Goal: Obtain resource: Obtain resource

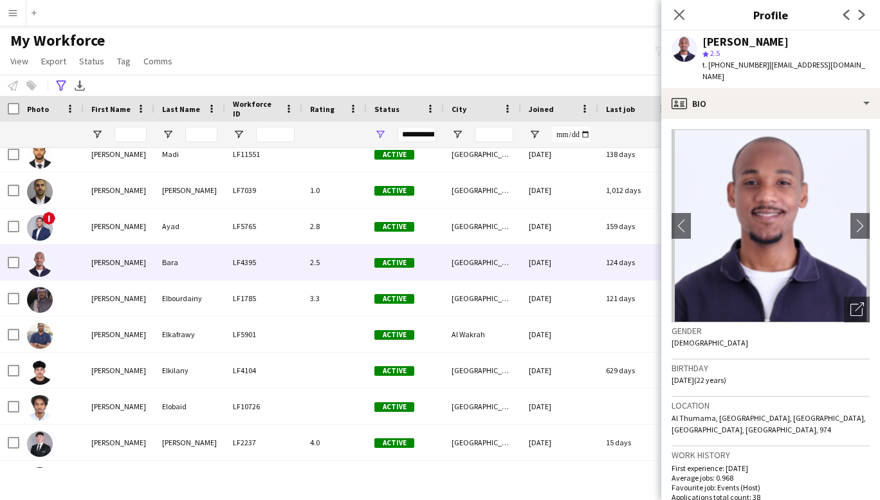
scroll to position [1344, 0]
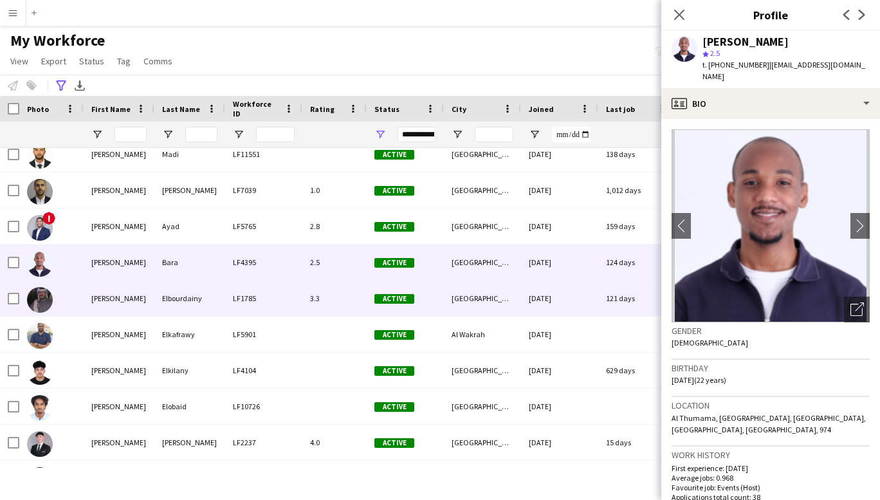
click at [106, 303] on div "[PERSON_NAME]" at bounding box center [119, 297] width 71 height 35
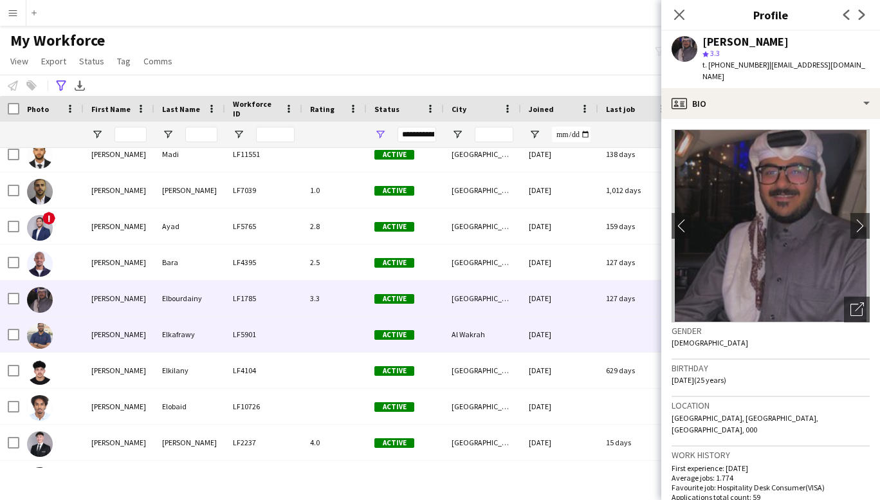
click at [108, 344] on div "[PERSON_NAME]" at bounding box center [119, 333] width 71 height 35
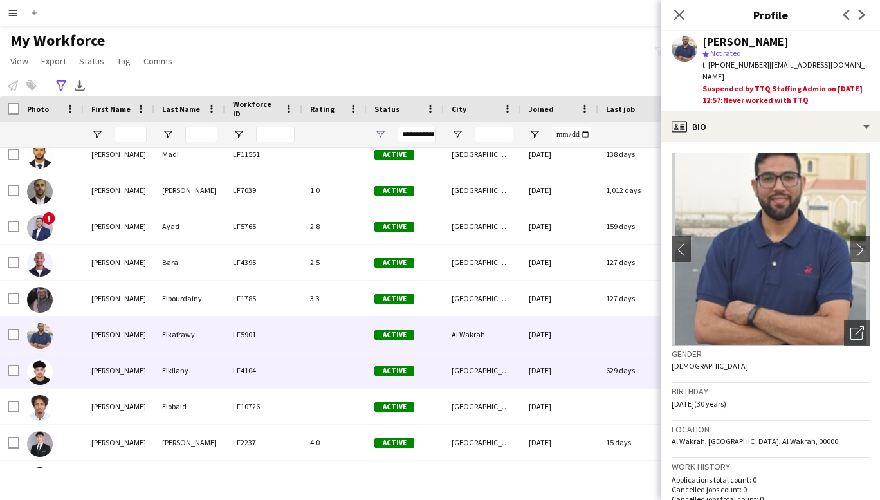
click at [106, 372] on div "[PERSON_NAME]" at bounding box center [119, 369] width 71 height 35
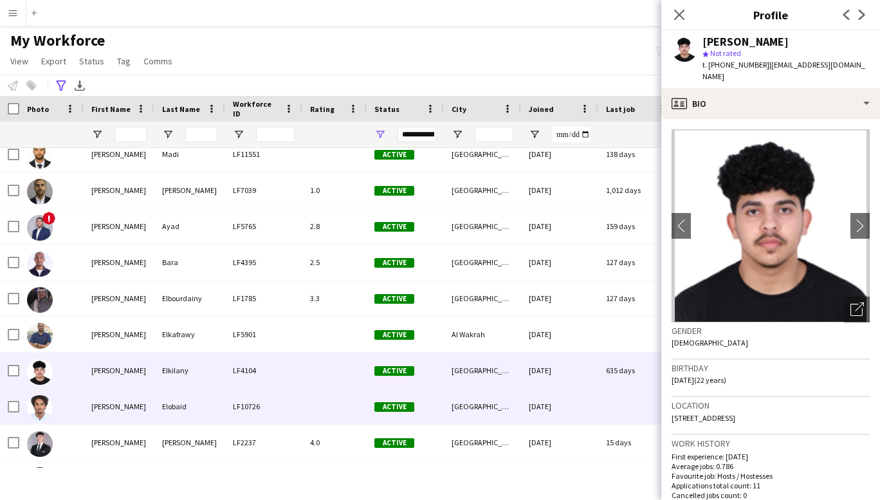
click at [103, 414] on div "[PERSON_NAME]" at bounding box center [119, 405] width 71 height 35
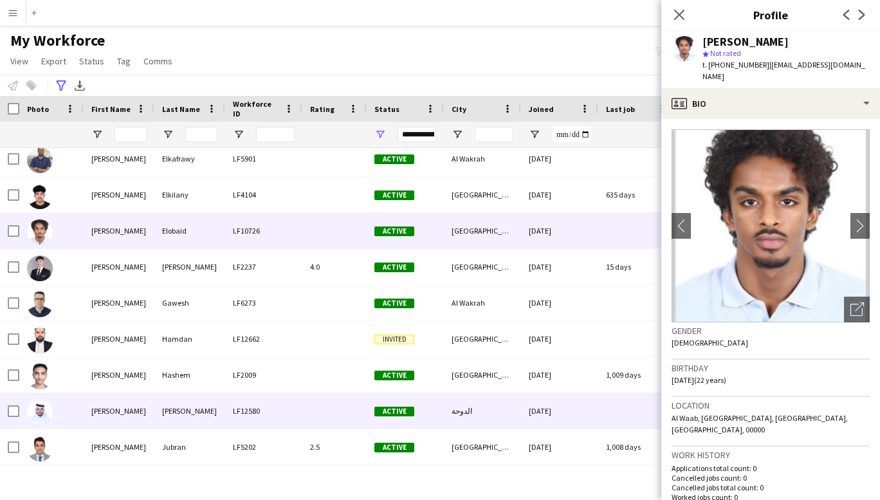
scroll to position [1520, 0]
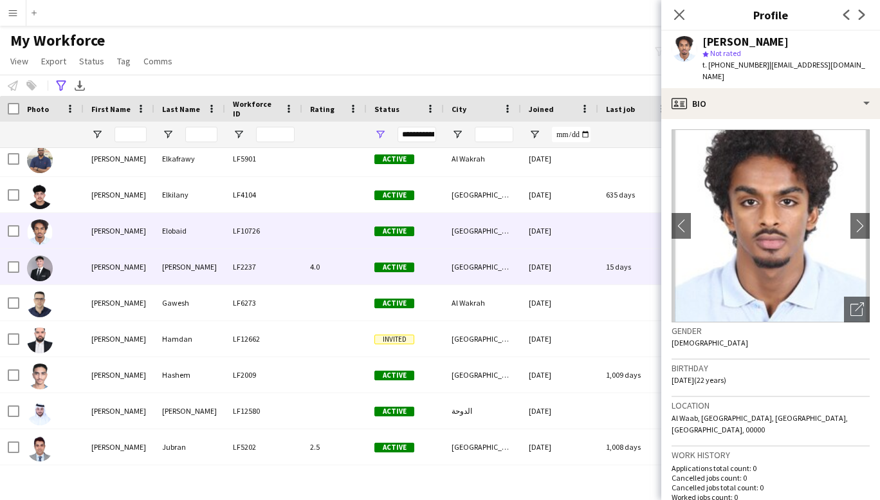
click at [98, 266] on div "[PERSON_NAME]" at bounding box center [119, 266] width 71 height 35
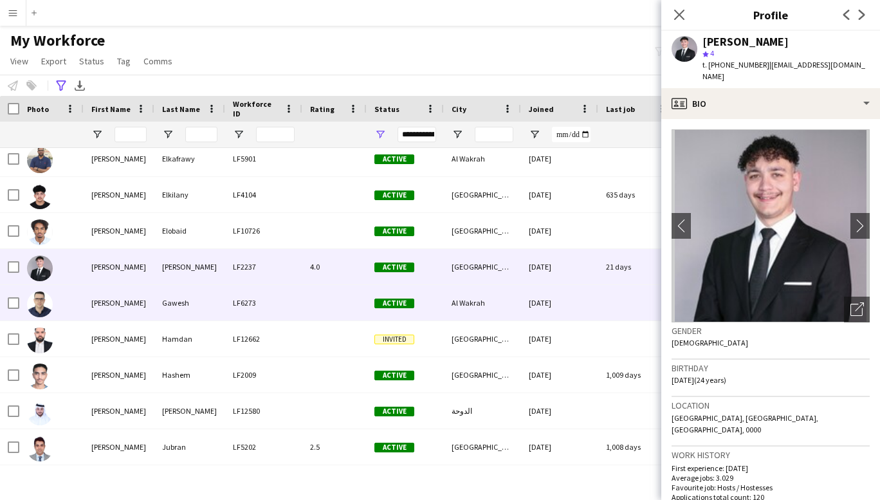
click at [103, 307] on div "[PERSON_NAME]" at bounding box center [119, 302] width 71 height 35
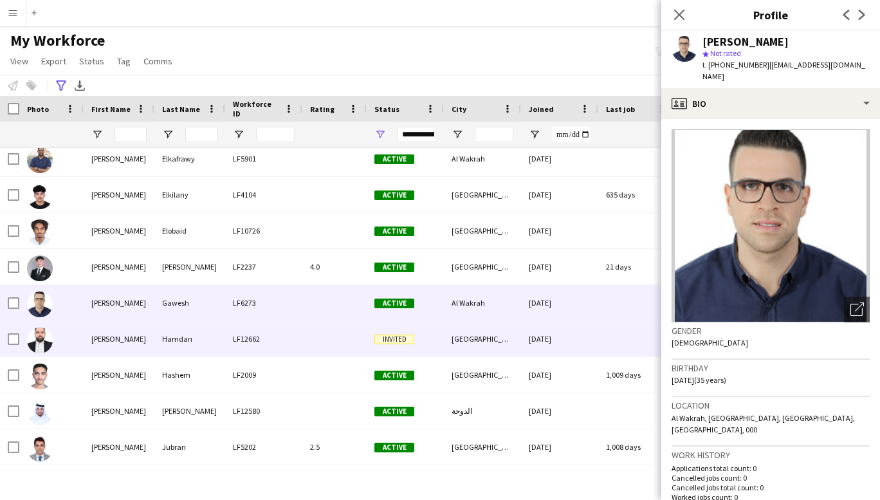
click at [105, 333] on div "[PERSON_NAME]" at bounding box center [119, 338] width 71 height 35
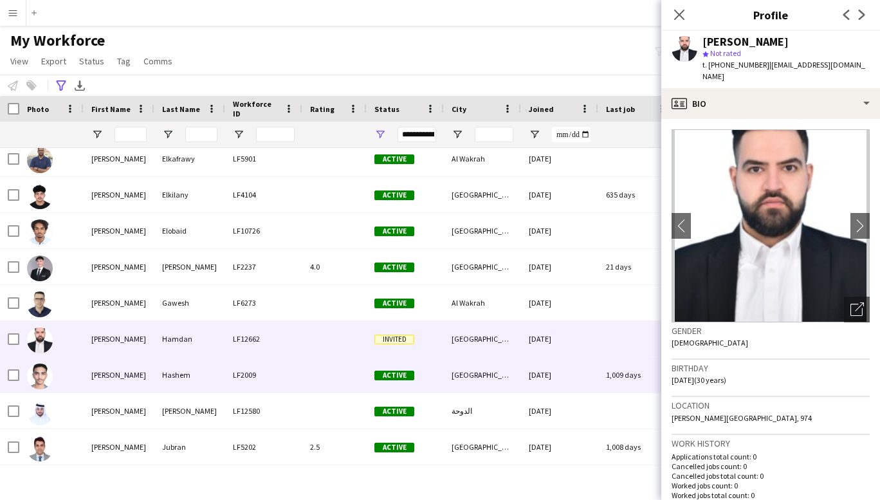
click at [99, 374] on div "[PERSON_NAME]" at bounding box center [119, 374] width 71 height 35
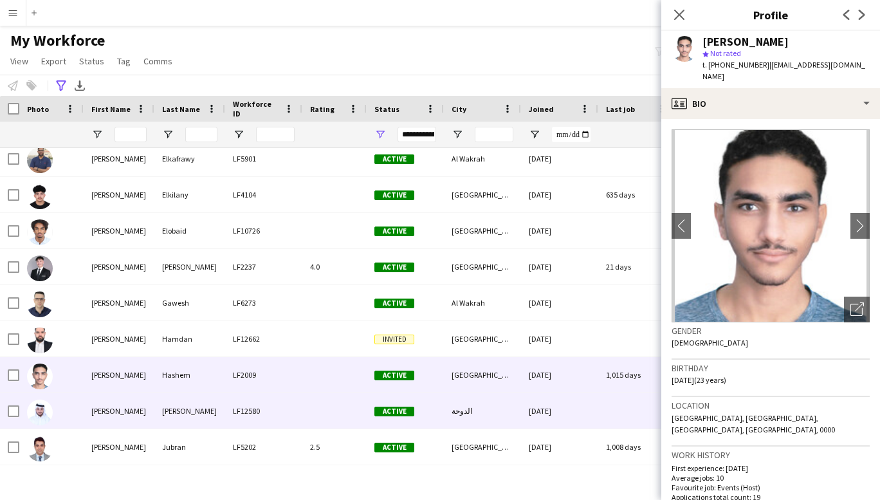
click at [101, 410] on div "[PERSON_NAME]" at bounding box center [119, 410] width 71 height 35
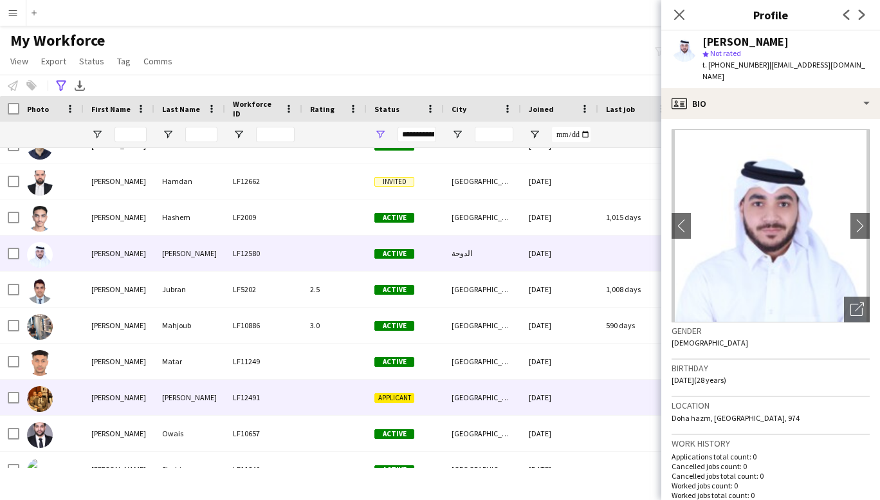
scroll to position [1681, 0]
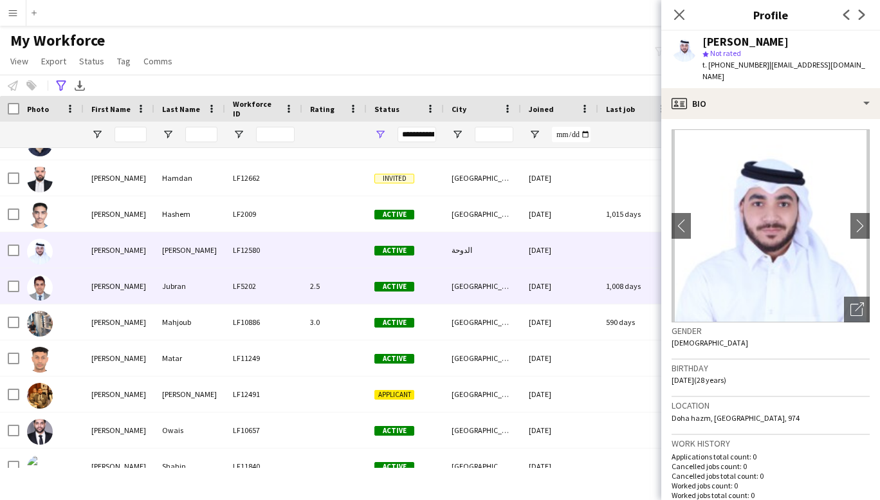
click at [105, 288] on div "[PERSON_NAME]" at bounding box center [119, 285] width 71 height 35
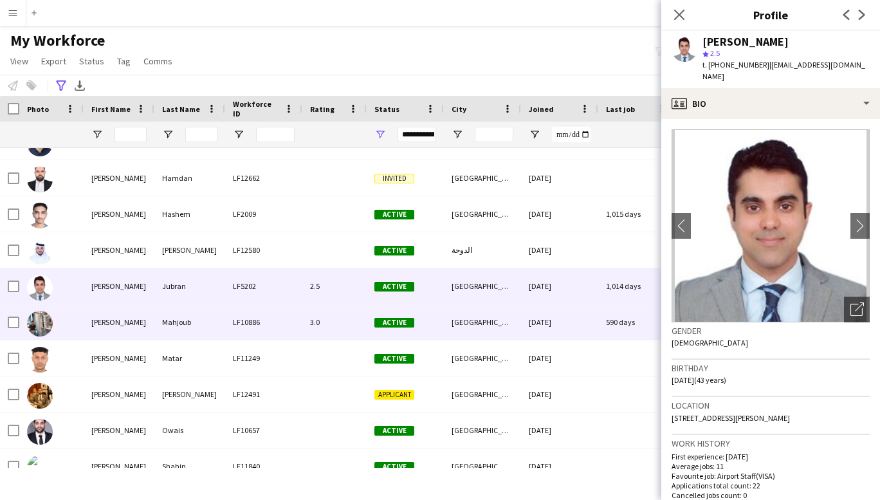
click at [100, 319] on div "[PERSON_NAME]" at bounding box center [119, 321] width 71 height 35
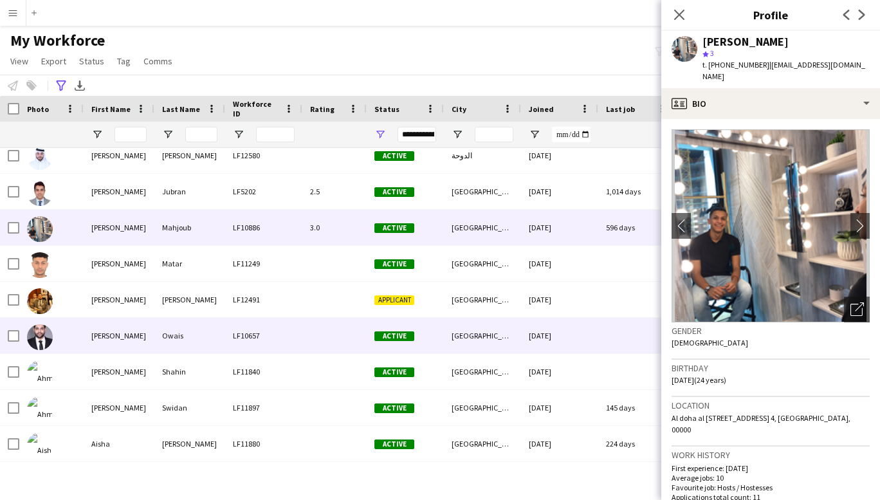
scroll to position [1776, 0]
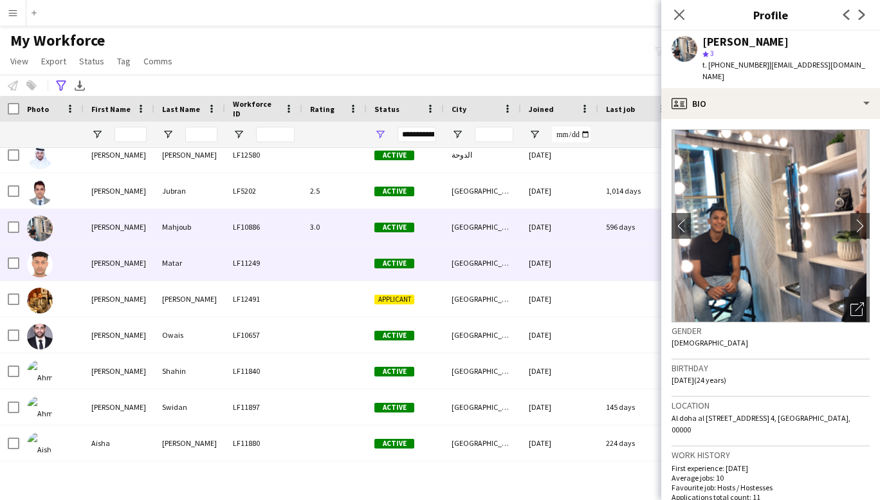
click at [109, 257] on div "[PERSON_NAME]" at bounding box center [119, 262] width 71 height 35
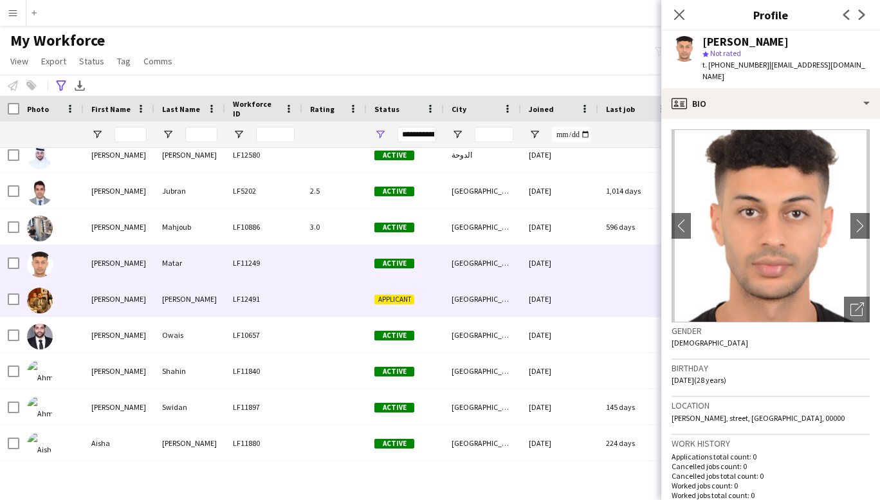
click at [119, 295] on div "[PERSON_NAME]" at bounding box center [119, 298] width 71 height 35
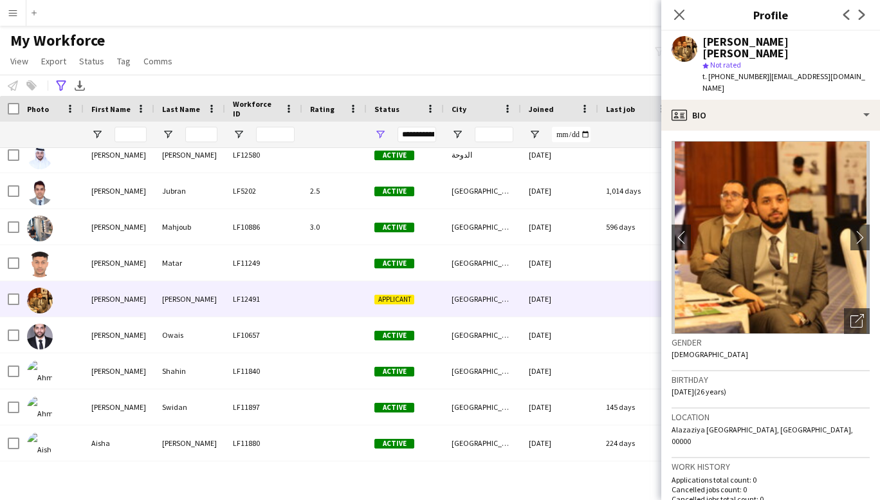
scroll to position [239, 0]
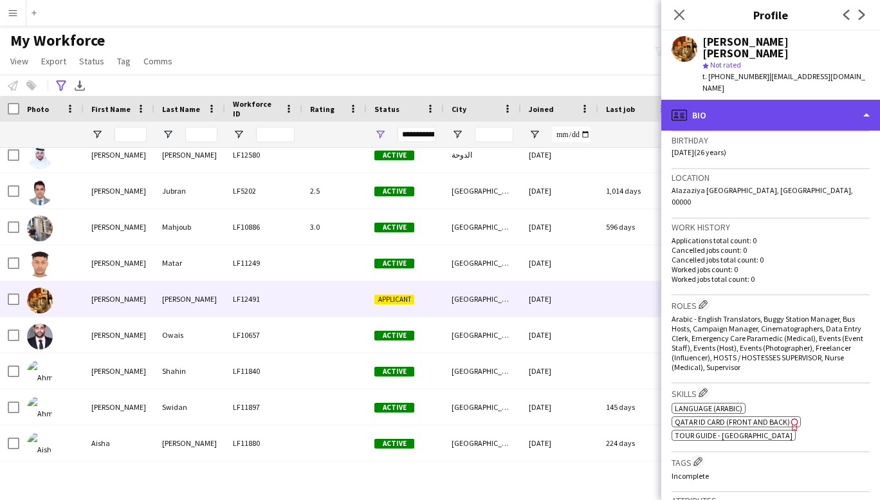
click at [853, 100] on div "profile Bio" at bounding box center [770, 115] width 219 height 31
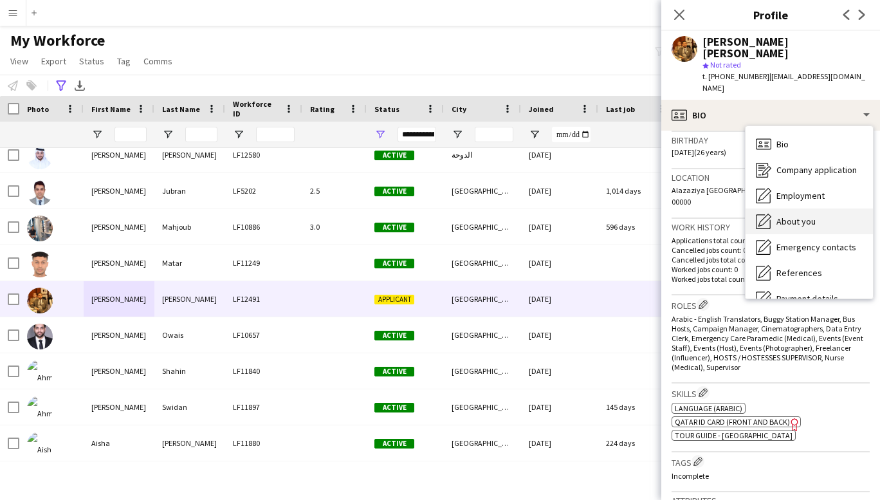
click at [810, 215] on span "About you" at bounding box center [795, 221] width 39 height 12
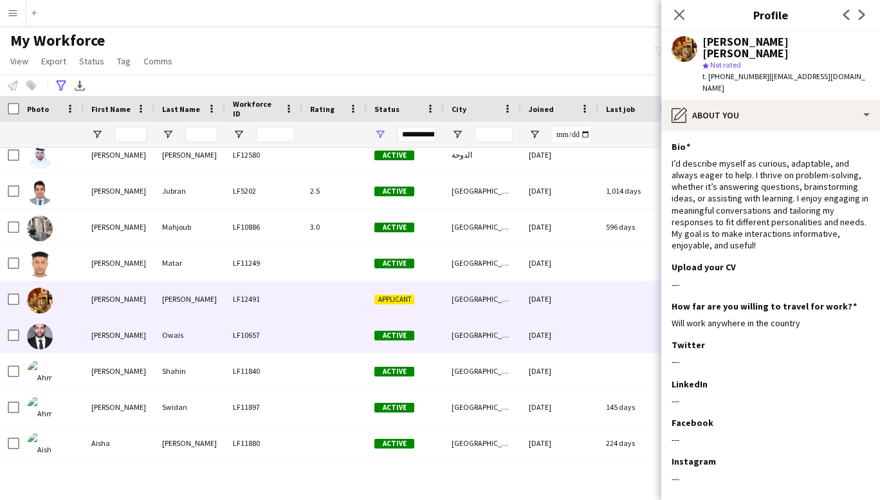
click at [100, 341] on div "[PERSON_NAME]" at bounding box center [119, 334] width 71 height 35
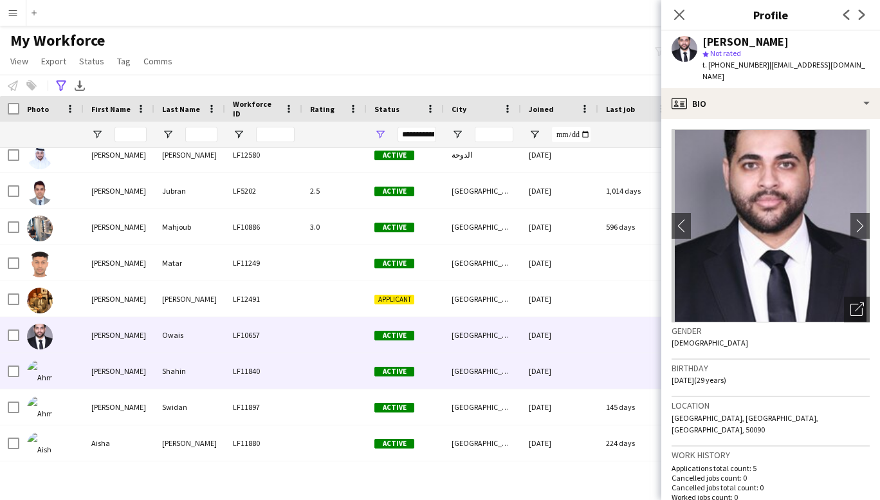
click at [100, 370] on div "[PERSON_NAME]" at bounding box center [119, 370] width 71 height 35
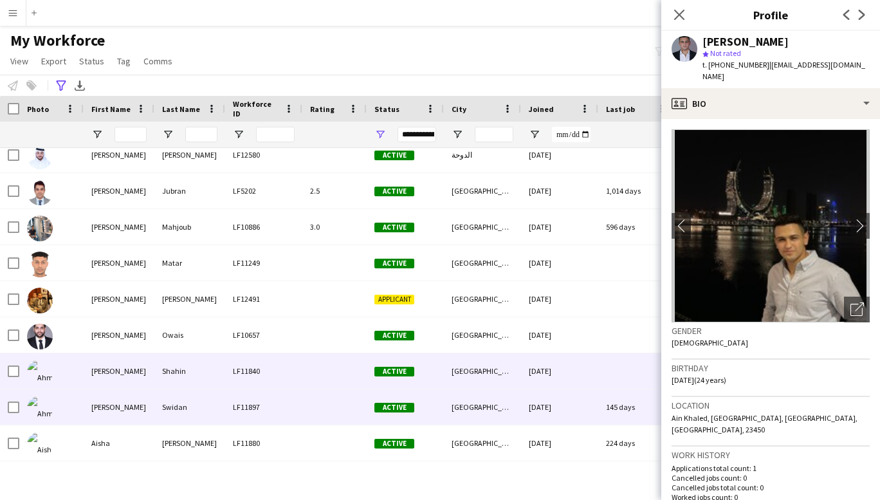
click at [112, 403] on div "[PERSON_NAME]" at bounding box center [119, 406] width 71 height 35
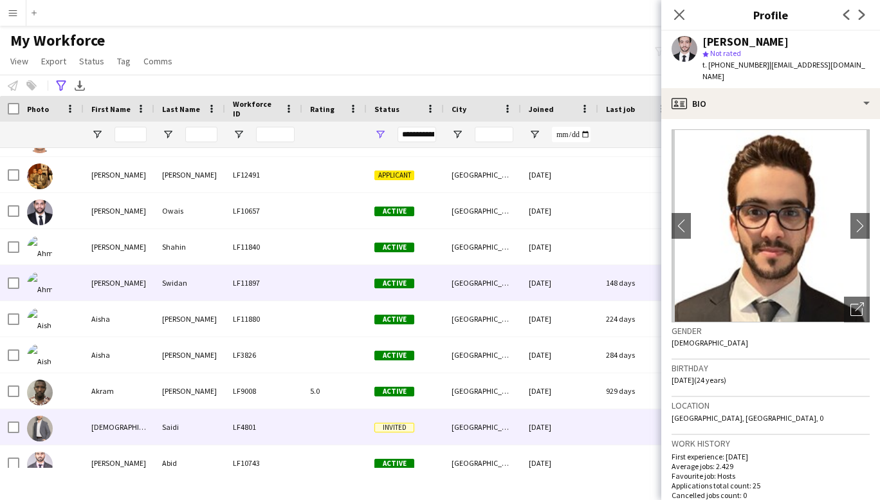
scroll to position [1951, 0]
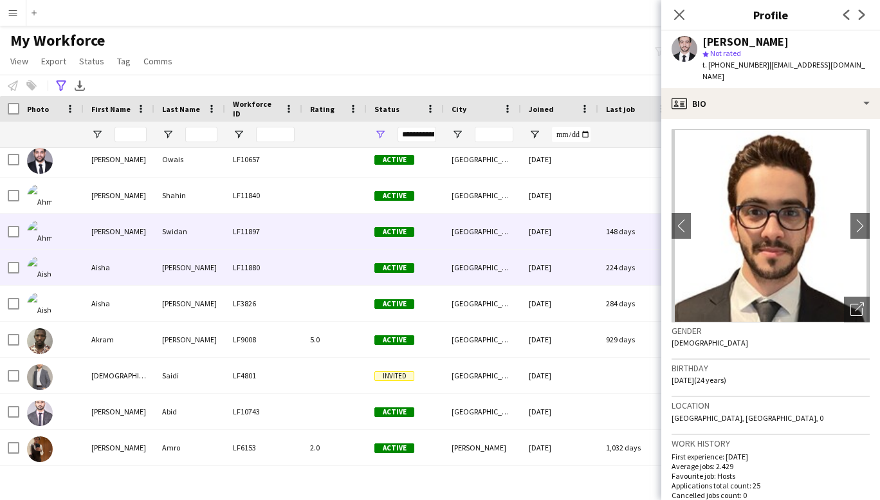
click at [101, 271] on div "Aisha" at bounding box center [119, 267] width 71 height 35
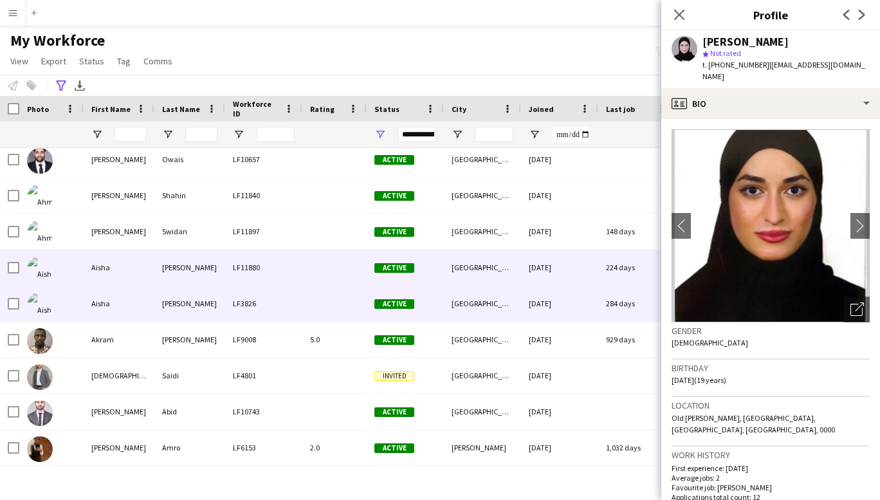
click at [109, 304] on div "Aisha" at bounding box center [119, 303] width 71 height 35
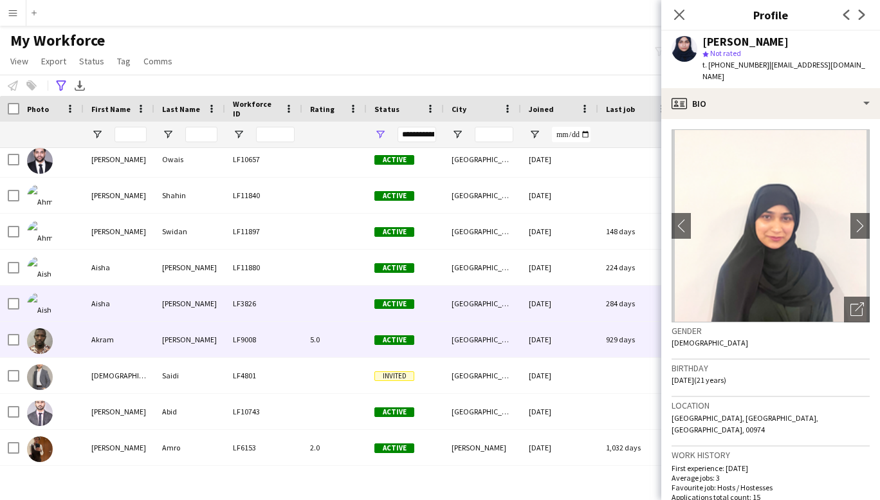
click at [106, 341] on div "Akram" at bounding box center [119, 339] width 71 height 35
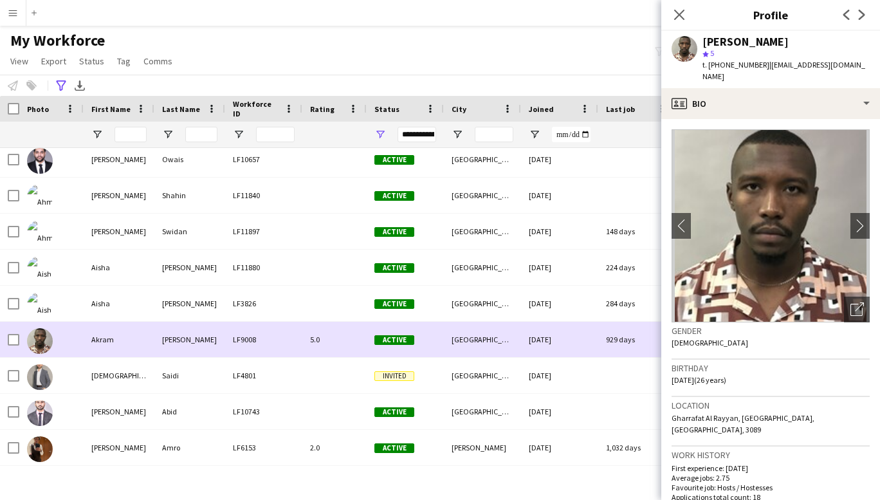
click at [106, 341] on div "Akram" at bounding box center [119, 339] width 71 height 35
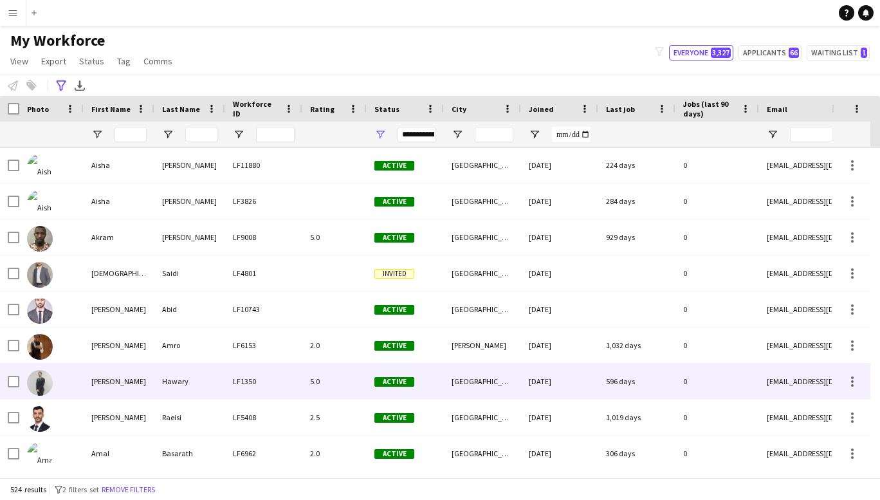
scroll to position [2122, 0]
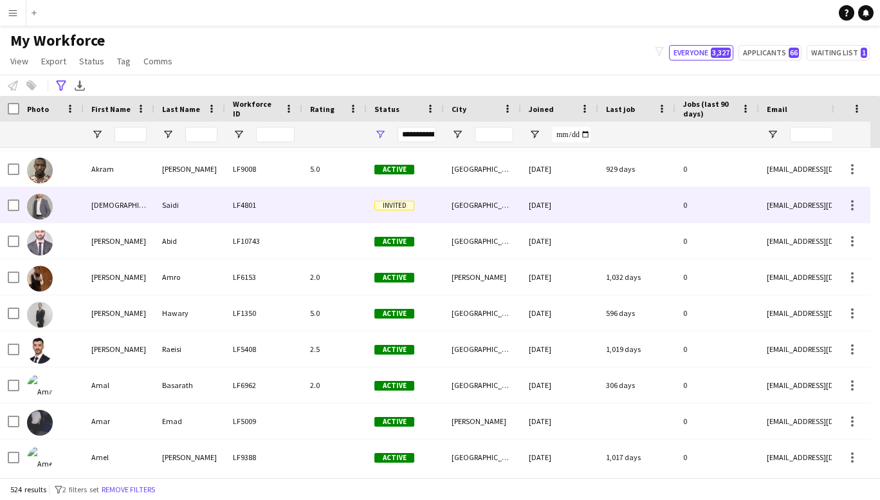
click at [107, 203] on div "[DEMOGRAPHIC_DATA]" at bounding box center [119, 204] width 71 height 35
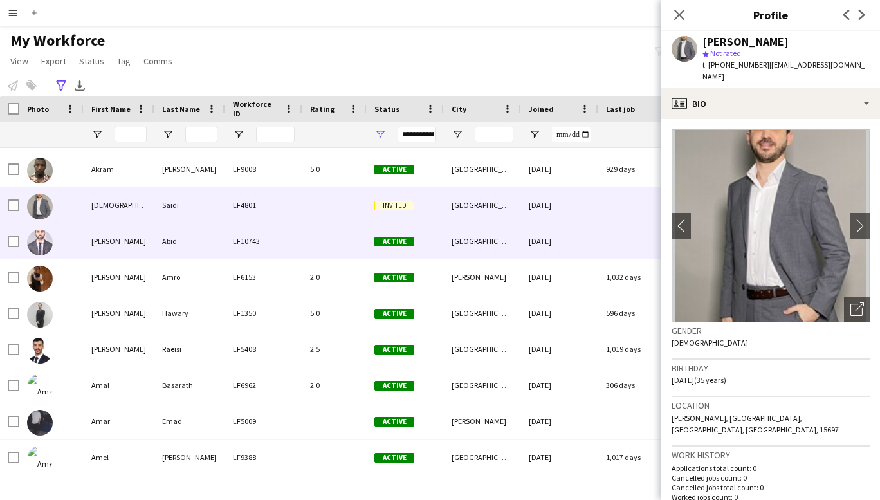
click at [103, 242] on div "[PERSON_NAME]" at bounding box center [119, 240] width 71 height 35
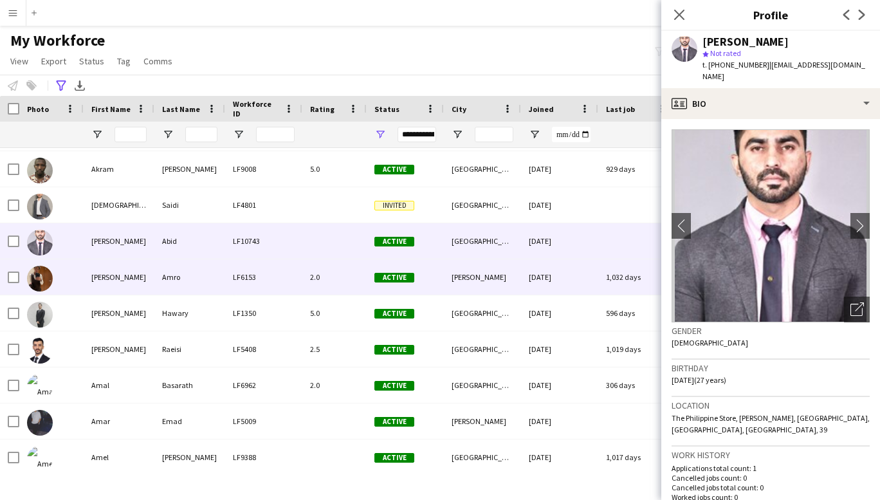
click at [97, 278] on div "[PERSON_NAME]" at bounding box center [119, 276] width 71 height 35
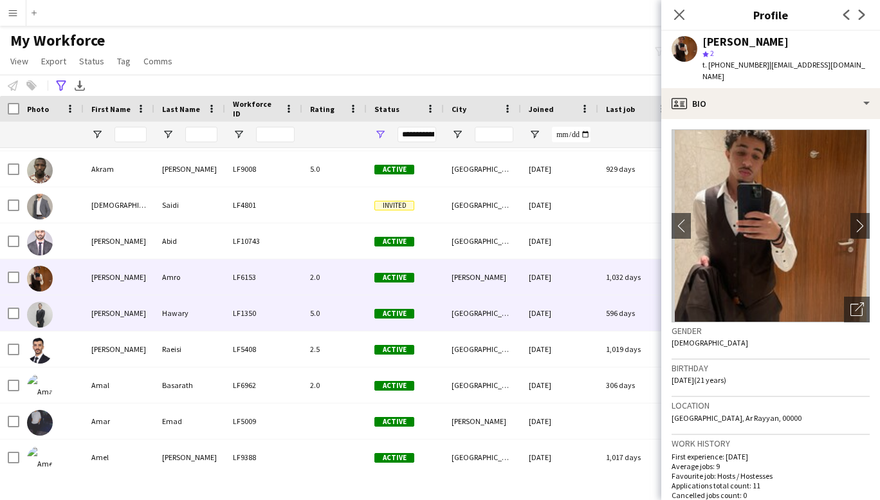
click at [108, 309] on div "[PERSON_NAME]" at bounding box center [119, 312] width 71 height 35
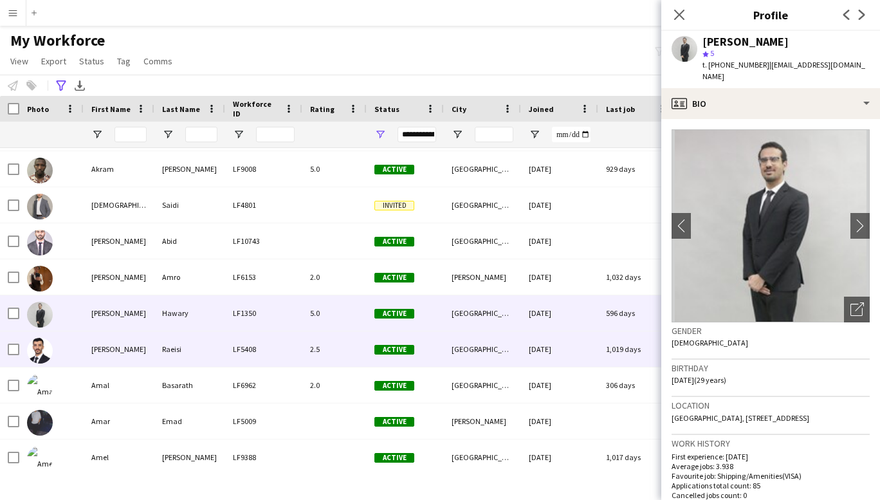
click at [96, 350] on div "[PERSON_NAME]" at bounding box center [119, 348] width 71 height 35
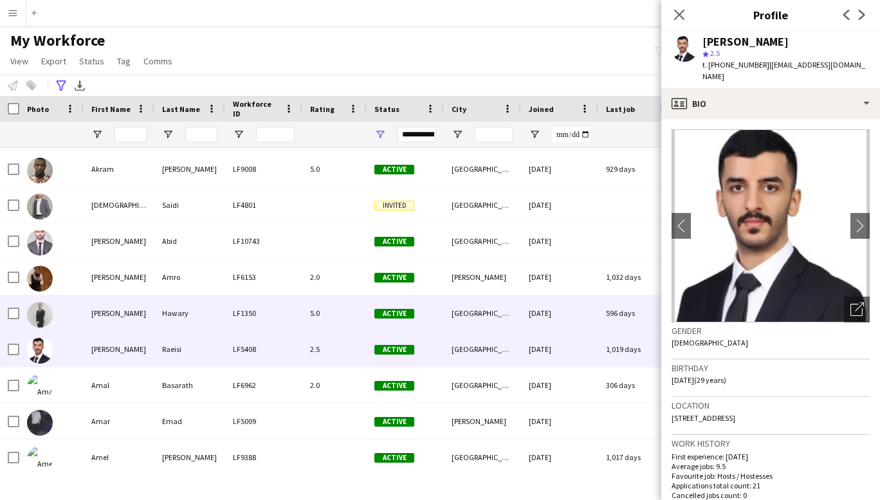
click at [107, 321] on div "[PERSON_NAME]" at bounding box center [119, 312] width 71 height 35
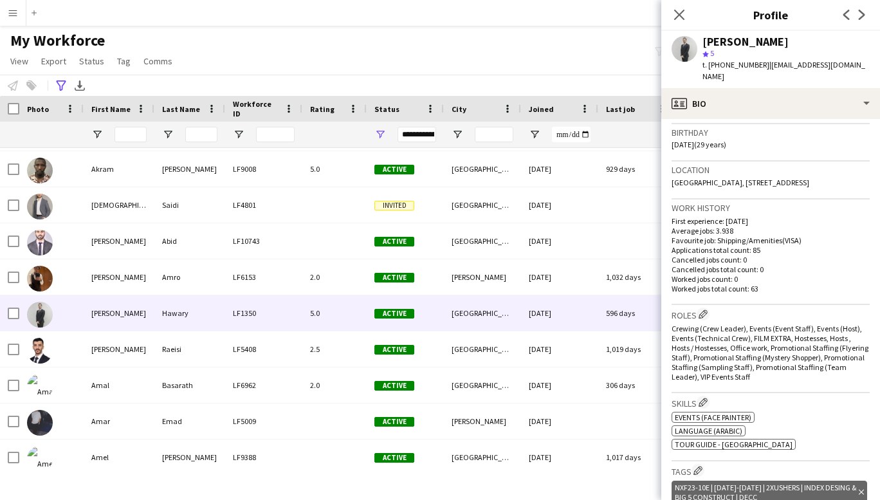
scroll to position [0, 0]
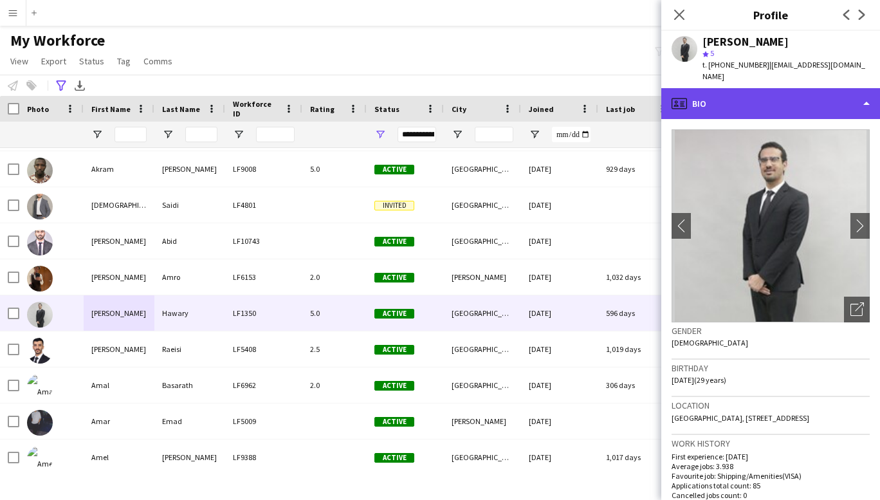
click at [860, 91] on div "profile Bio" at bounding box center [770, 103] width 219 height 31
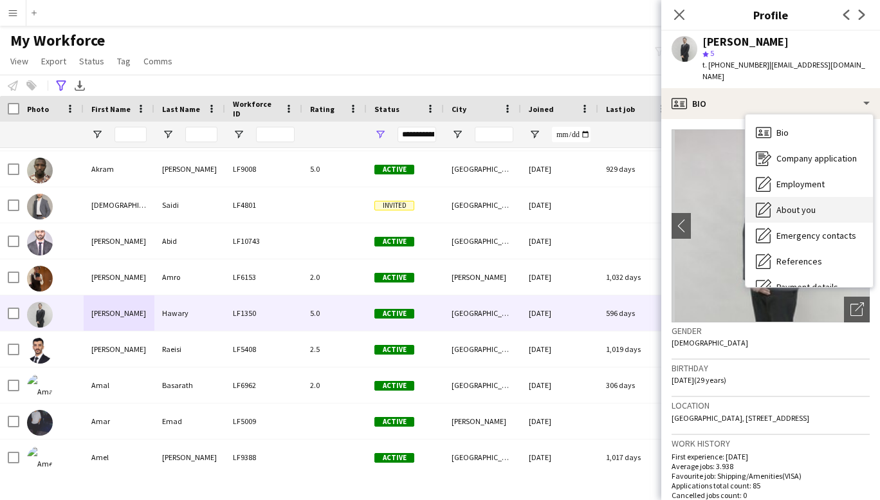
click at [802, 204] on span "About you" at bounding box center [795, 210] width 39 height 12
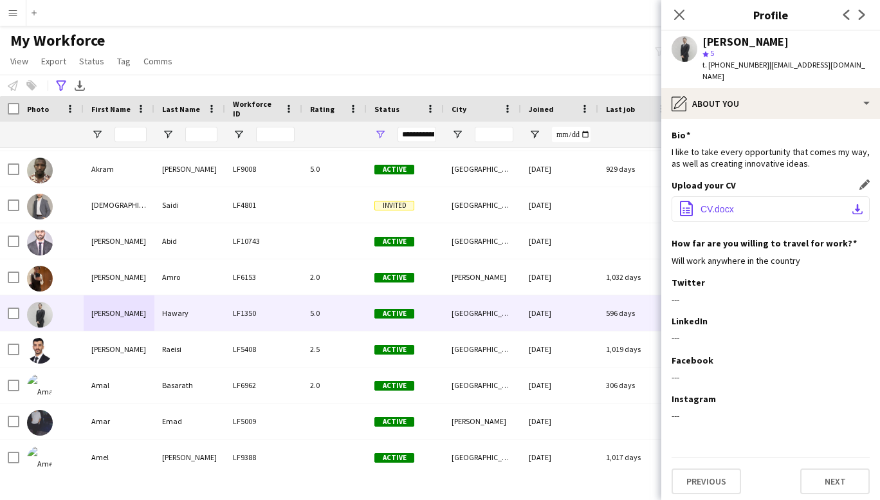
click at [722, 204] on span "CV.docx" at bounding box center [716, 209] width 33 height 10
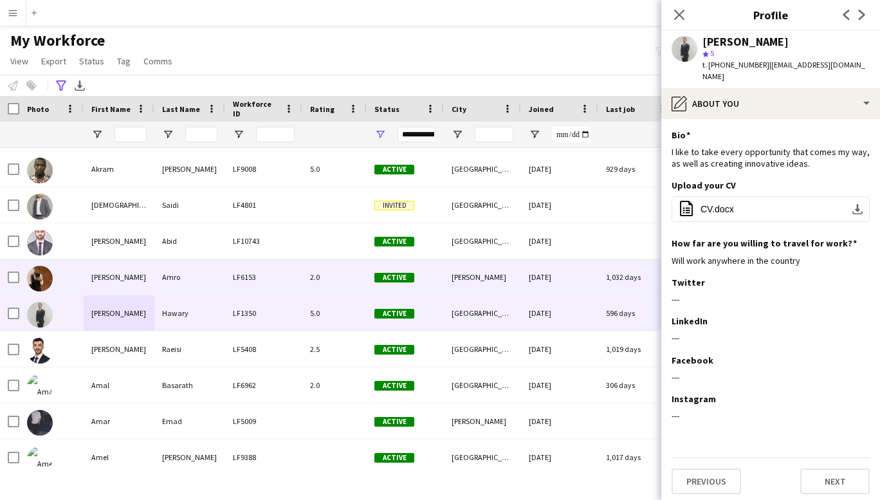
click at [98, 284] on div "[PERSON_NAME]" at bounding box center [119, 276] width 71 height 35
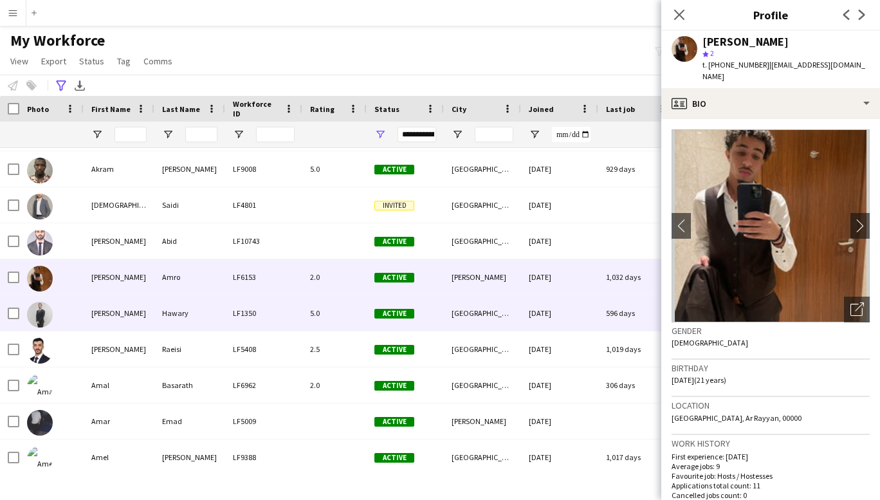
click at [103, 311] on div "[PERSON_NAME]" at bounding box center [119, 312] width 71 height 35
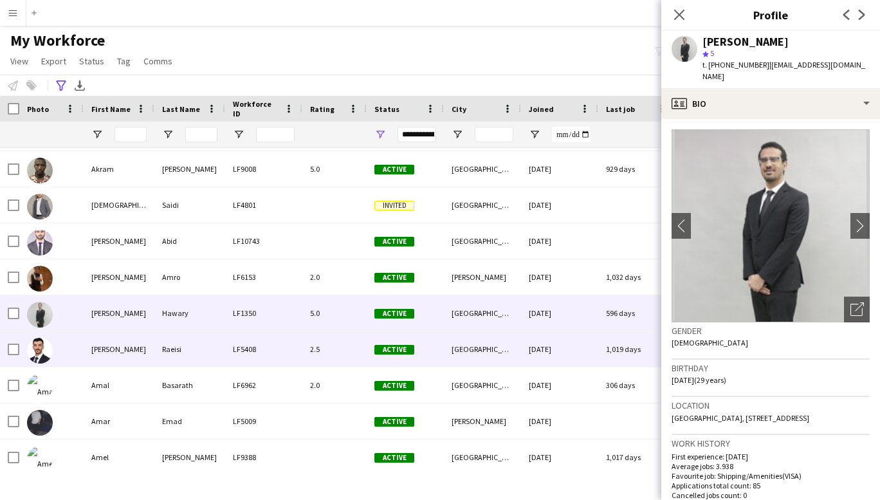
click at [102, 352] on div "[PERSON_NAME]" at bounding box center [119, 348] width 71 height 35
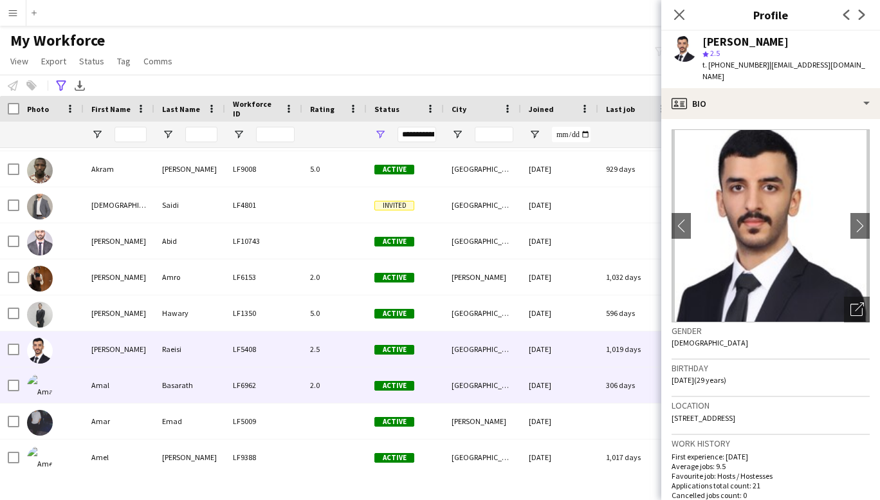
click at [97, 394] on div "Amal" at bounding box center [119, 384] width 71 height 35
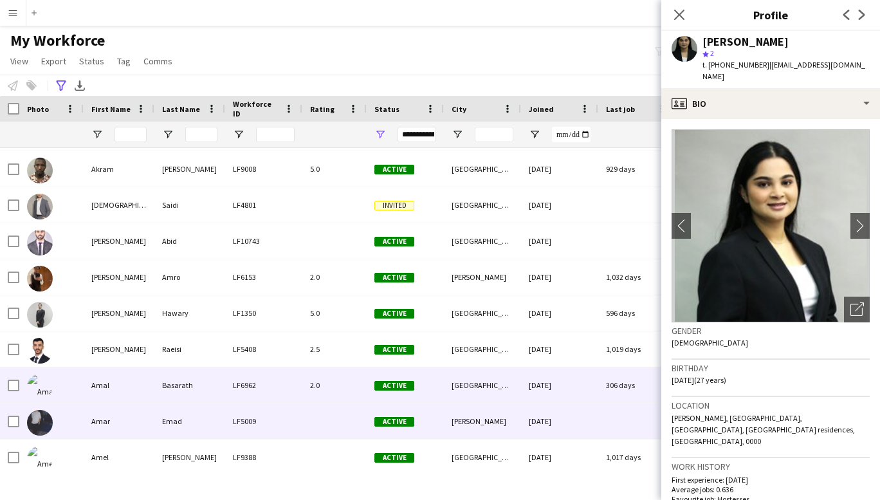
click at [102, 419] on div "Amar" at bounding box center [119, 420] width 71 height 35
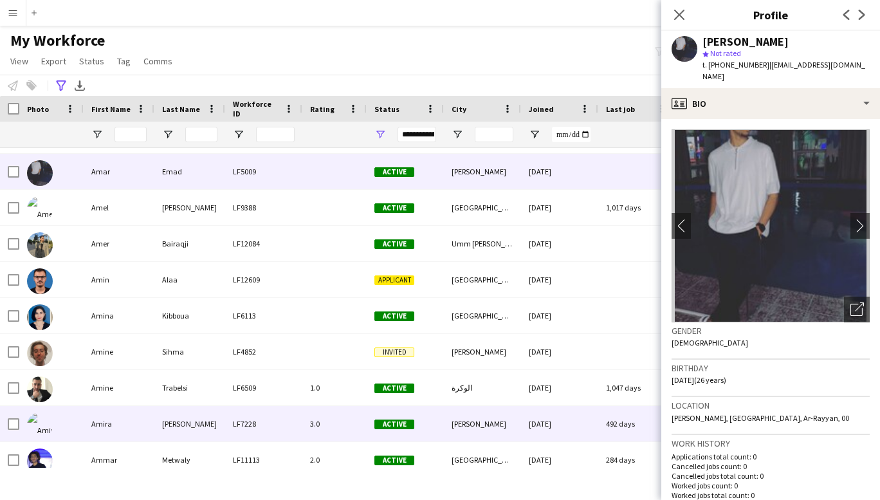
scroll to position [2371, 0]
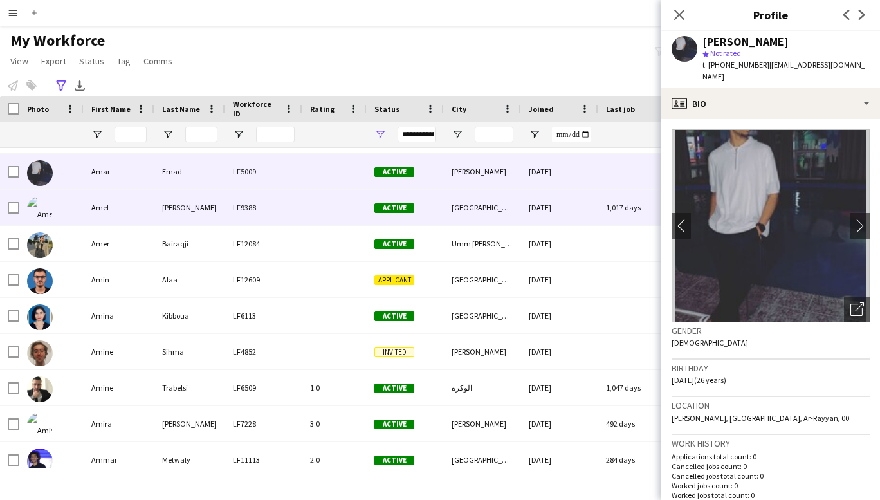
click at [109, 208] on div "Amel" at bounding box center [119, 207] width 71 height 35
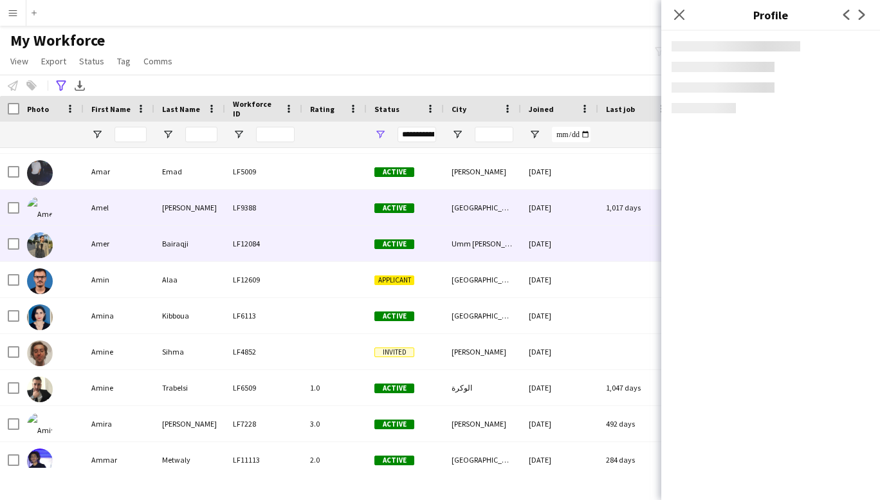
click at [106, 243] on div "Amer" at bounding box center [119, 243] width 71 height 35
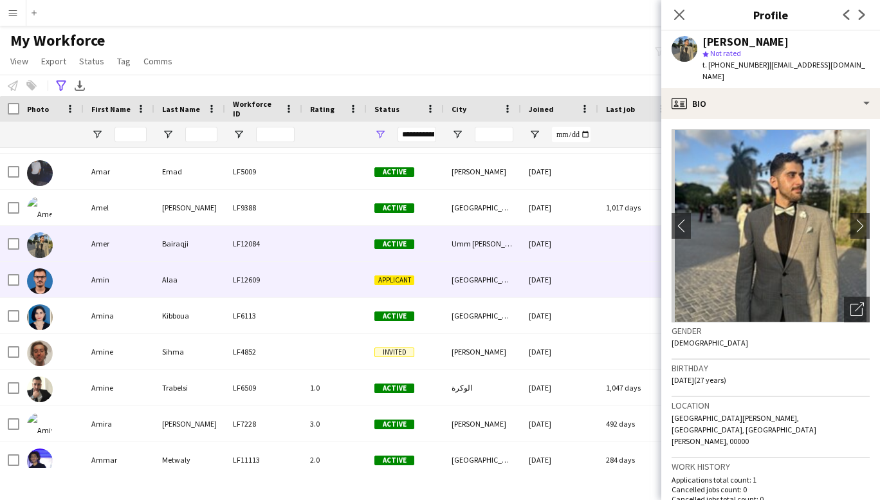
click at [107, 275] on div "Amin" at bounding box center [119, 279] width 71 height 35
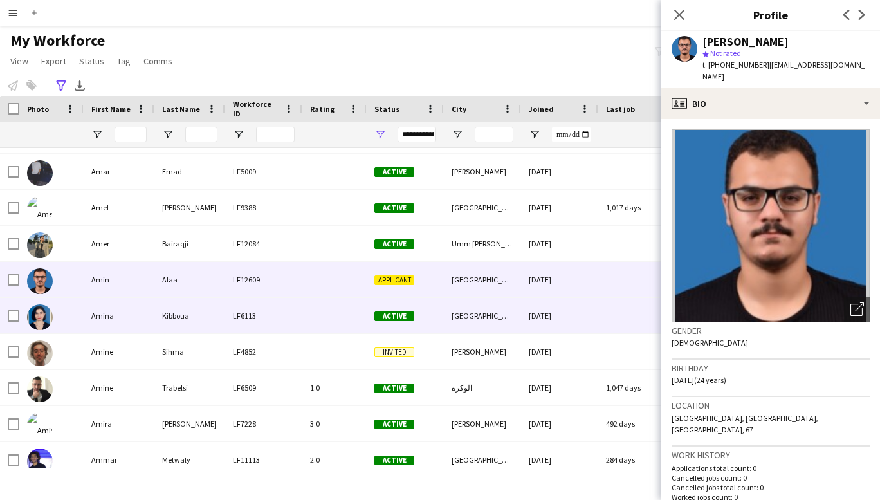
click at [109, 315] on div "Amina" at bounding box center [119, 315] width 71 height 35
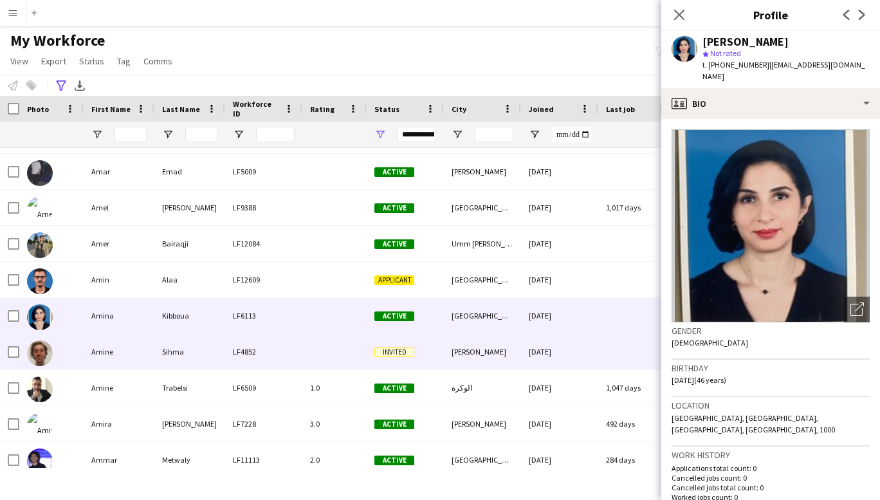
click at [110, 359] on div "Amine" at bounding box center [119, 351] width 71 height 35
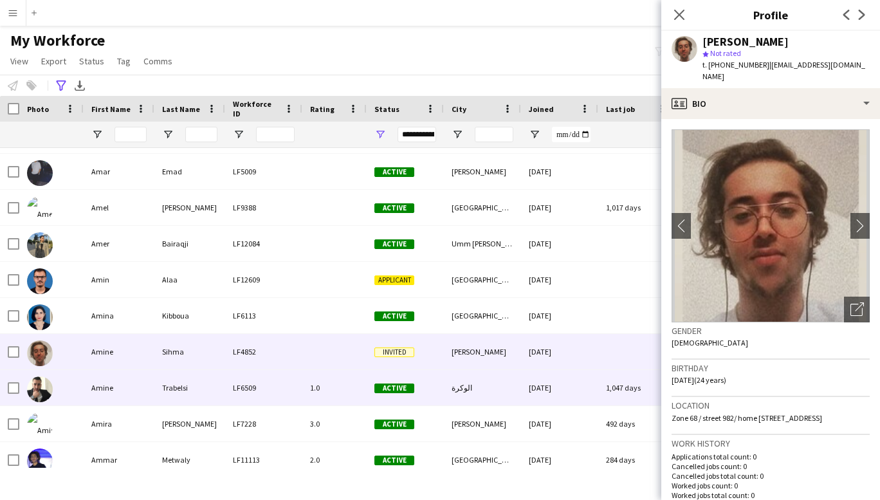
click at [111, 384] on div "Amine" at bounding box center [119, 387] width 71 height 35
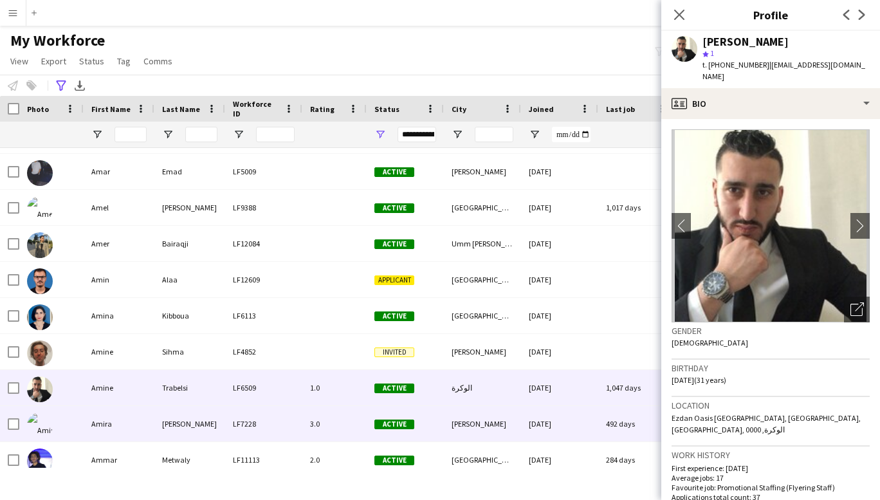
scroll to position [2556, 0]
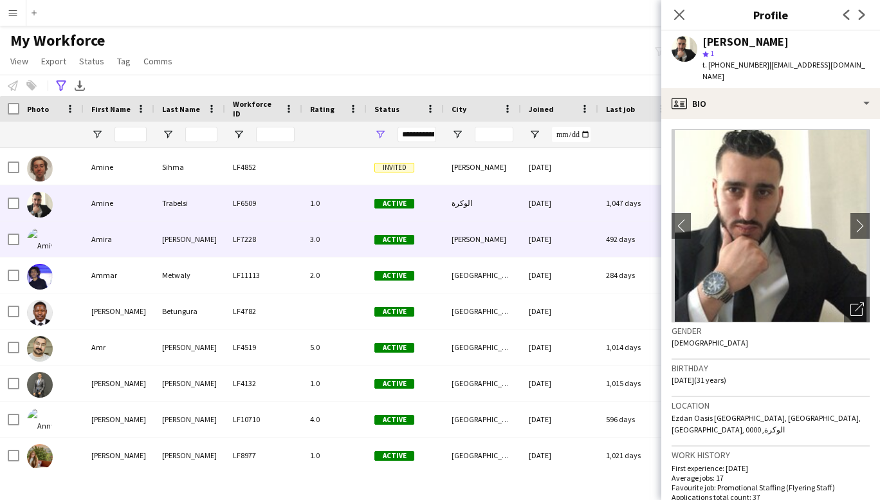
click at [107, 240] on div "Amira" at bounding box center [119, 238] width 71 height 35
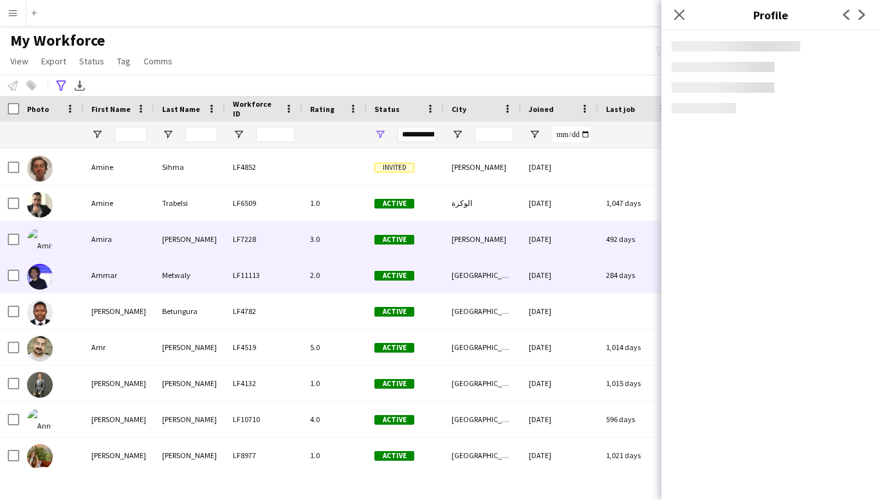
click at [100, 279] on div "Ammar" at bounding box center [119, 274] width 71 height 35
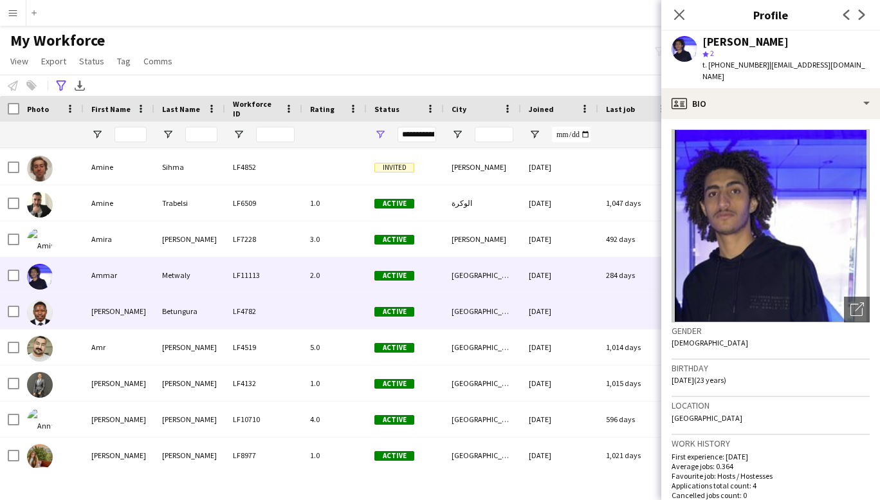
click at [102, 309] on div "[PERSON_NAME]" at bounding box center [119, 310] width 71 height 35
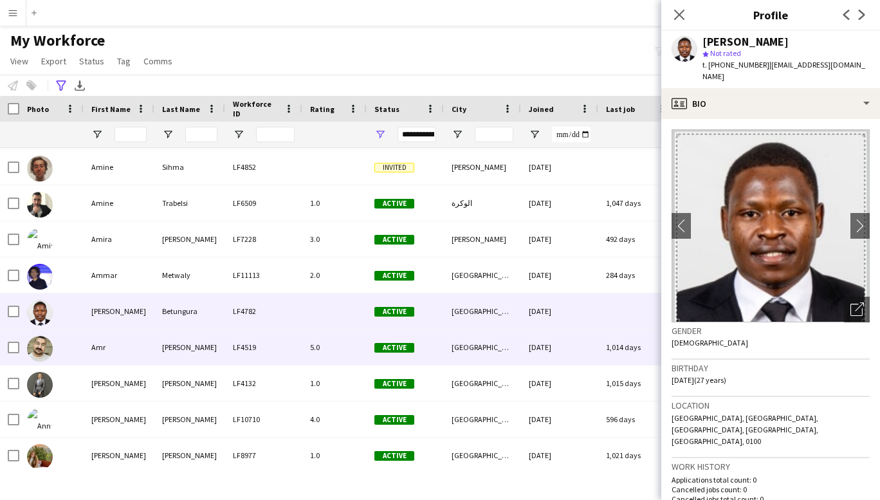
click at [101, 351] on div "Amr" at bounding box center [119, 346] width 71 height 35
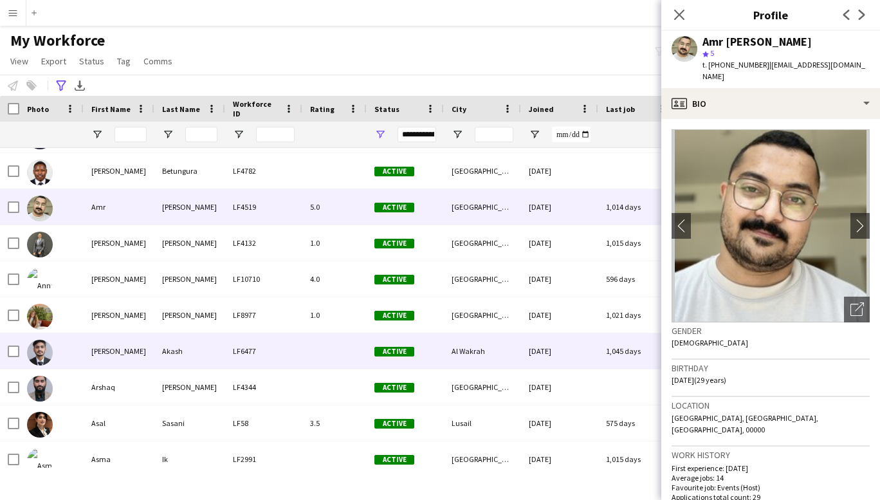
scroll to position [2705, 0]
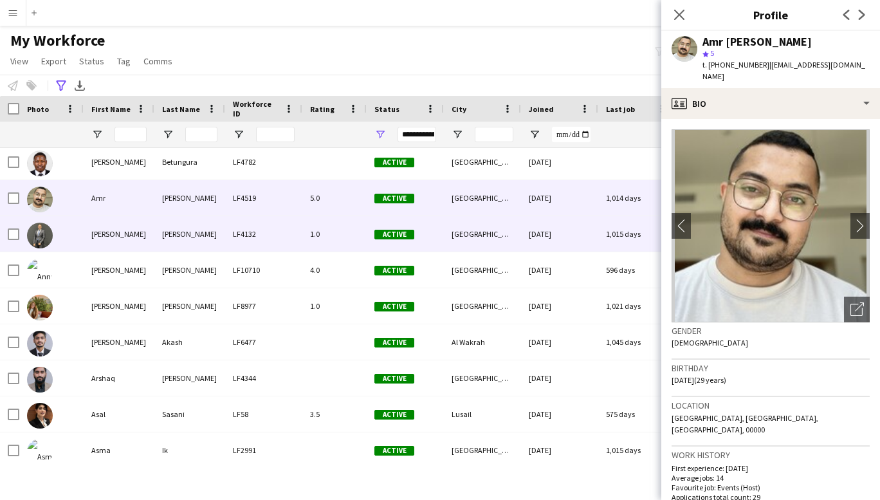
click at [113, 239] on div "[PERSON_NAME]" at bounding box center [119, 233] width 71 height 35
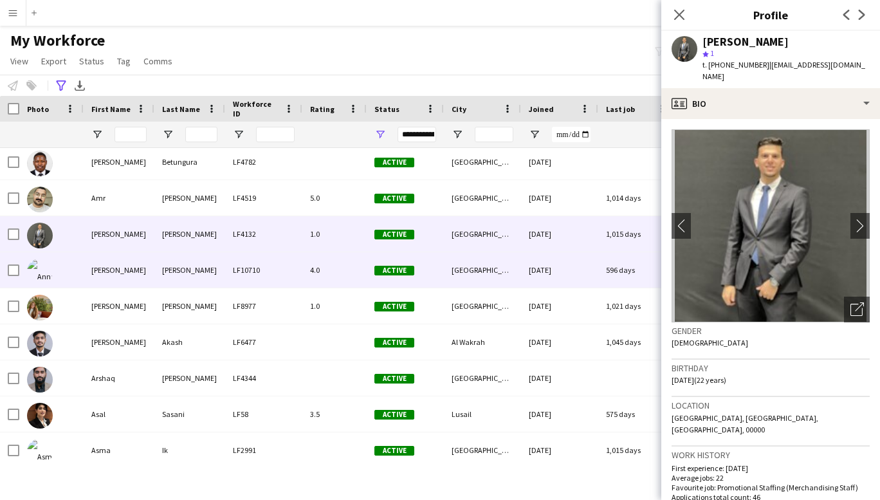
click at [111, 275] on div "[PERSON_NAME]" at bounding box center [119, 269] width 71 height 35
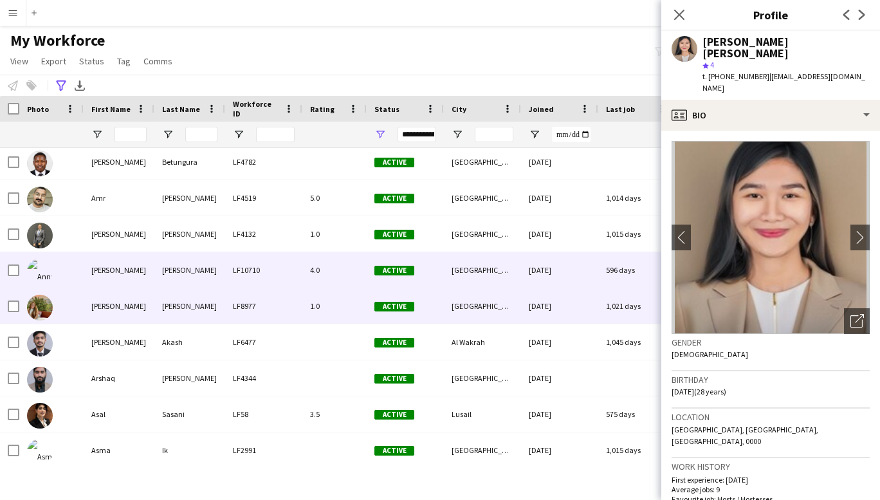
click at [107, 313] on div "[PERSON_NAME]" at bounding box center [119, 305] width 71 height 35
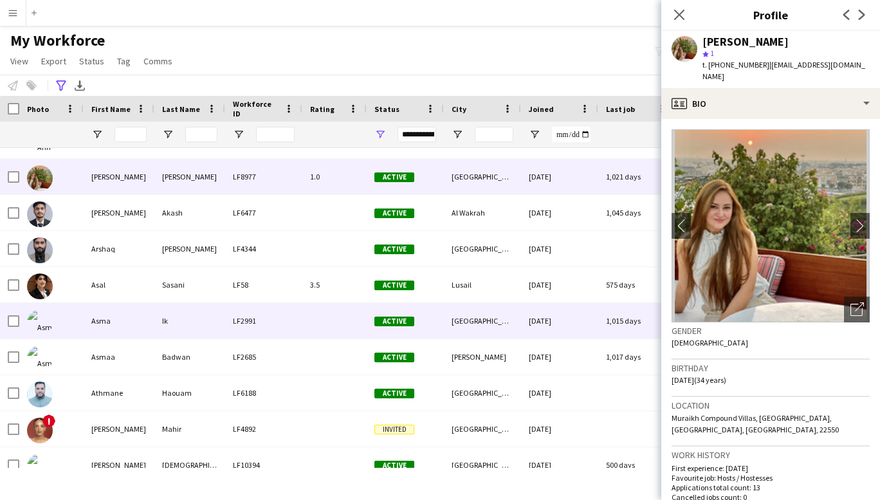
scroll to position [2835, 0]
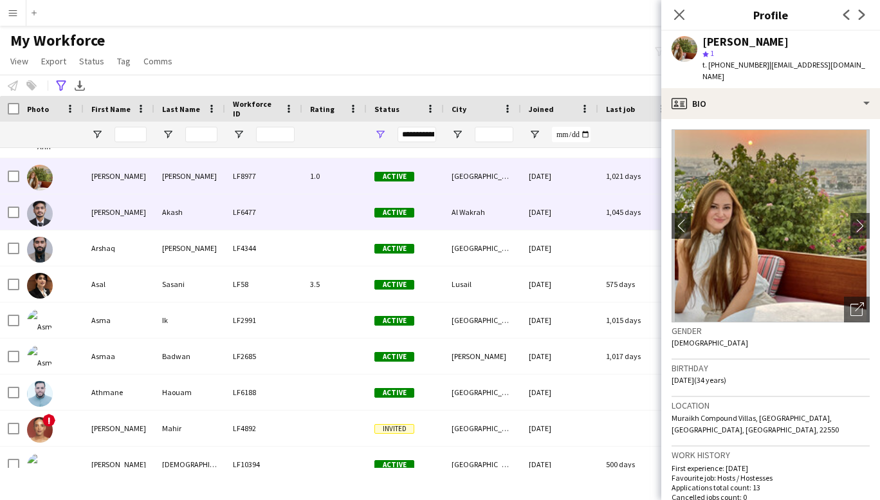
click at [125, 208] on div "[PERSON_NAME]" at bounding box center [119, 211] width 71 height 35
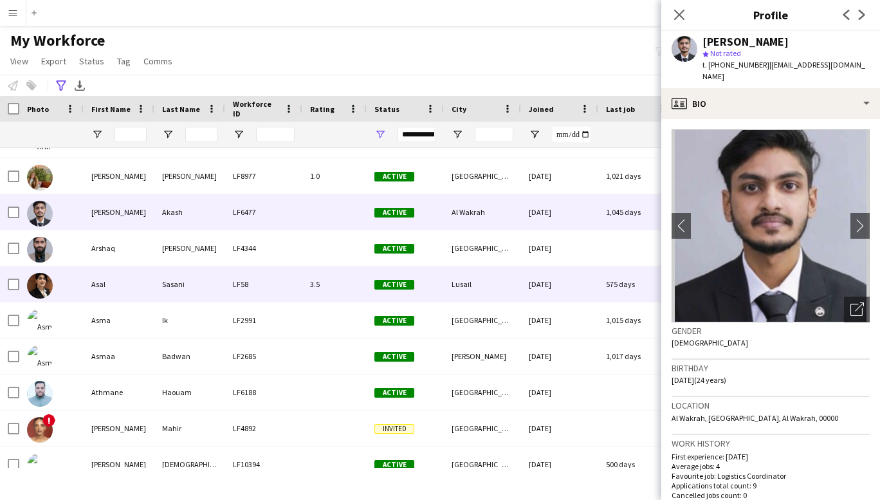
click at [111, 289] on div "Asal" at bounding box center [119, 283] width 71 height 35
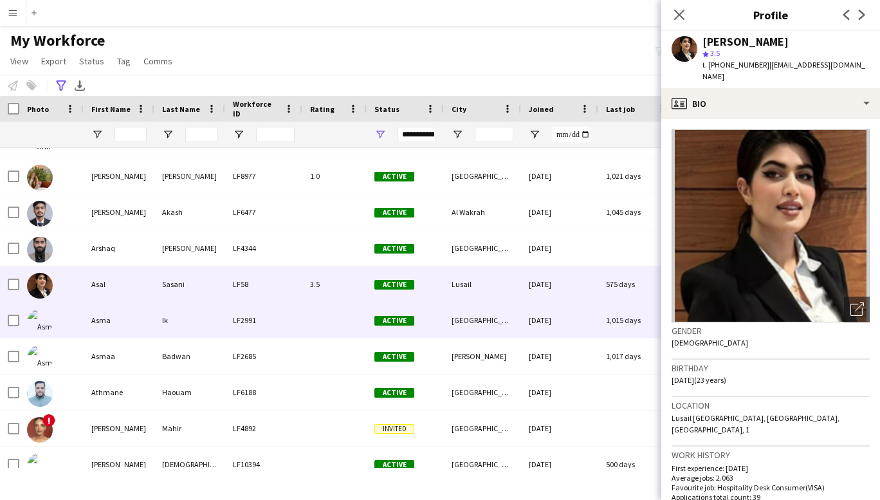
click at [111, 329] on div "Asma" at bounding box center [119, 319] width 71 height 35
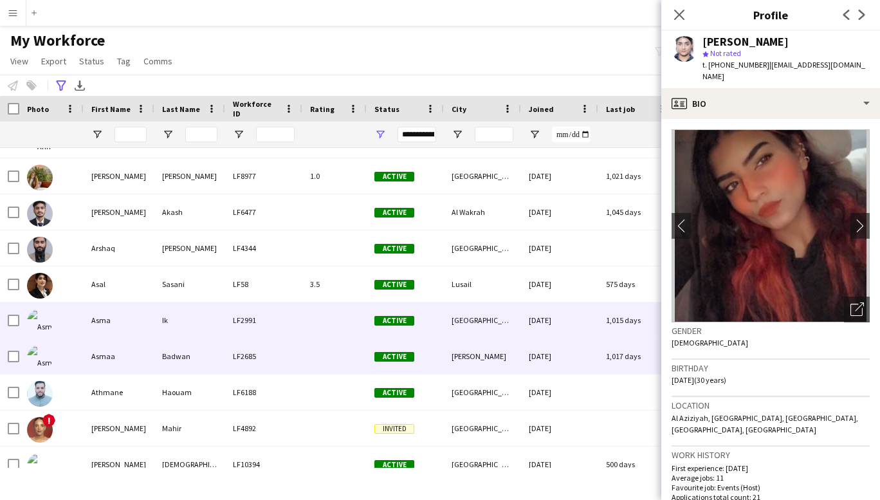
click at [111, 360] on div "Asmaa" at bounding box center [119, 355] width 71 height 35
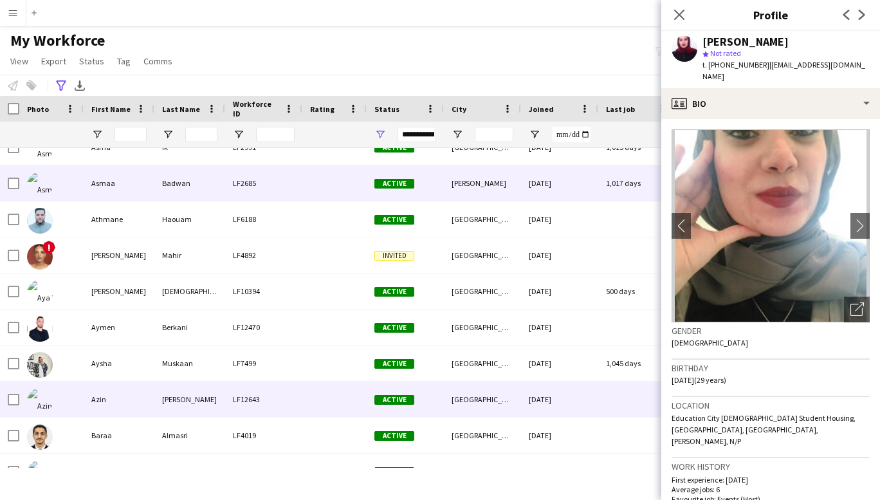
scroll to position [3044, 0]
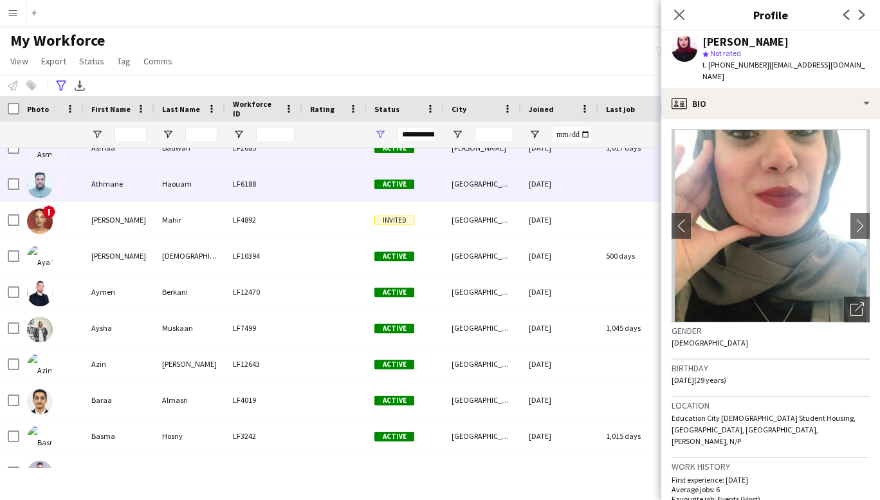
click at [117, 190] on div "Athmane" at bounding box center [119, 183] width 71 height 35
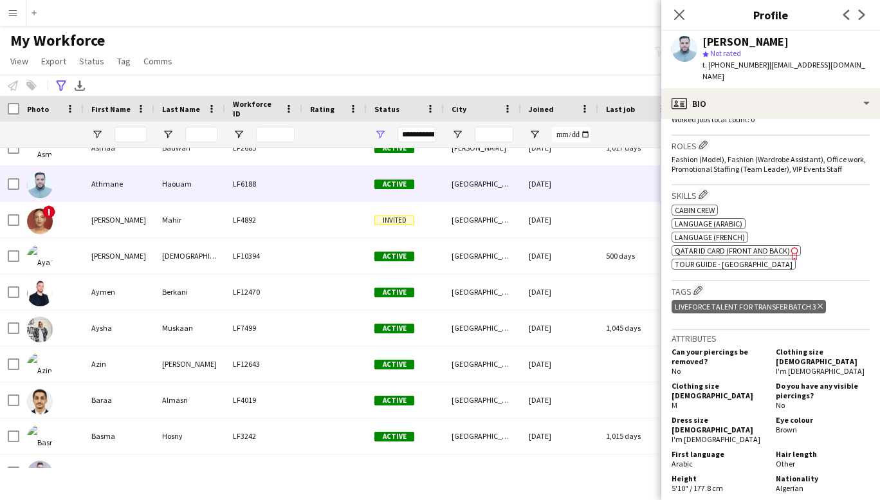
scroll to position [0, 0]
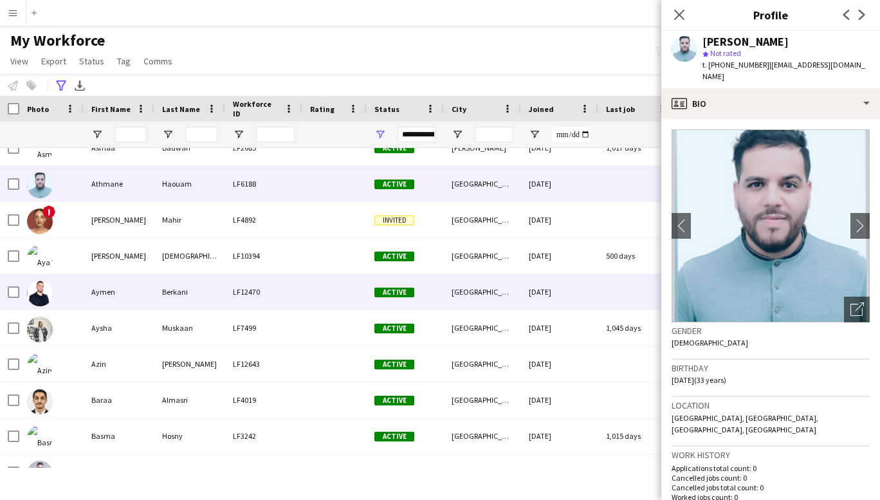
click at [113, 290] on div "Aymen" at bounding box center [119, 291] width 71 height 35
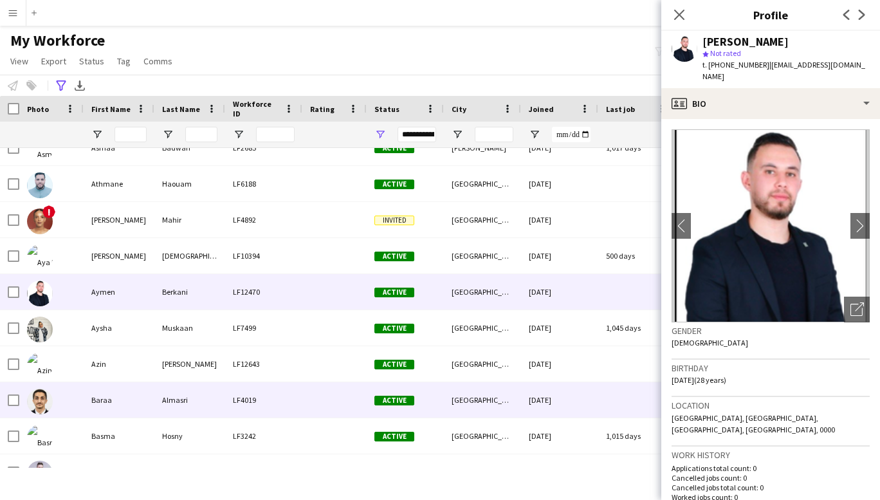
click at [106, 402] on div "Baraa" at bounding box center [119, 399] width 71 height 35
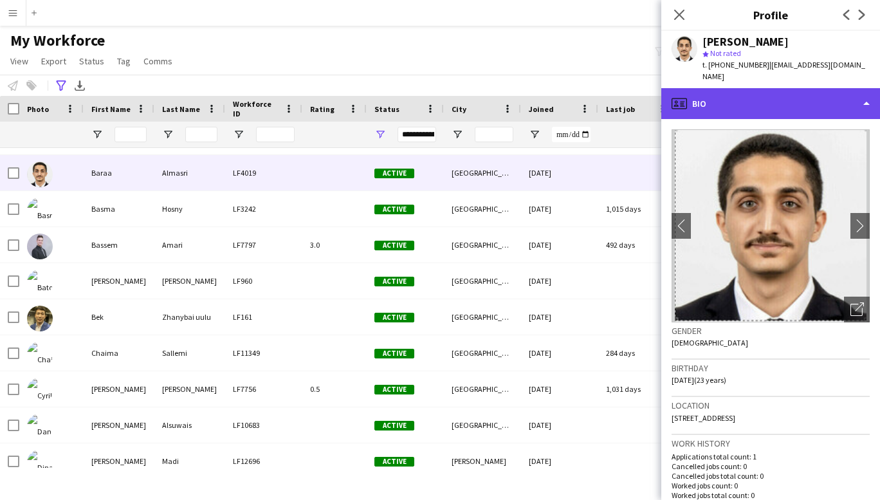
click at [863, 88] on div "profile Bio" at bounding box center [770, 103] width 219 height 31
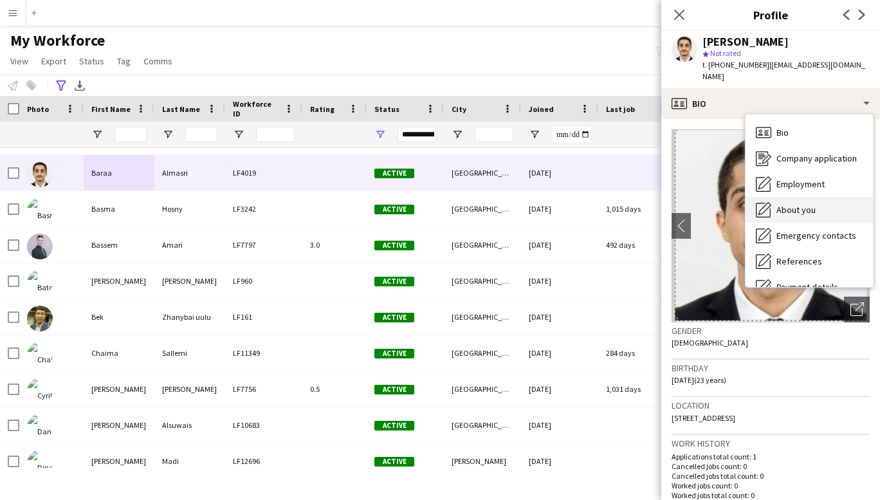
click at [783, 208] on div "About you About you" at bounding box center [808, 210] width 127 height 26
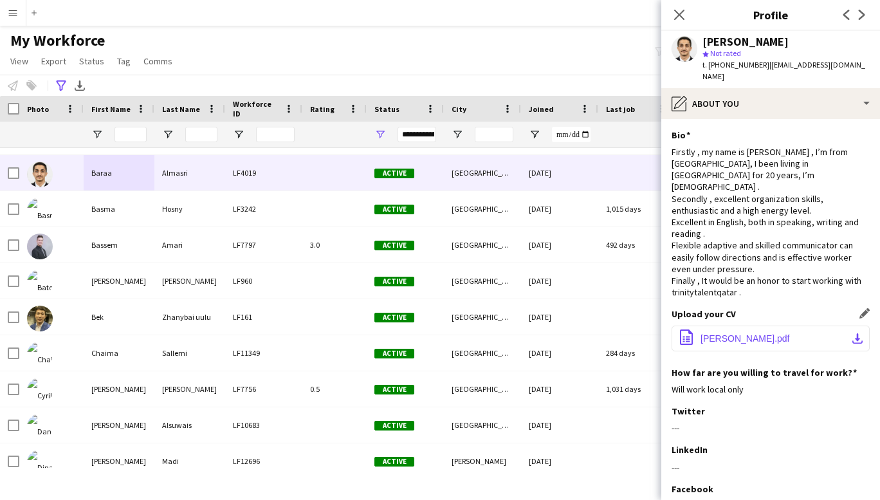
click at [746, 333] on span "[PERSON_NAME].pdf" at bounding box center [744, 338] width 89 height 10
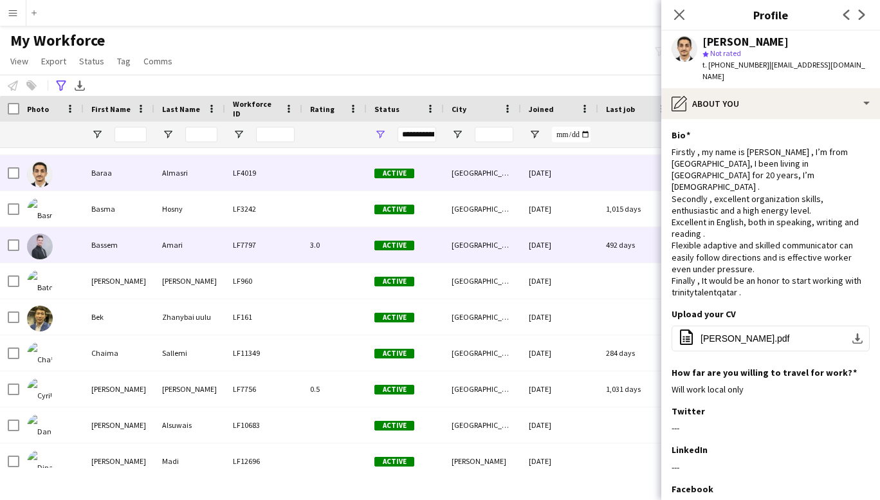
click at [109, 239] on div "Bassem" at bounding box center [119, 244] width 71 height 35
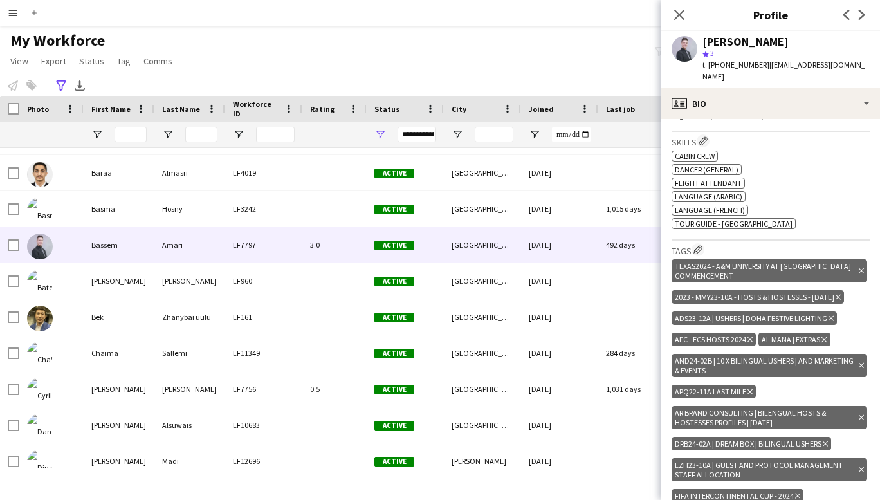
scroll to position [626, 0]
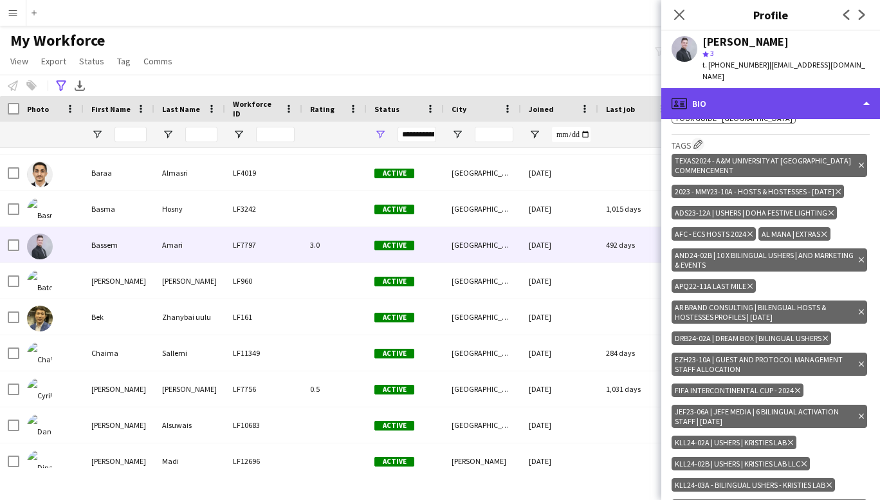
click at [864, 89] on div "profile Bio" at bounding box center [770, 103] width 219 height 31
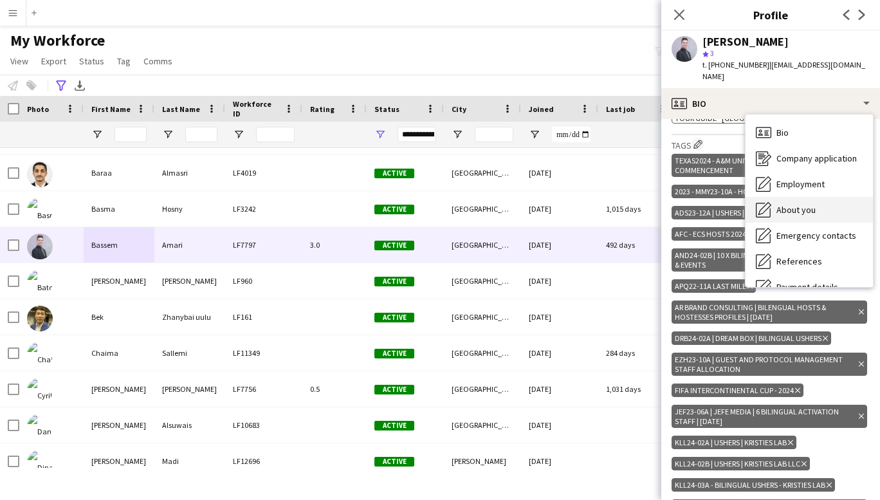
click at [810, 204] on span "About you" at bounding box center [795, 210] width 39 height 12
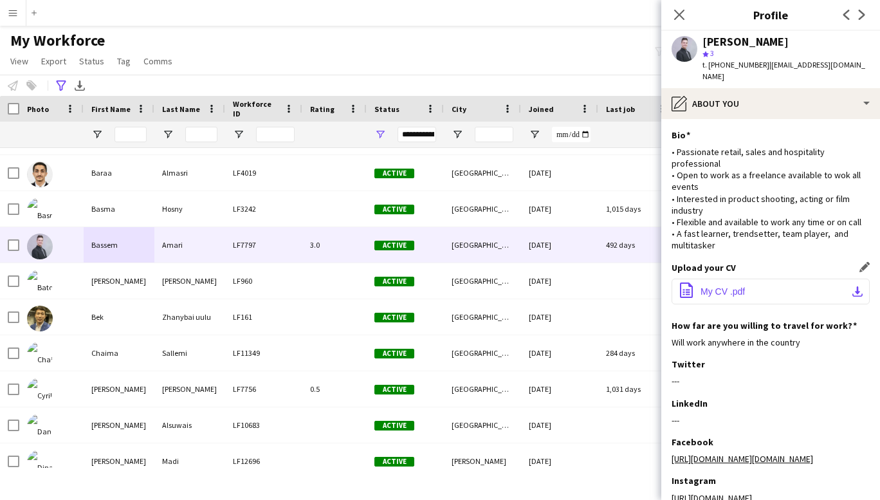
click at [733, 285] on button "office-file-sheet My CV .pdf download-bottom" at bounding box center [770, 292] width 198 height 26
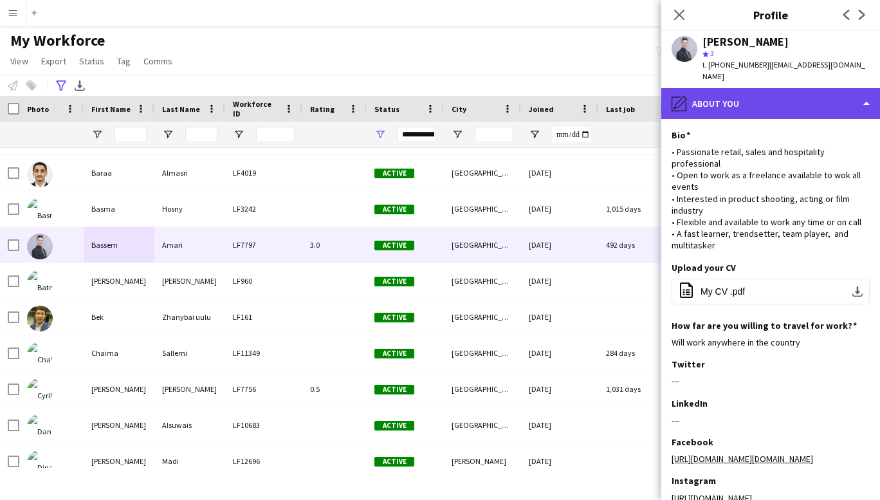
click at [816, 93] on div "pencil4 About you" at bounding box center [770, 103] width 219 height 31
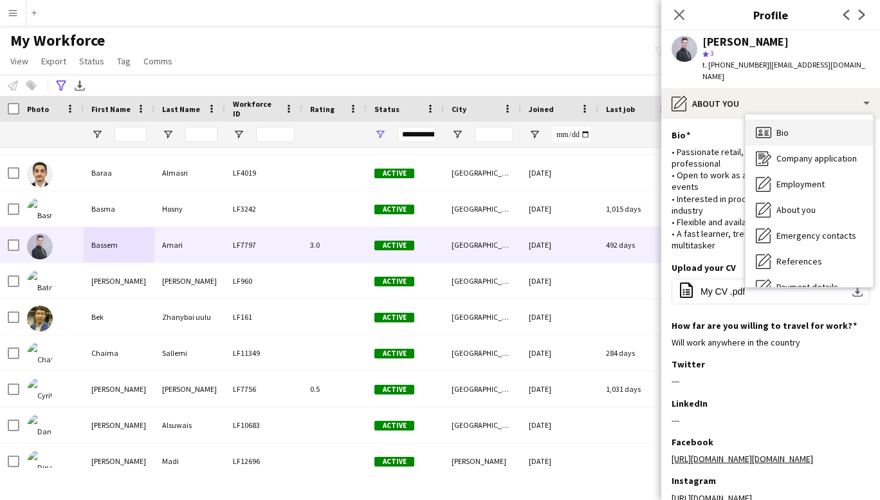
click at [794, 124] on div "Bio Bio" at bounding box center [808, 133] width 127 height 26
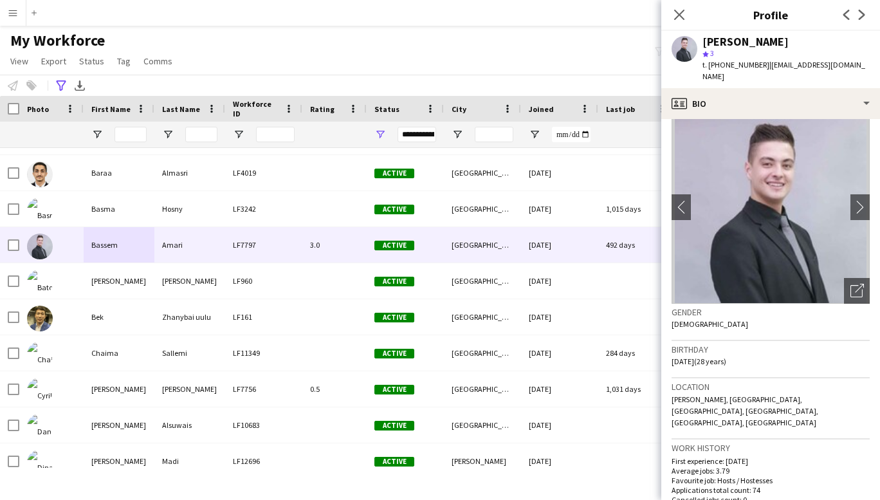
scroll to position [0, 0]
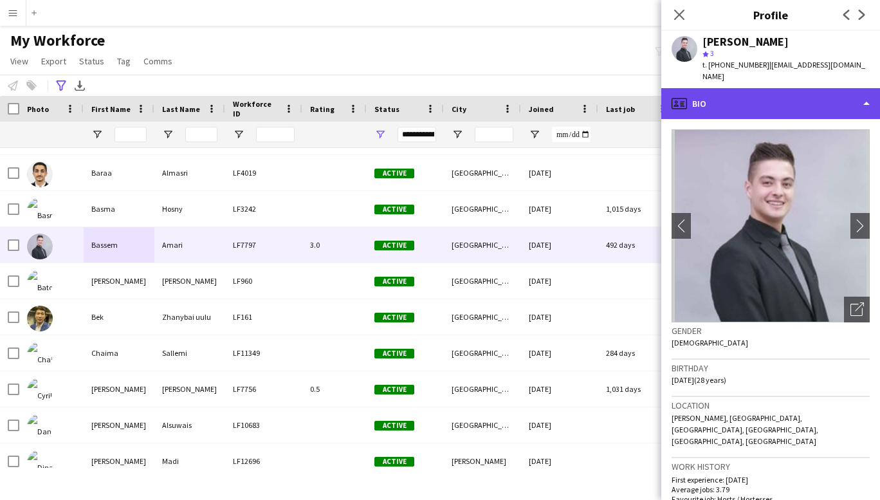
click at [842, 91] on div "profile Bio" at bounding box center [770, 103] width 219 height 31
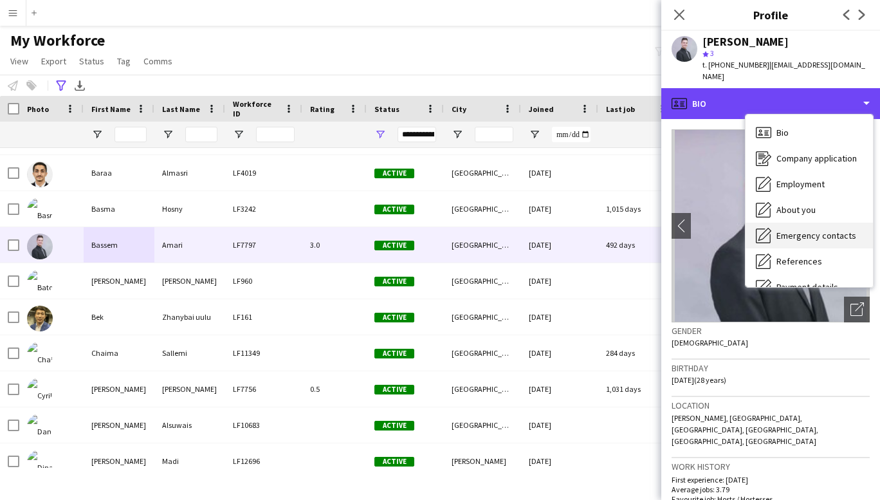
scroll to position [121, 0]
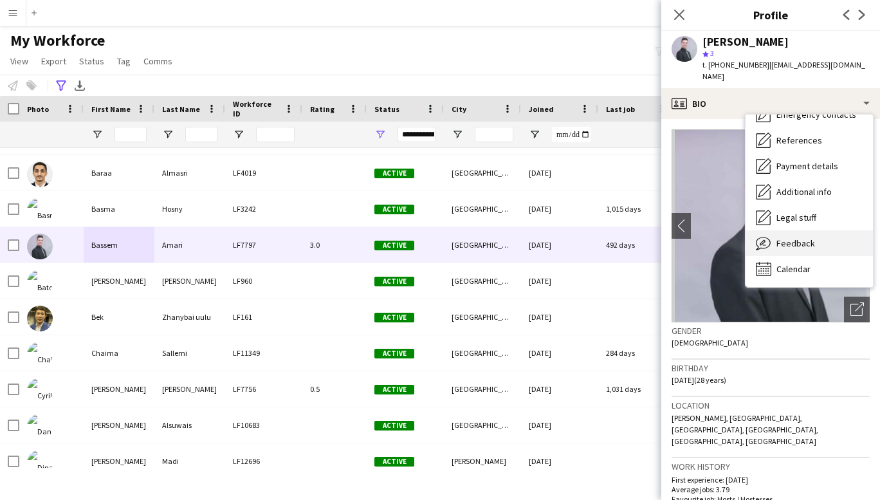
click at [810, 237] on span "Feedback" at bounding box center [795, 243] width 39 height 12
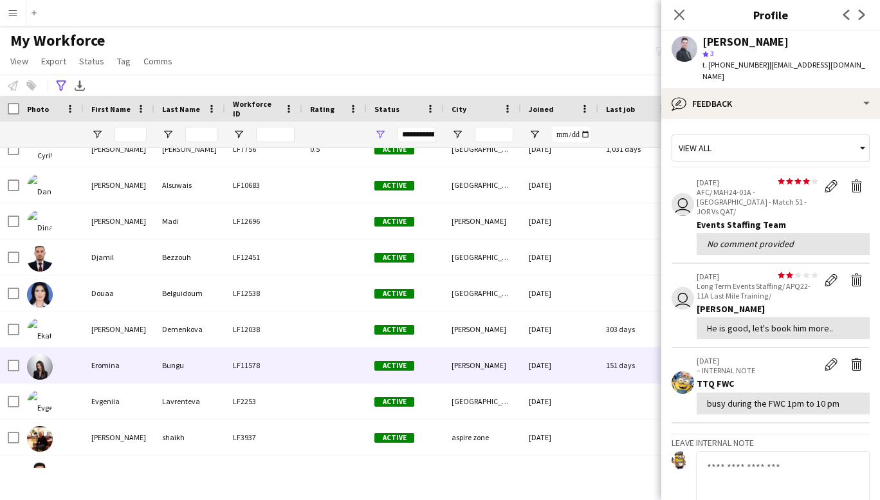
scroll to position [3511, 0]
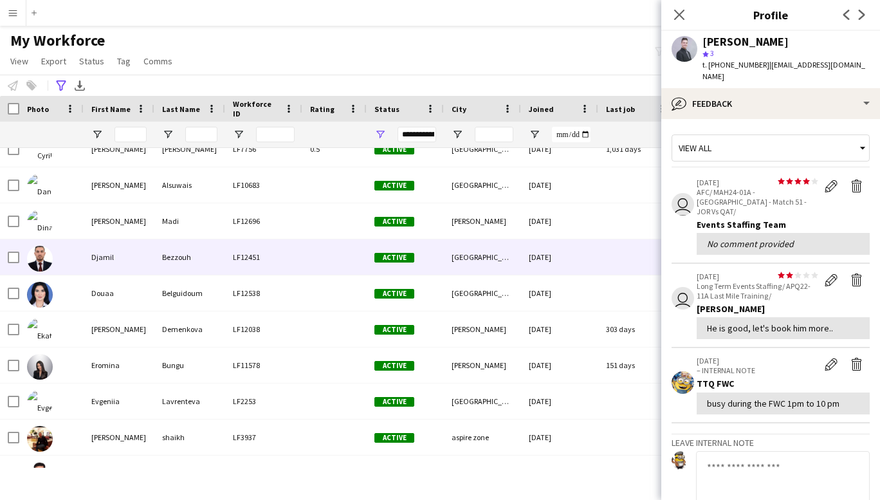
click at [101, 255] on div "Djamil" at bounding box center [119, 256] width 71 height 35
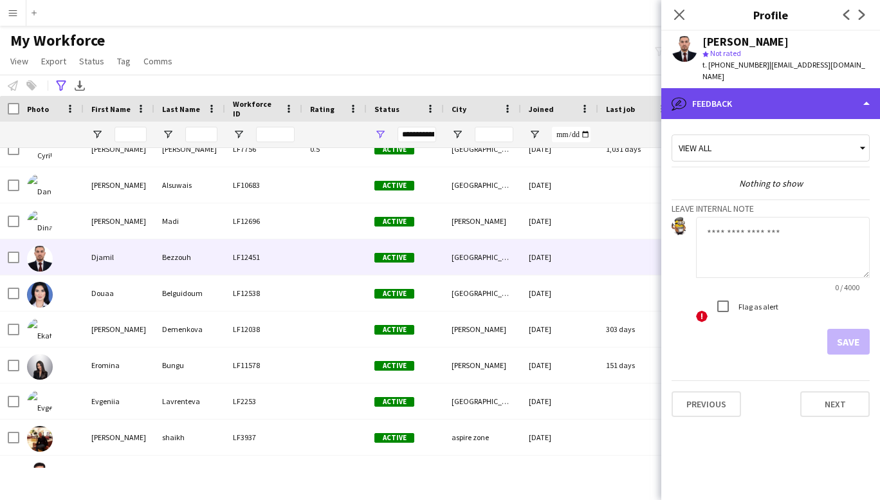
click at [828, 88] on div "bubble-pencil Feedback" at bounding box center [770, 103] width 219 height 31
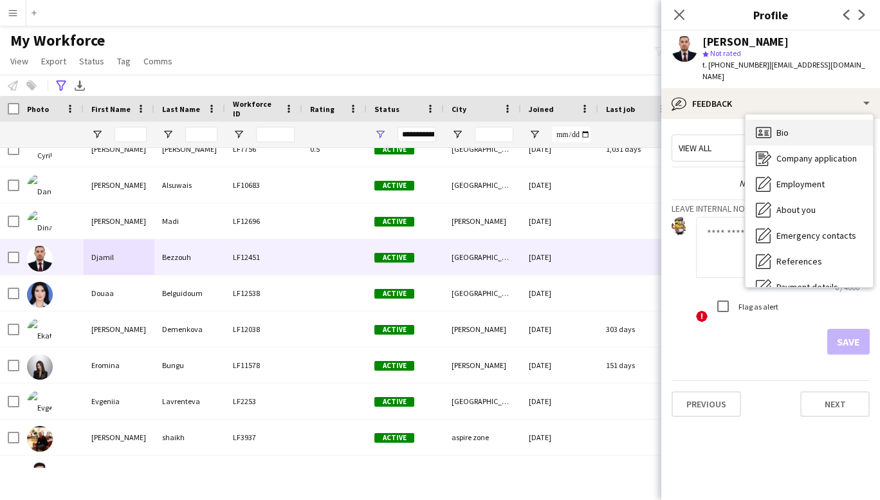
click at [790, 120] on div "Bio Bio" at bounding box center [808, 133] width 127 height 26
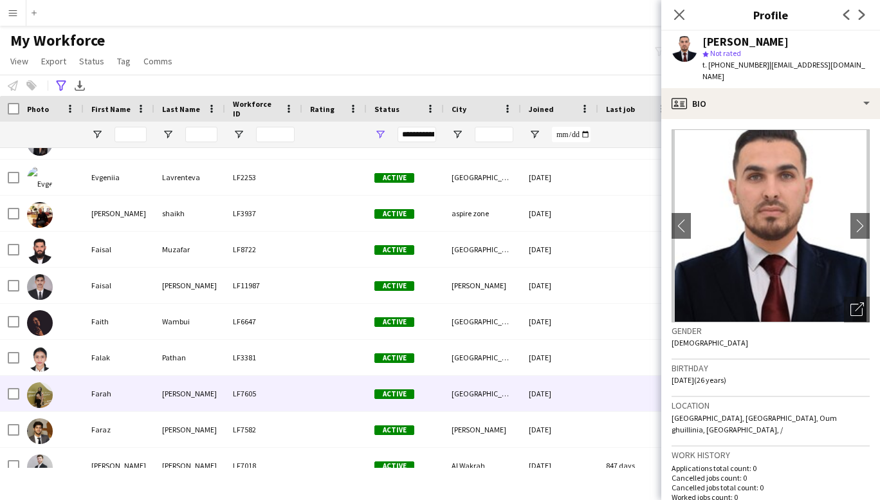
scroll to position [3735, 0]
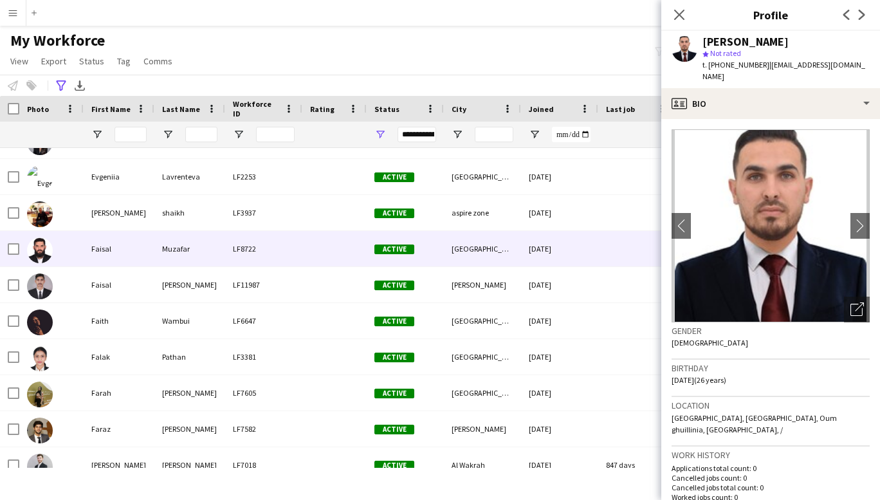
click at [103, 250] on div "Faisal" at bounding box center [119, 248] width 71 height 35
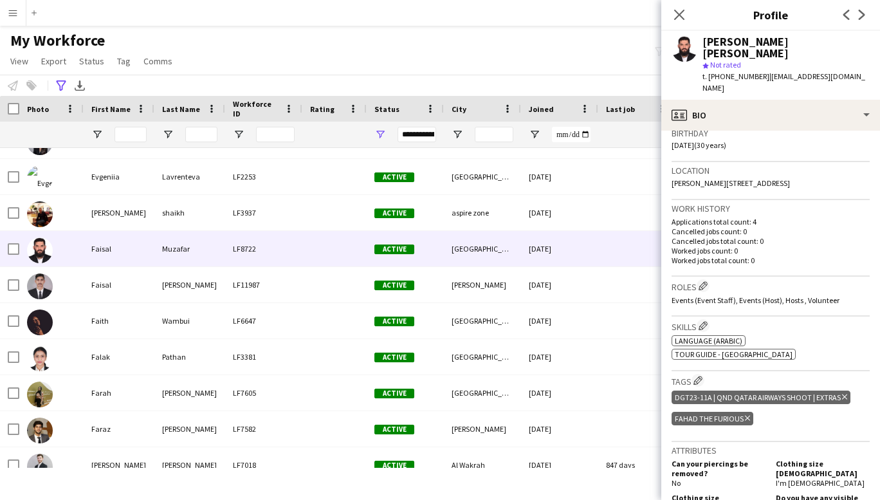
scroll to position [372, 0]
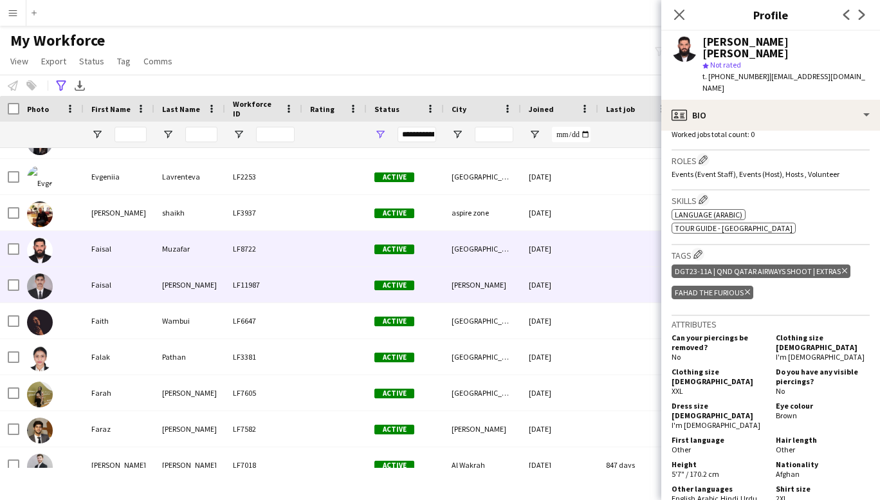
click at [107, 288] on div "Faisal" at bounding box center [119, 284] width 71 height 35
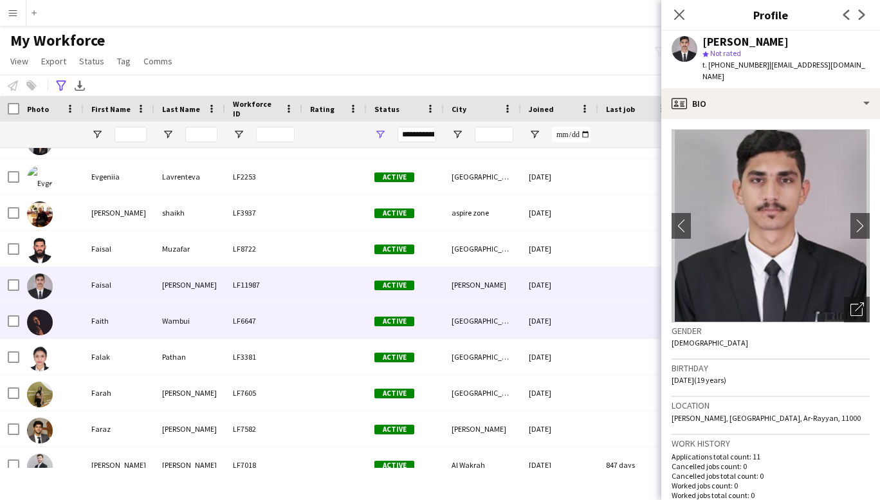
click at [104, 322] on div "Faith" at bounding box center [119, 320] width 71 height 35
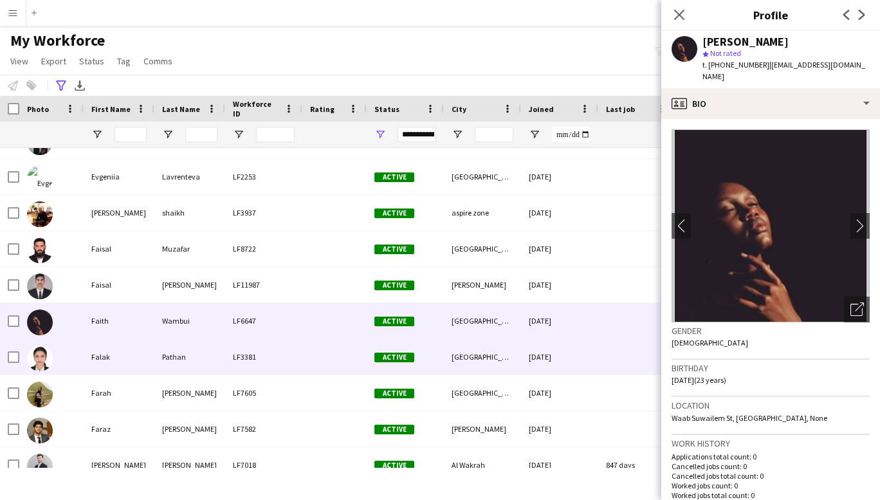
click at [102, 352] on div "Falak" at bounding box center [119, 356] width 71 height 35
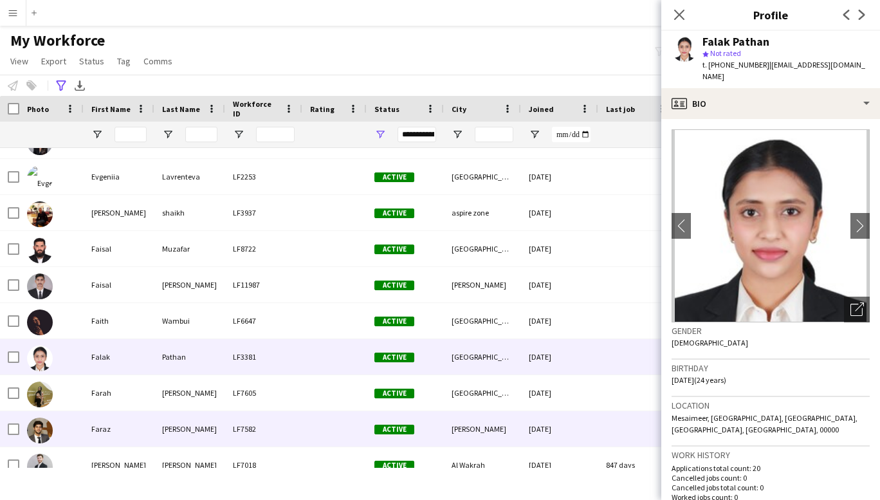
scroll to position [4023, 0]
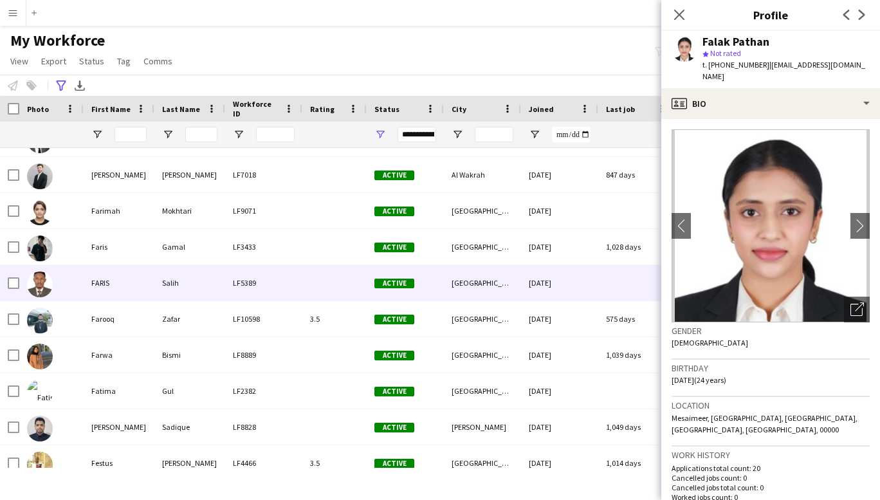
click at [108, 289] on div "FARIS" at bounding box center [119, 282] width 71 height 35
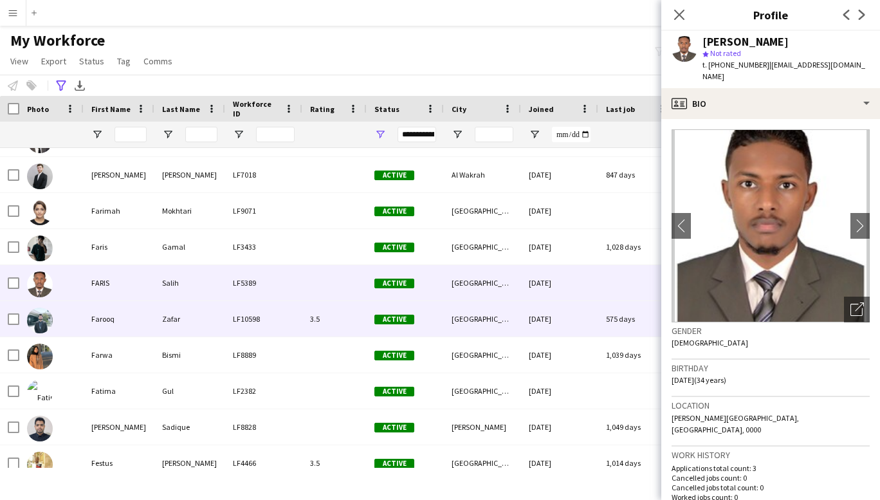
click at [104, 331] on div "Farooq" at bounding box center [119, 318] width 71 height 35
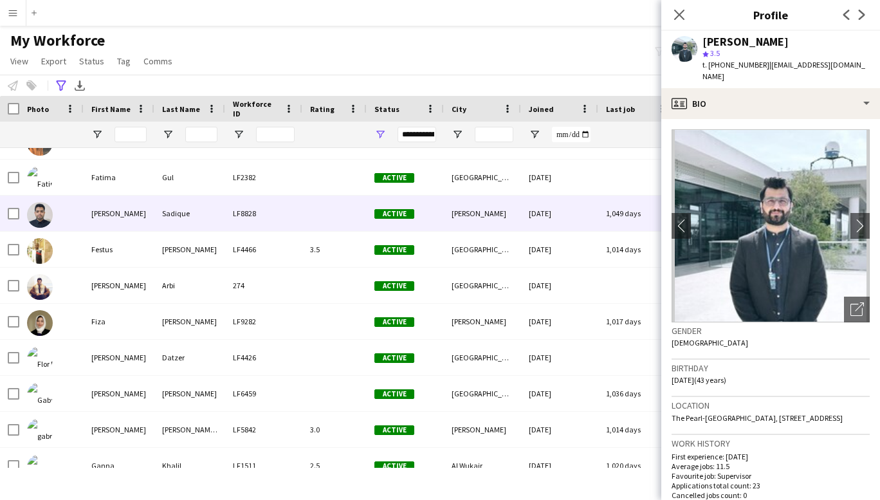
click at [114, 213] on div "[PERSON_NAME]" at bounding box center [119, 213] width 71 height 35
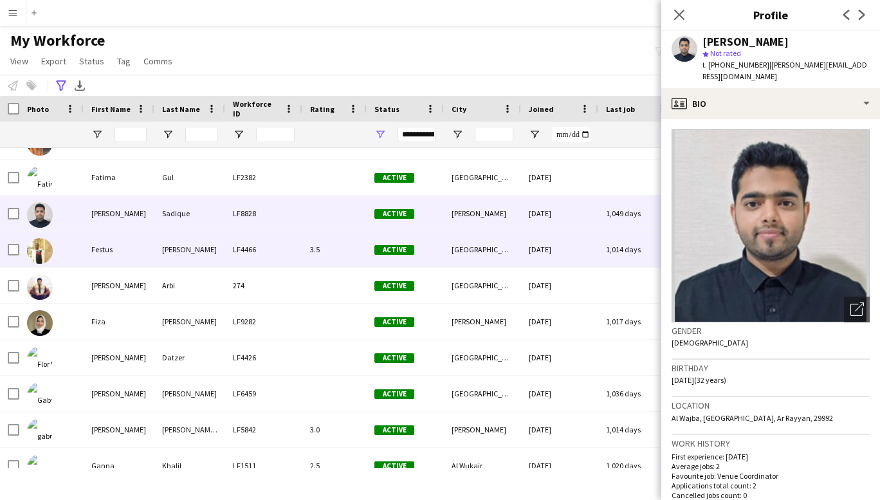
click at [111, 257] on div "Festus" at bounding box center [119, 249] width 71 height 35
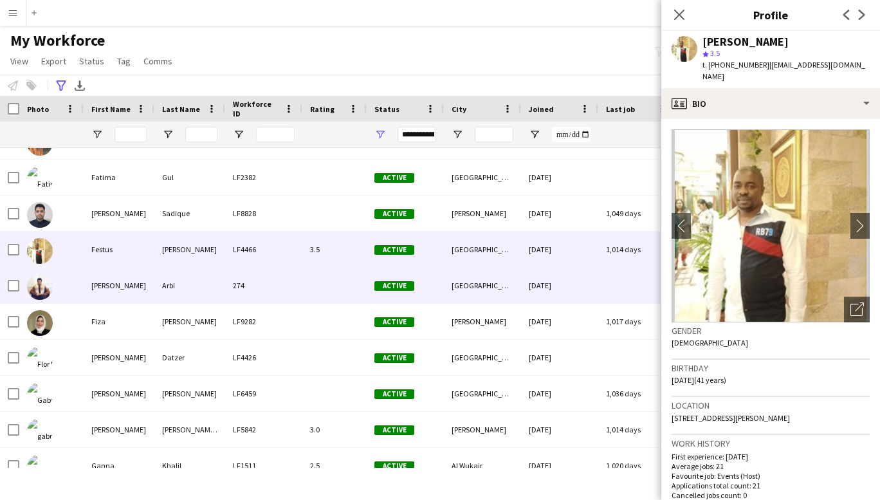
click at [106, 287] on div "[PERSON_NAME]" at bounding box center [119, 285] width 71 height 35
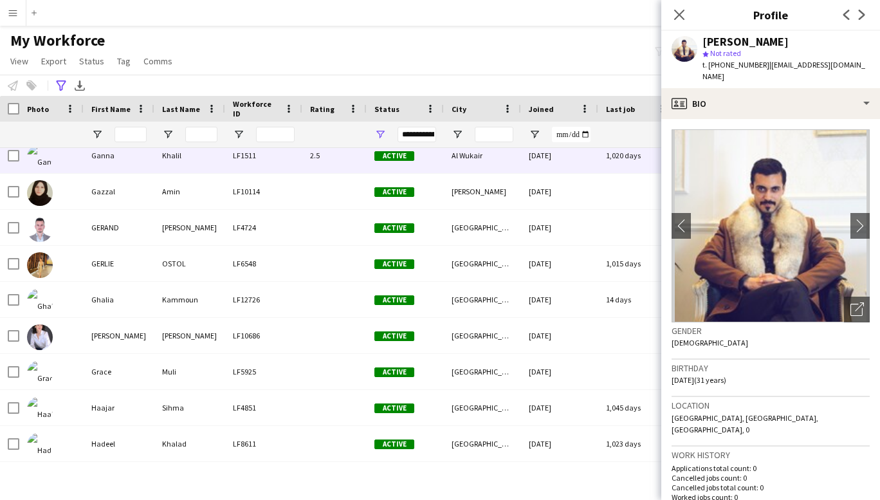
click at [117, 155] on div "Ganna" at bounding box center [119, 155] width 71 height 35
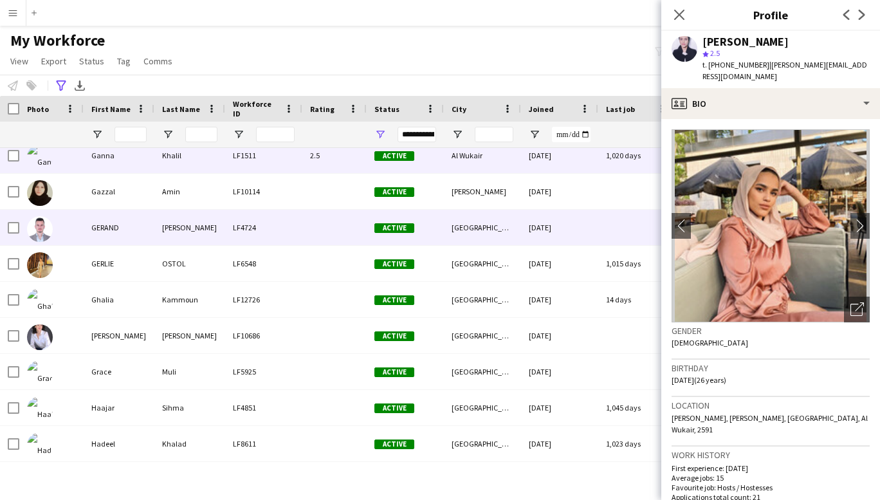
click at [100, 236] on div "GERAND" at bounding box center [119, 227] width 71 height 35
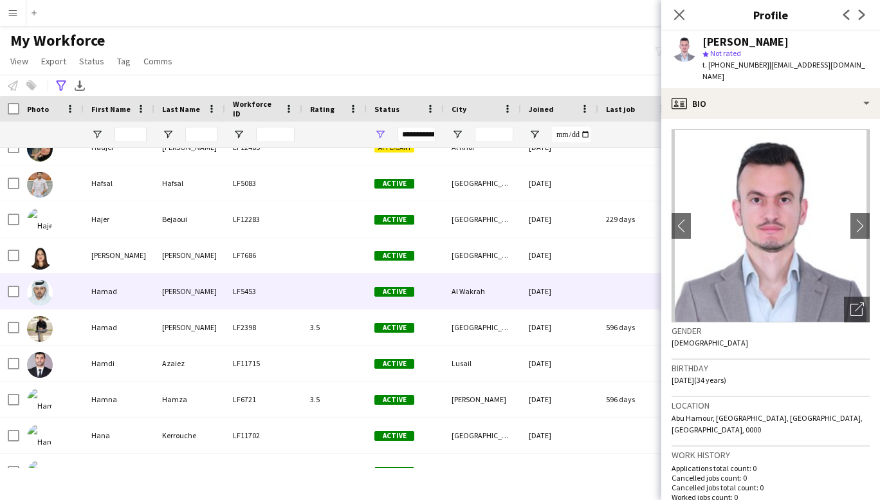
click at [96, 291] on div "Hamad" at bounding box center [119, 290] width 71 height 35
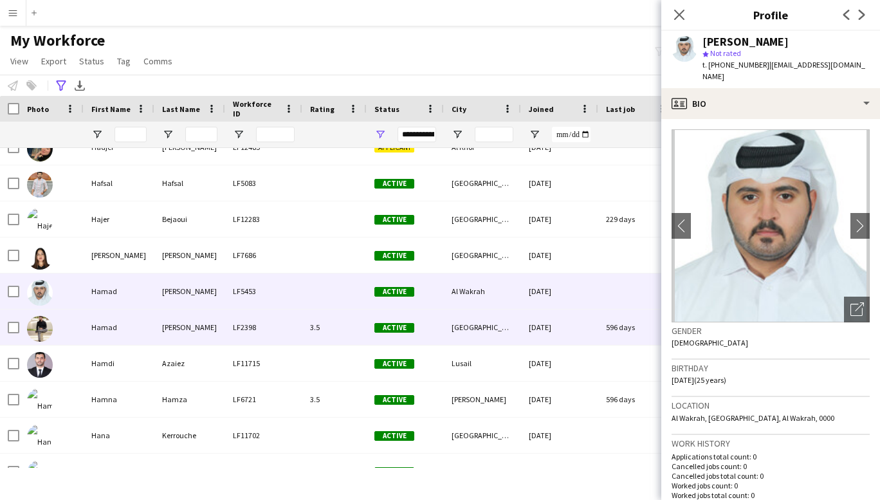
click at [116, 310] on div "Hamad" at bounding box center [119, 326] width 71 height 35
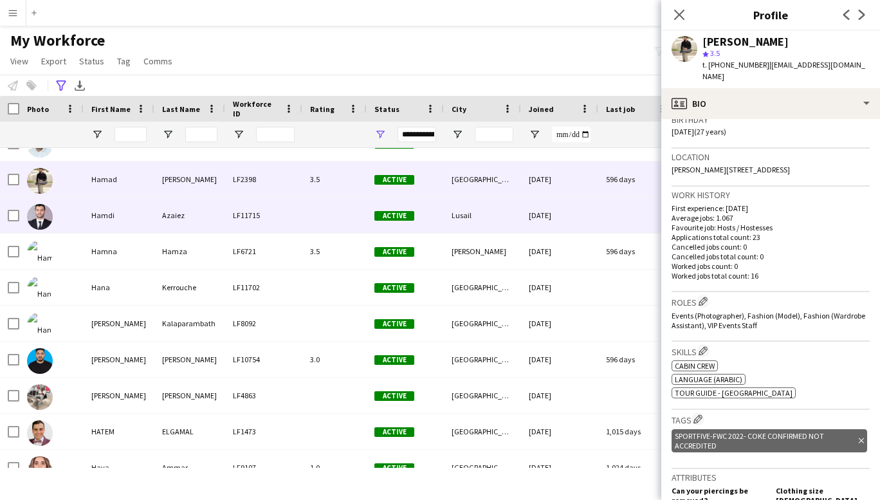
click at [104, 217] on div "Hamdi" at bounding box center [119, 214] width 71 height 35
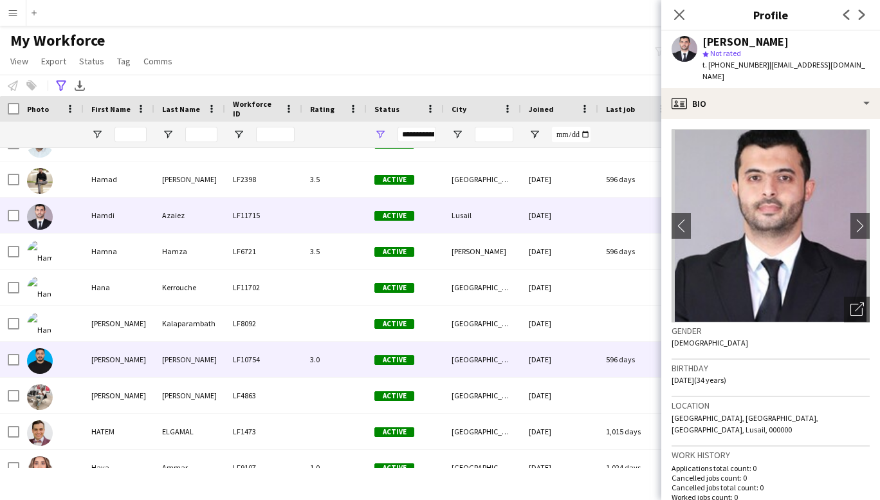
click at [104, 355] on div "[PERSON_NAME]" at bounding box center [119, 359] width 71 height 35
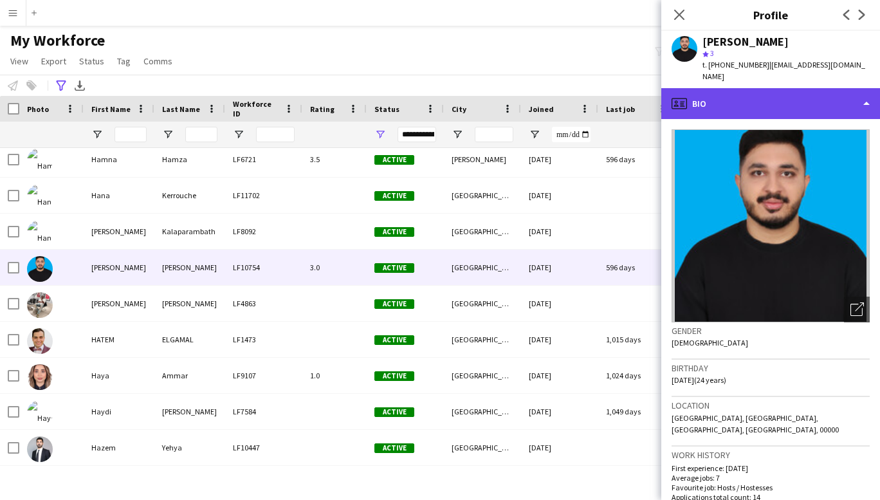
click at [859, 90] on div "profile Bio" at bounding box center [770, 103] width 219 height 31
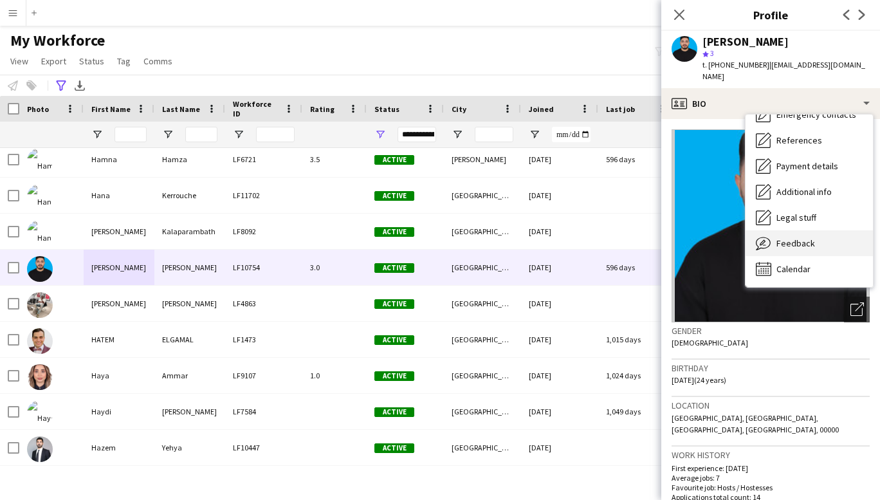
click at [790, 237] on span "Feedback" at bounding box center [795, 243] width 39 height 12
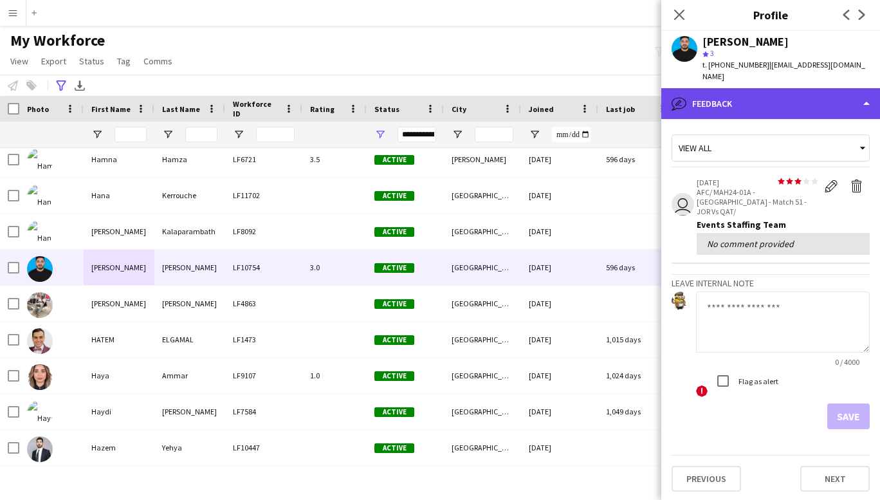
click at [837, 88] on div "bubble-pencil Feedback" at bounding box center [770, 103] width 219 height 31
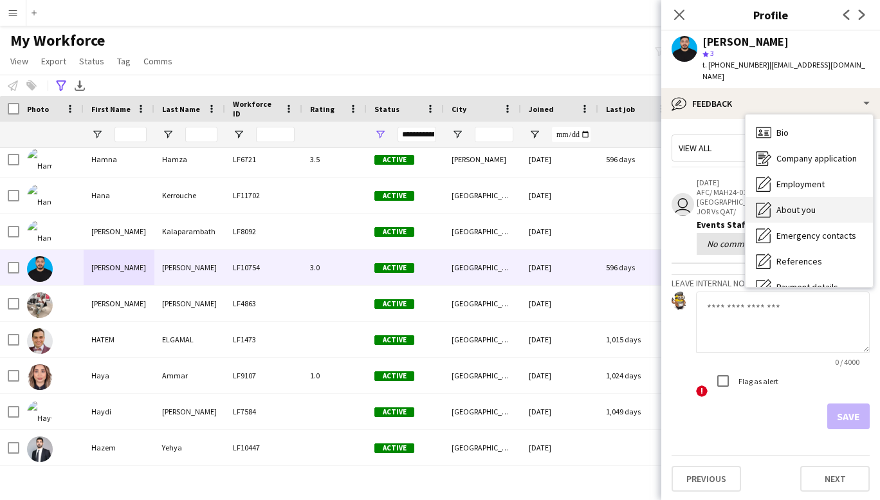
click at [805, 204] on span "About you" at bounding box center [795, 210] width 39 height 12
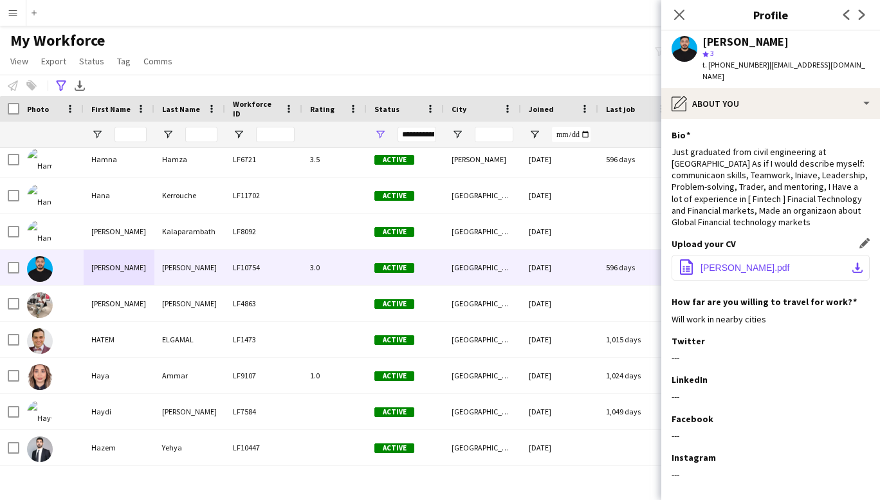
click at [750, 260] on button "office-file-sheet [PERSON_NAME].pdf download-bottom" at bounding box center [770, 268] width 198 height 26
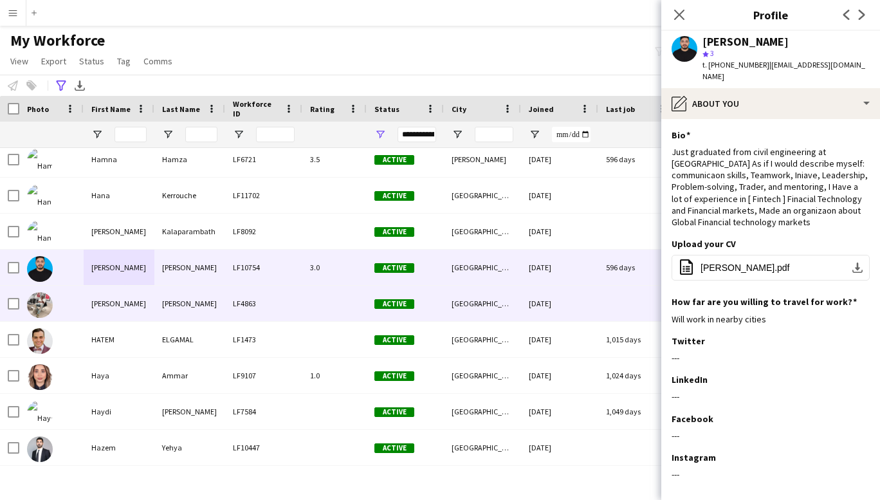
click at [103, 298] on div "[PERSON_NAME]" at bounding box center [119, 303] width 71 height 35
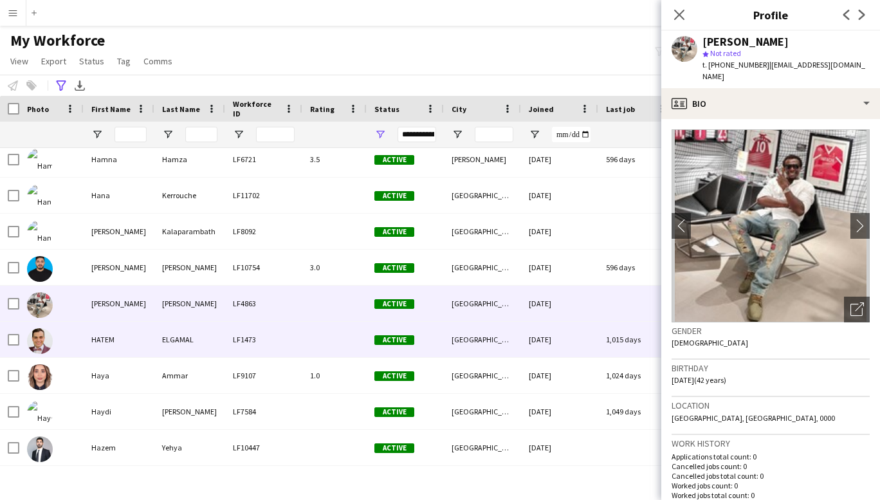
click at [103, 340] on div "HATEM" at bounding box center [119, 339] width 71 height 35
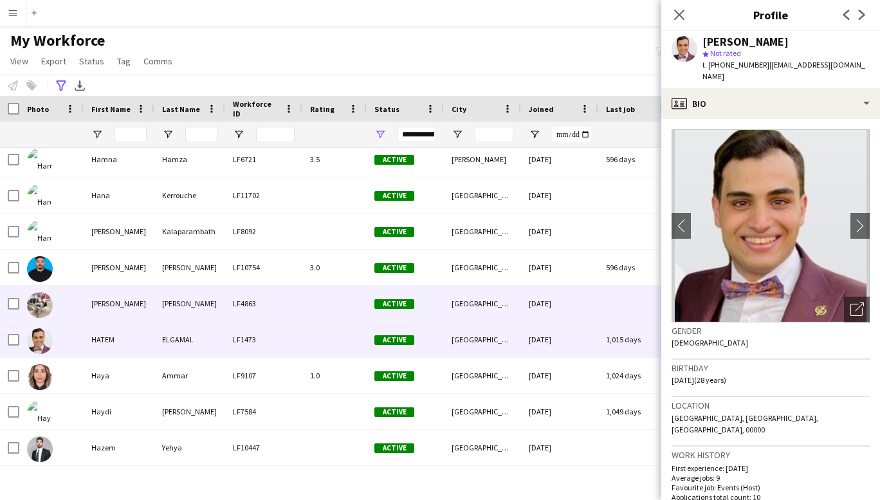
click at [118, 298] on div "[PERSON_NAME]" at bounding box center [119, 303] width 71 height 35
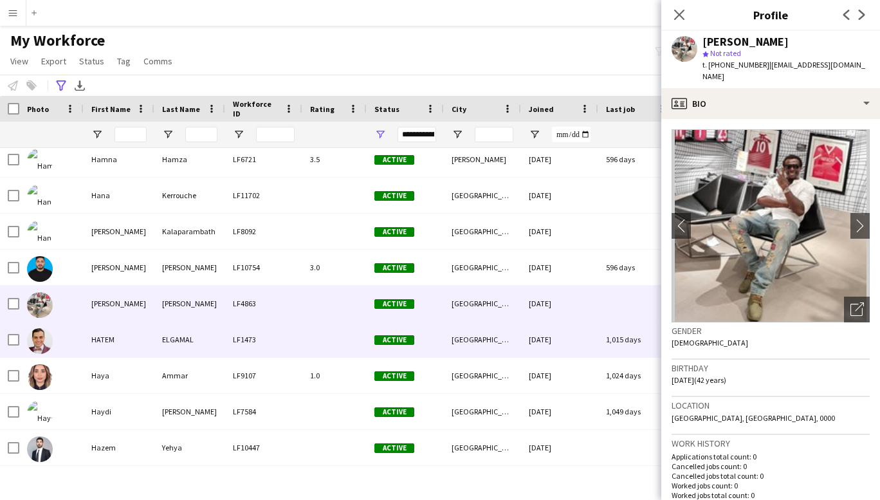
click at [102, 333] on div "HATEM" at bounding box center [119, 339] width 71 height 35
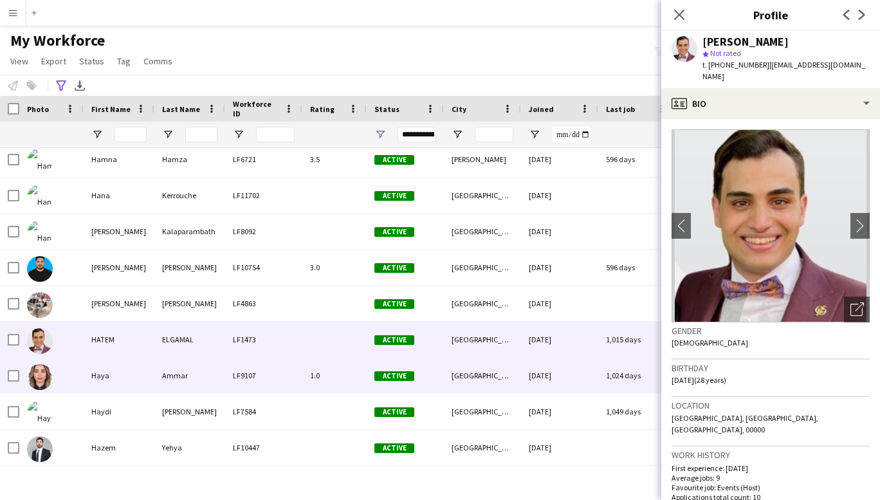
click at [105, 365] on div "Haya" at bounding box center [119, 375] width 71 height 35
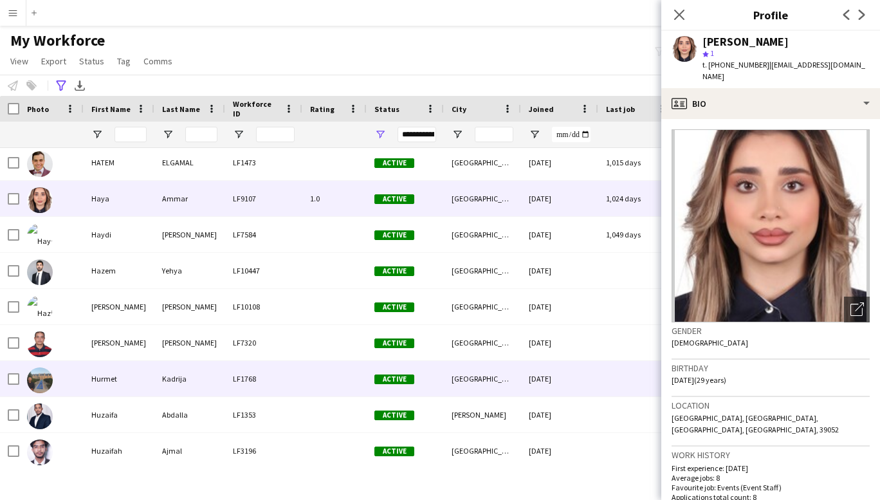
scroll to position [5335, 0]
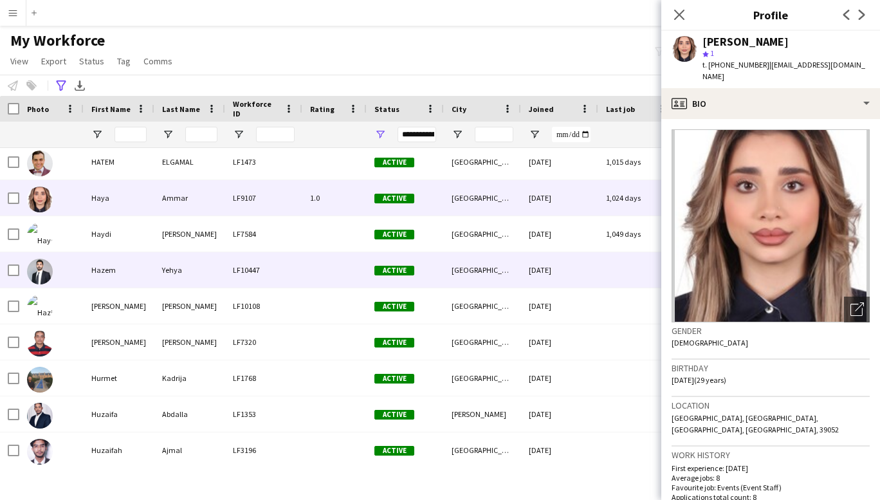
click at [105, 272] on div "Hazem" at bounding box center [119, 269] width 71 height 35
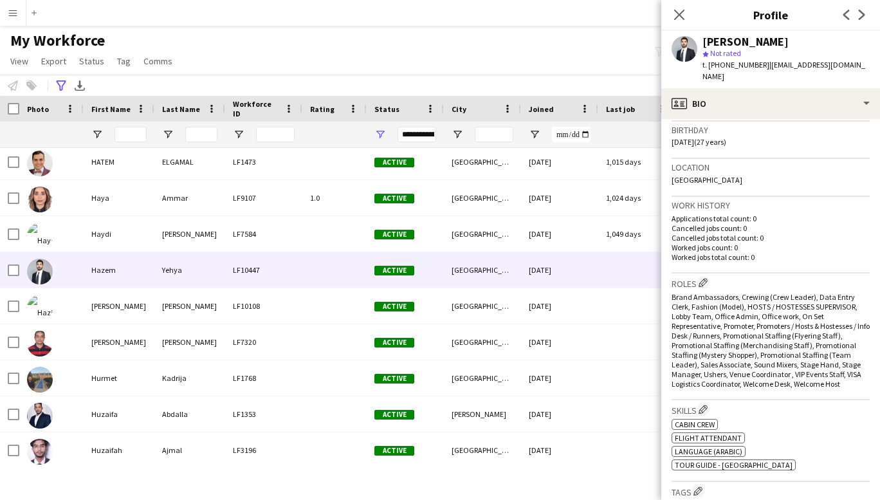
scroll to position [0, 0]
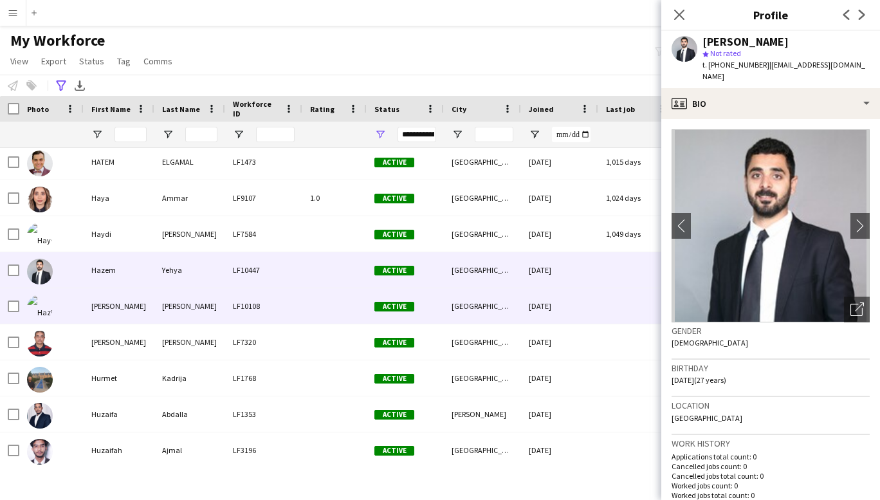
click at [104, 306] on div "[PERSON_NAME]" at bounding box center [119, 305] width 71 height 35
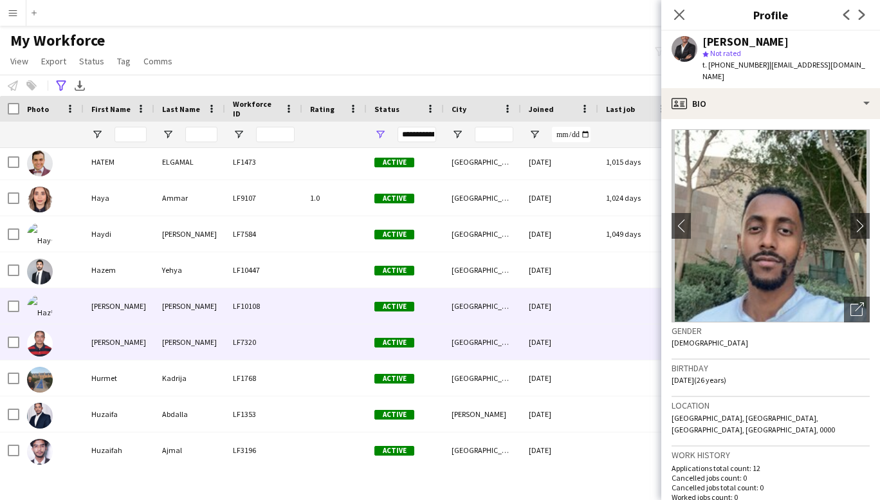
click at [110, 350] on div "[PERSON_NAME]" at bounding box center [119, 341] width 71 height 35
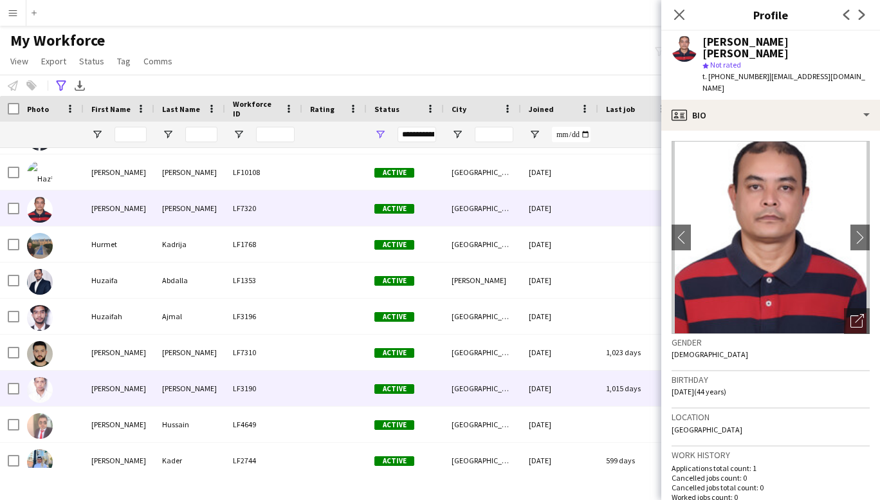
scroll to position [5503, 0]
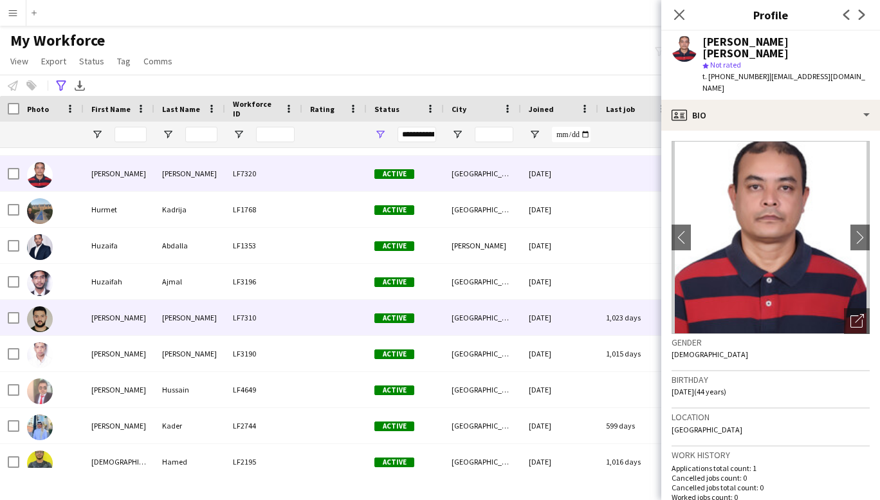
click at [113, 315] on div "[PERSON_NAME]" at bounding box center [119, 317] width 71 height 35
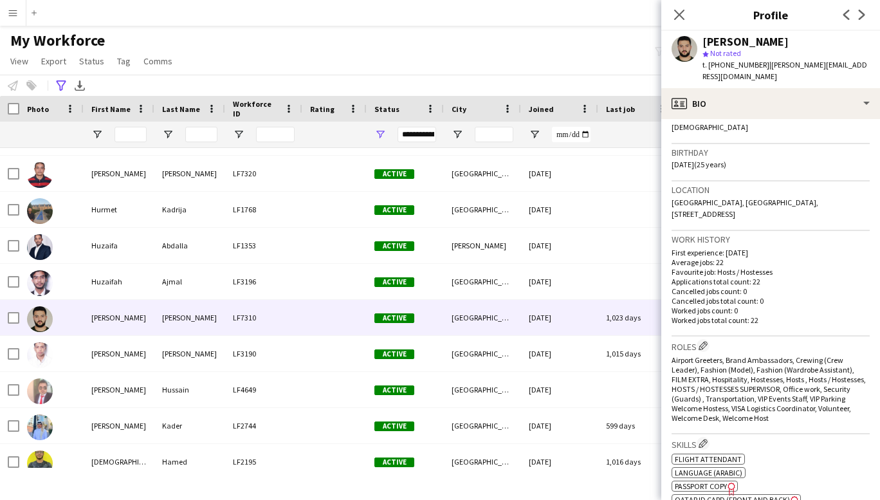
scroll to position [0, 0]
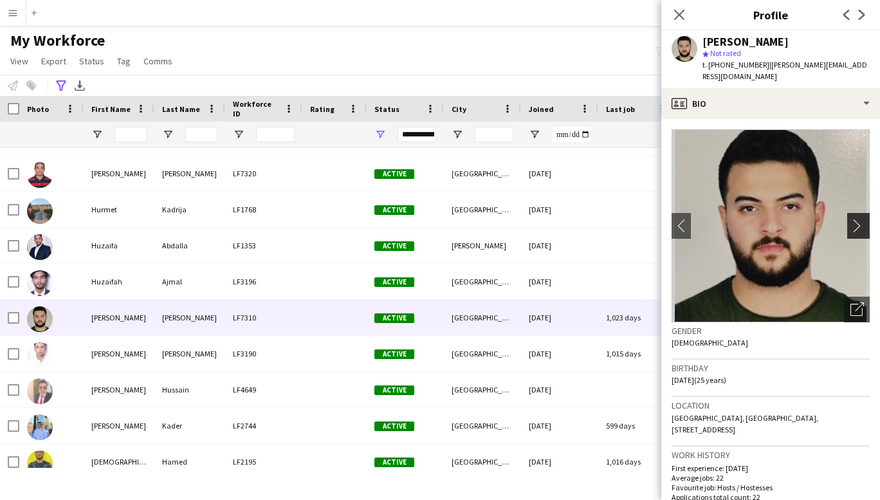
click at [847, 221] on button "chevron-right" at bounding box center [860, 226] width 26 height 26
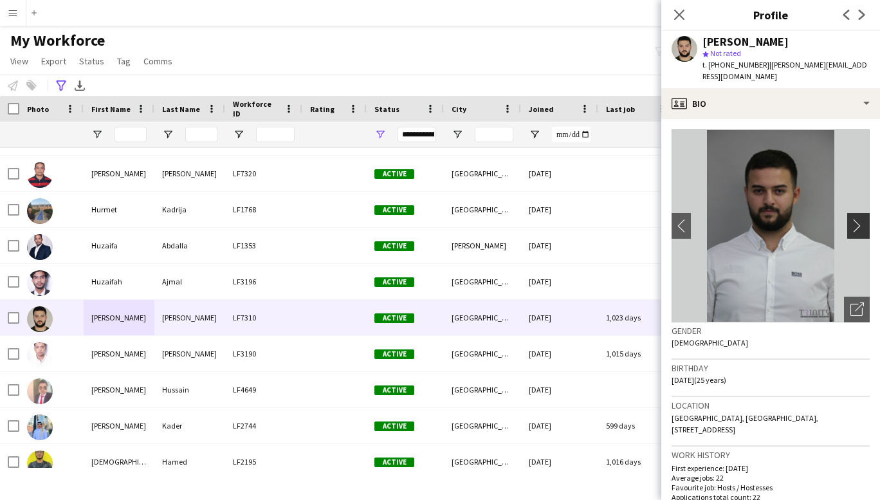
click at [847, 221] on button "chevron-right" at bounding box center [860, 226] width 26 height 26
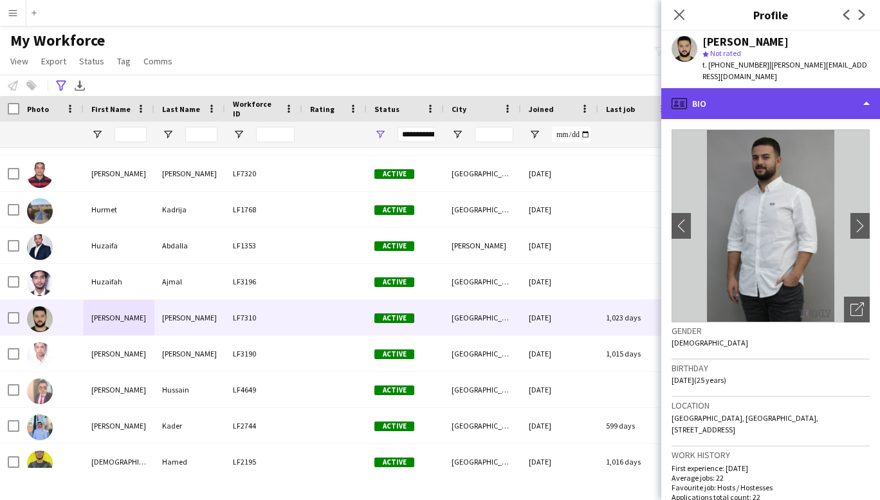
click at [859, 96] on div "profile Bio" at bounding box center [770, 103] width 219 height 31
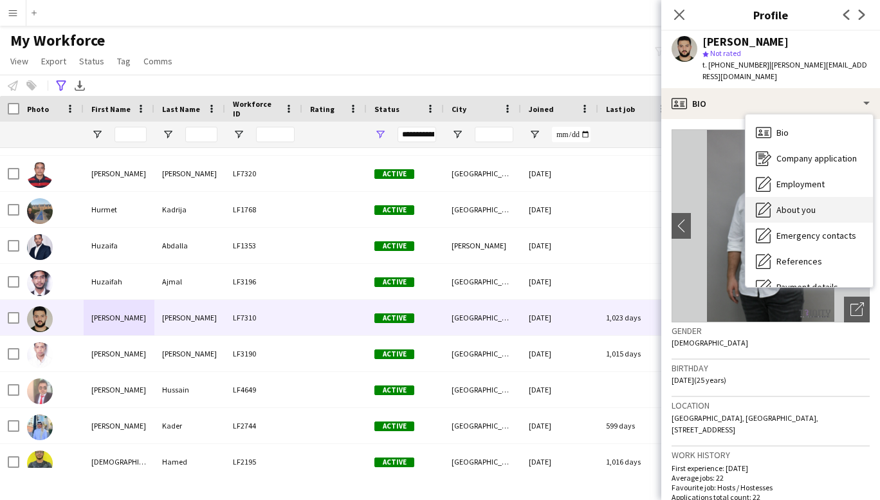
click at [802, 204] on span "About you" at bounding box center [795, 210] width 39 height 12
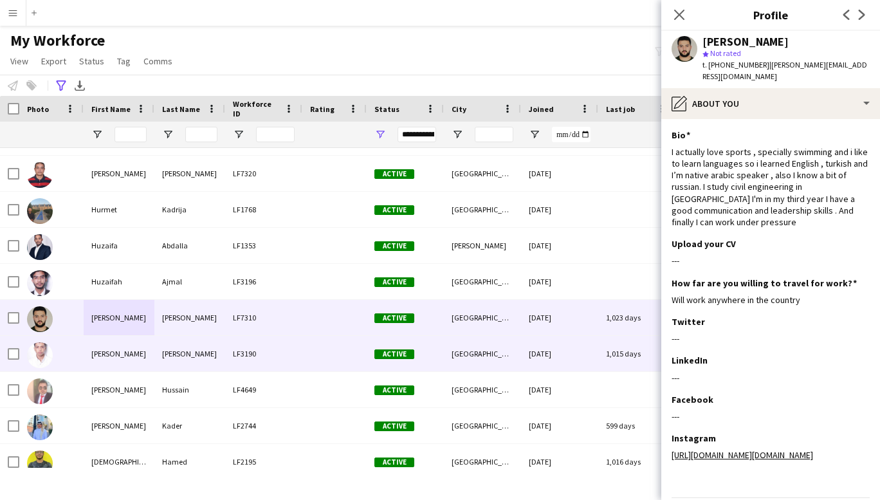
click at [111, 346] on div "[PERSON_NAME]" at bounding box center [119, 353] width 71 height 35
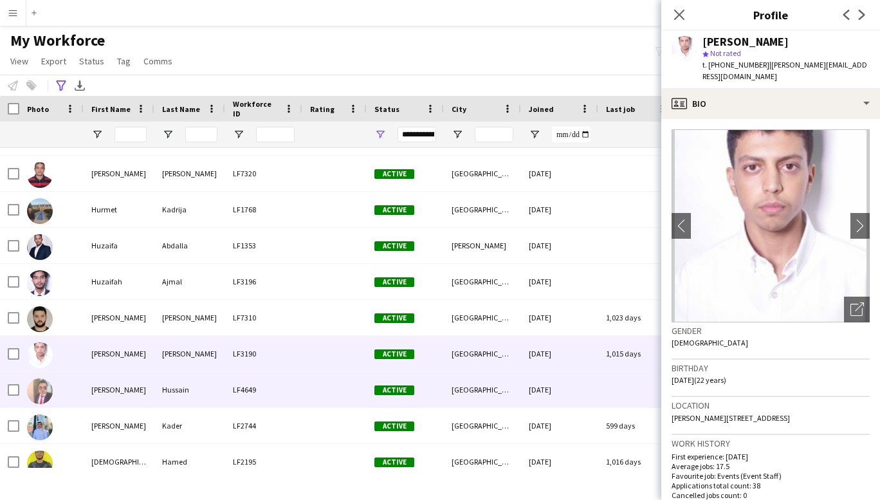
click at [105, 387] on div "[PERSON_NAME]" at bounding box center [119, 389] width 71 height 35
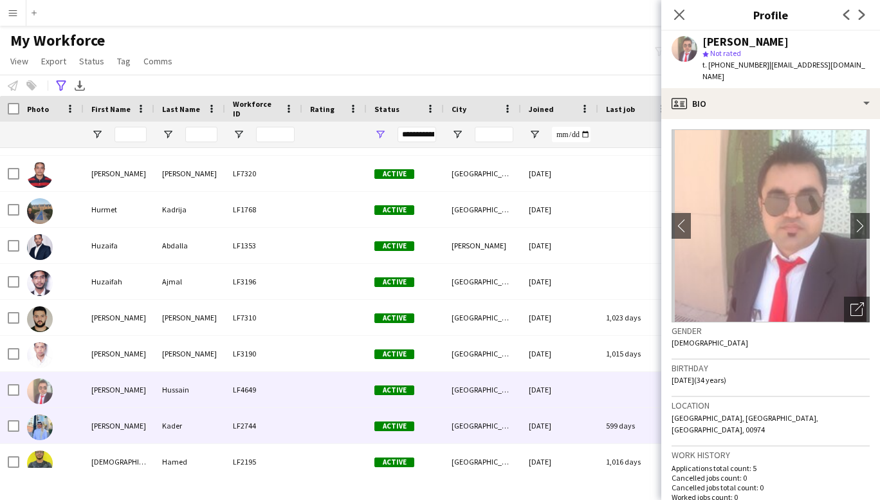
click at [100, 421] on div "[PERSON_NAME]" at bounding box center [119, 425] width 71 height 35
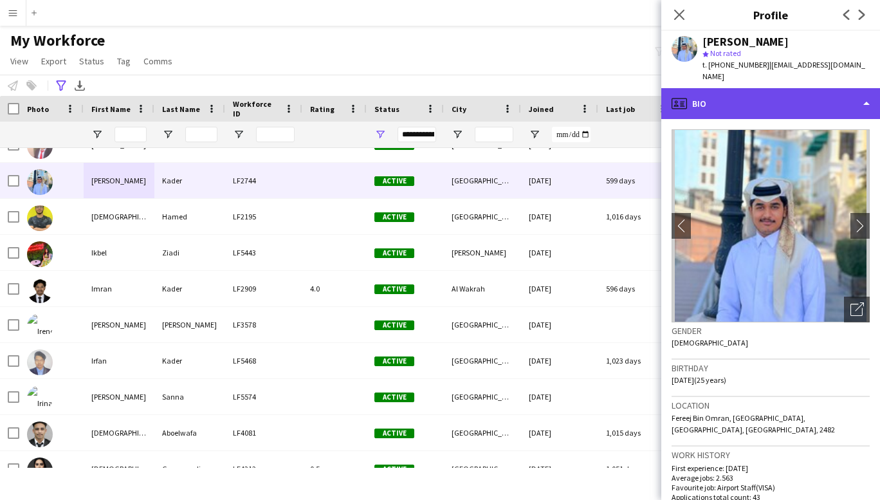
click at [858, 93] on div "profile Bio" at bounding box center [770, 103] width 219 height 31
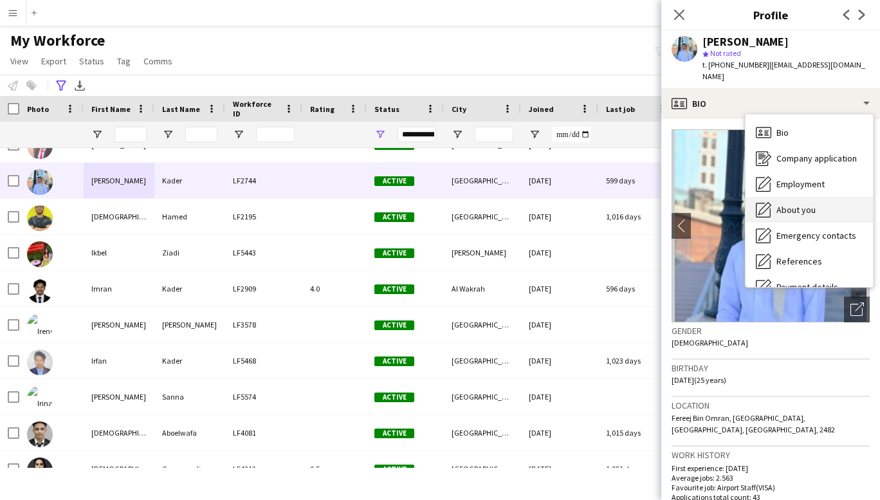
click at [794, 204] on span "About you" at bounding box center [795, 210] width 39 height 12
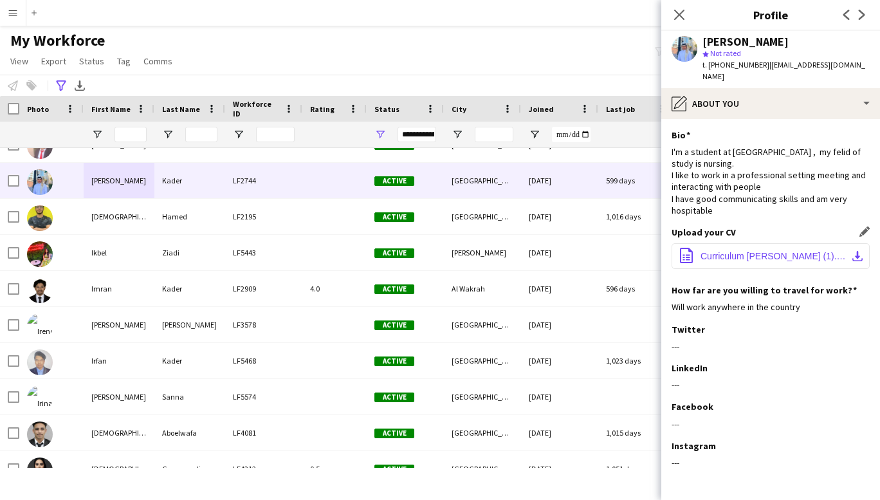
click at [757, 251] on span "Curriculum [PERSON_NAME] (1).docx" at bounding box center [772, 256] width 145 height 10
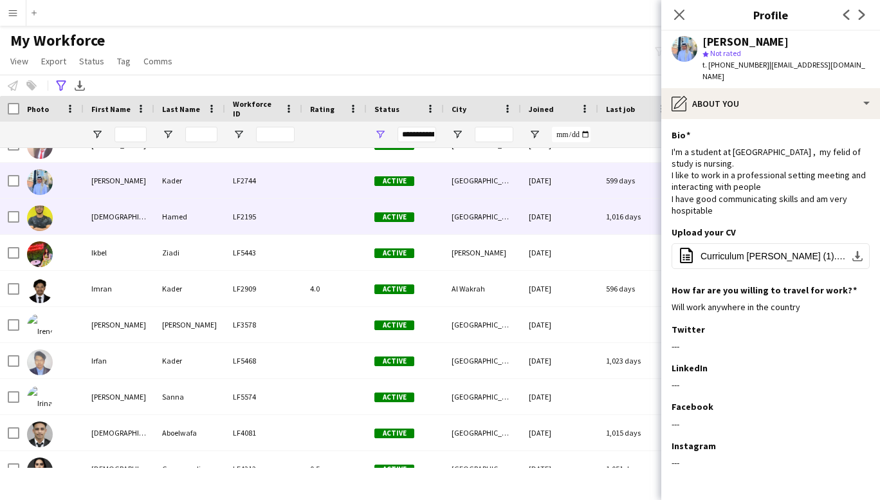
click at [103, 221] on div "[DEMOGRAPHIC_DATA]" at bounding box center [119, 216] width 71 height 35
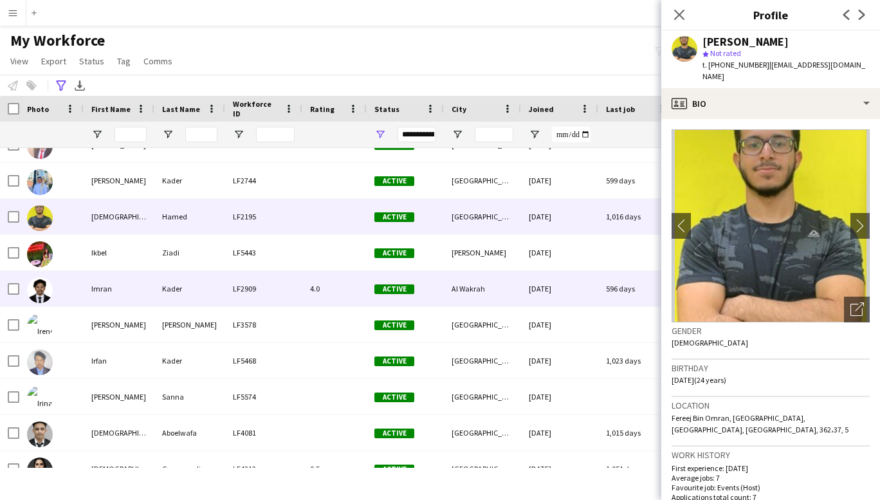
click at [111, 291] on div "Imran" at bounding box center [119, 288] width 71 height 35
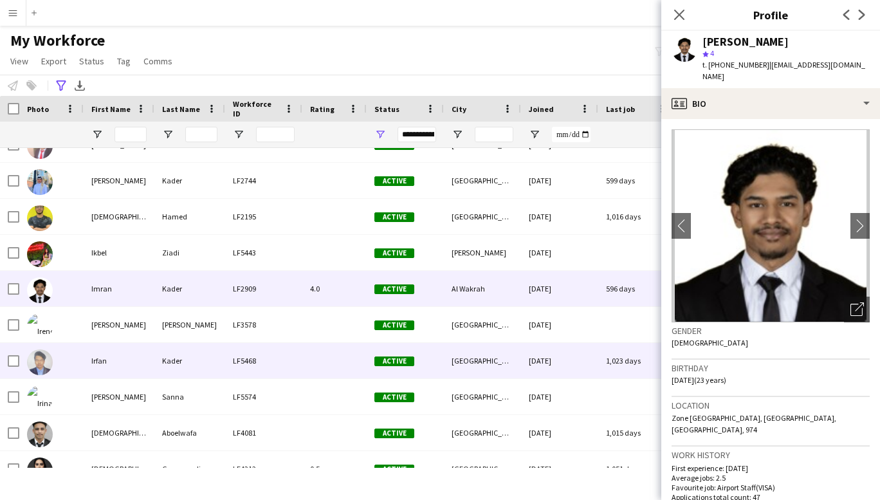
click at [115, 365] on div "Irfan" at bounding box center [119, 360] width 71 height 35
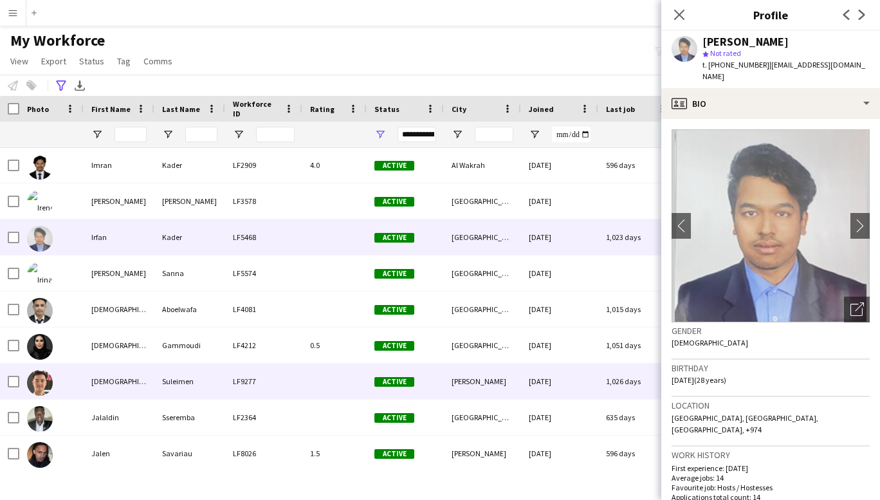
scroll to position [5896, 0]
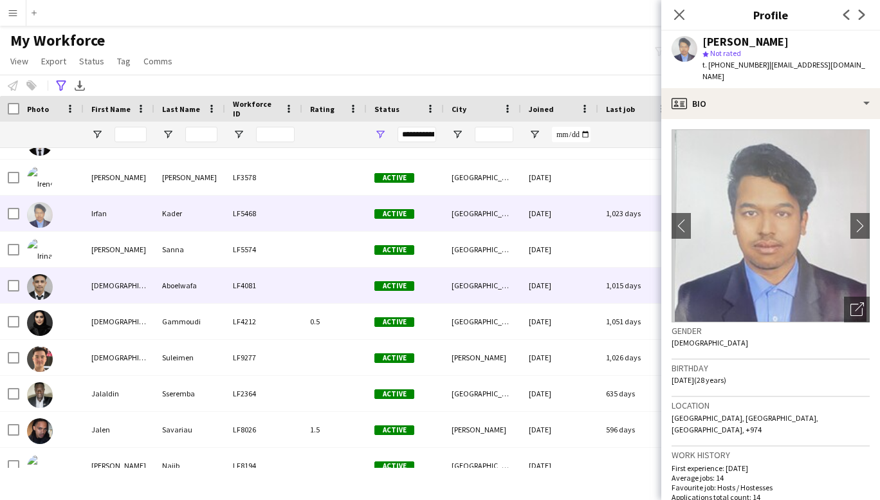
click at [105, 279] on div "[DEMOGRAPHIC_DATA]" at bounding box center [119, 285] width 71 height 35
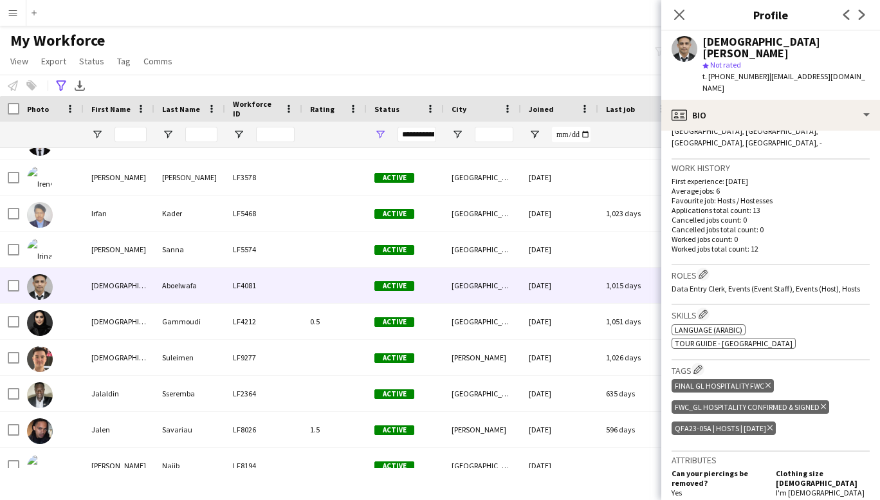
scroll to position [0, 0]
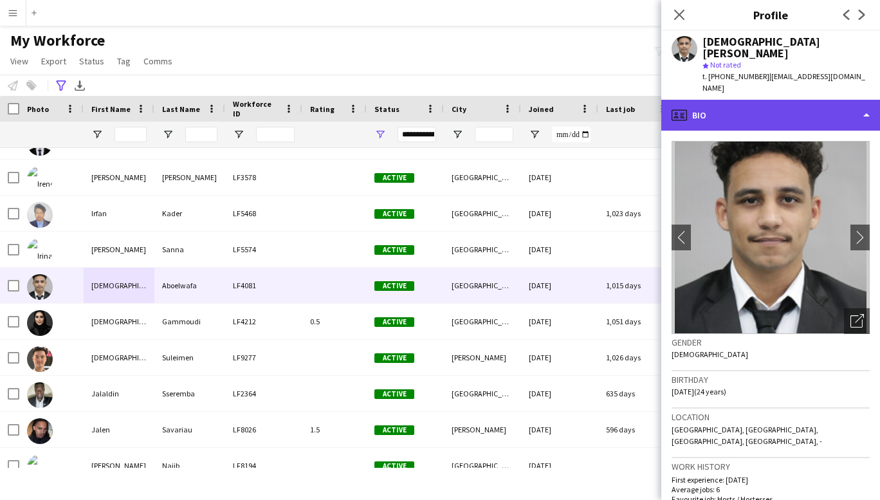
click at [828, 100] on div "profile Bio" at bounding box center [770, 115] width 219 height 31
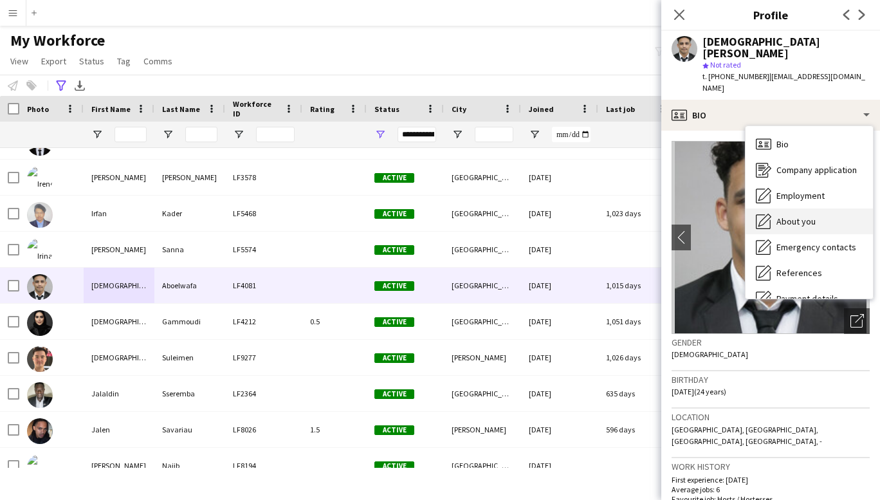
click at [801, 215] on span "About you" at bounding box center [795, 221] width 39 height 12
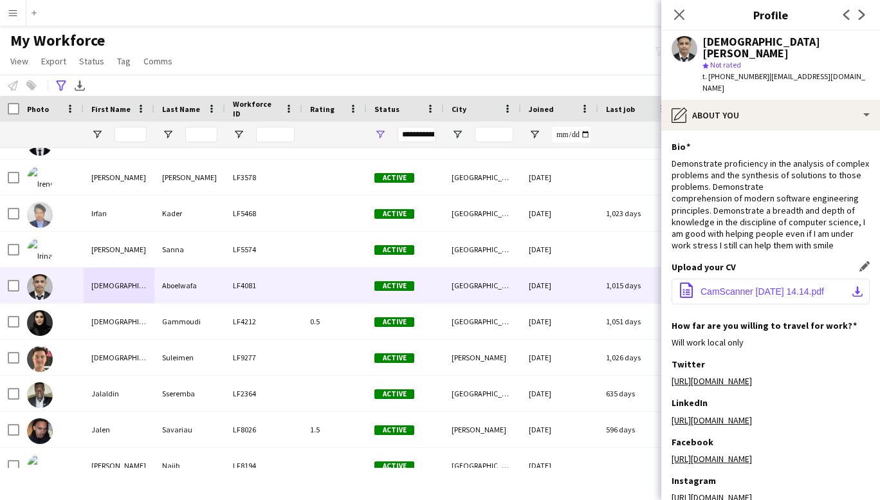
click at [774, 286] on span "CamScanner [DATE] 14.14.pdf" at bounding box center [761, 291] width 123 height 10
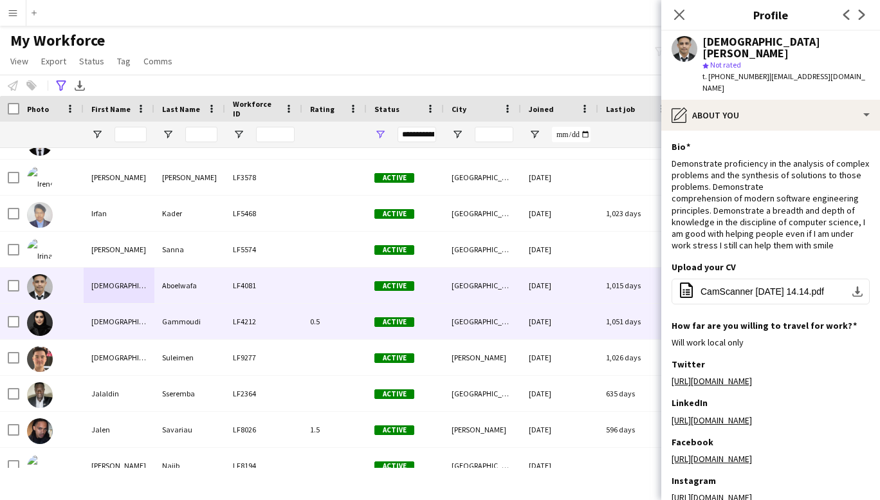
click at [118, 327] on div "[DEMOGRAPHIC_DATA]" at bounding box center [119, 321] width 71 height 35
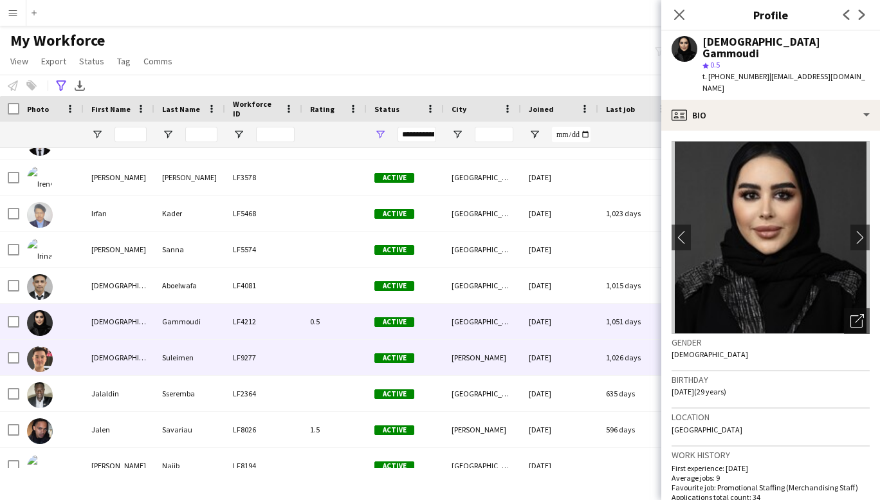
click at [106, 361] on div "[DEMOGRAPHIC_DATA]" at bounding box center [119, 357] width 71 height 35
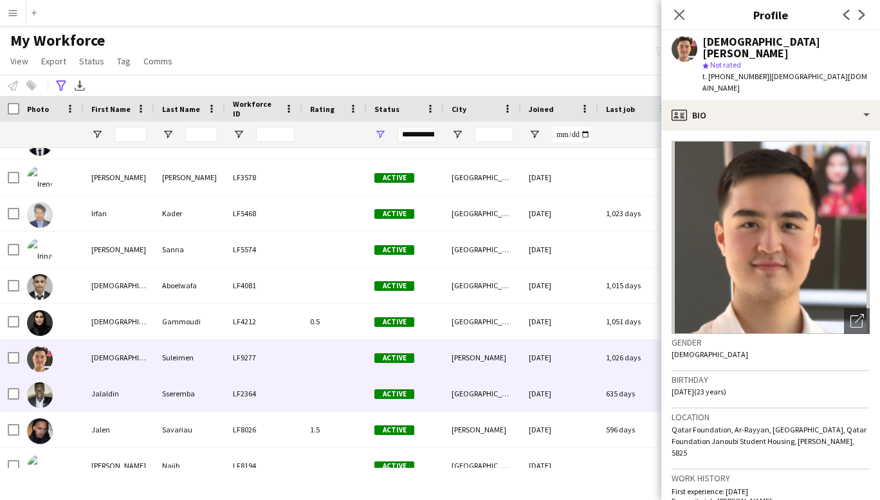
click at [105, 391] on div "Jalaldin" at bounding box center [119, 393] width 71 height 35
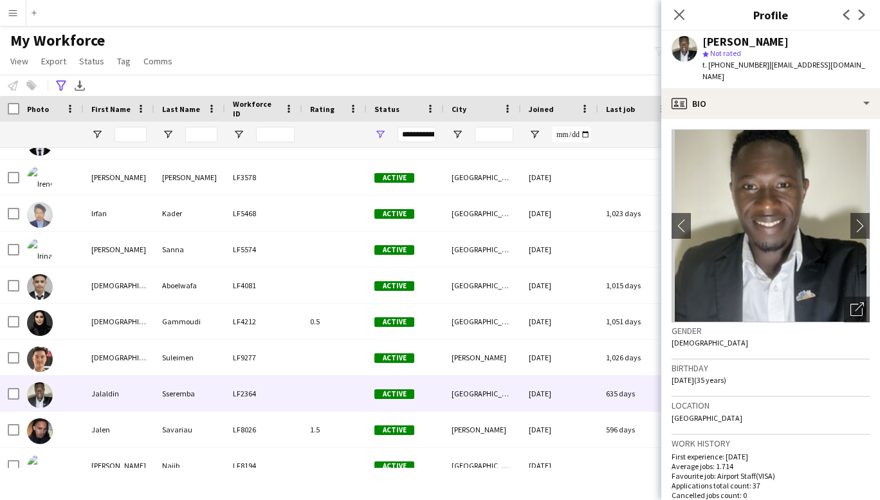
scroll to position [6060, 0]
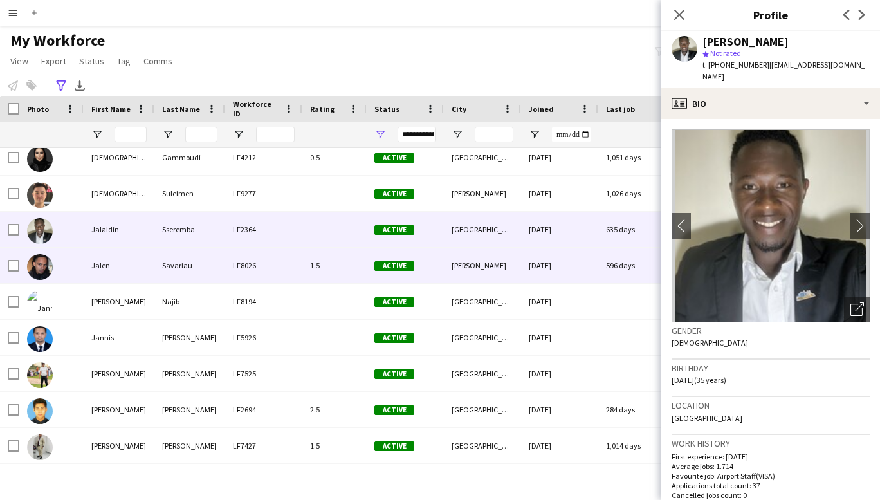
click at [95, 268] on div "Jalen" at bounding box center [119, 265] width 71 height 35
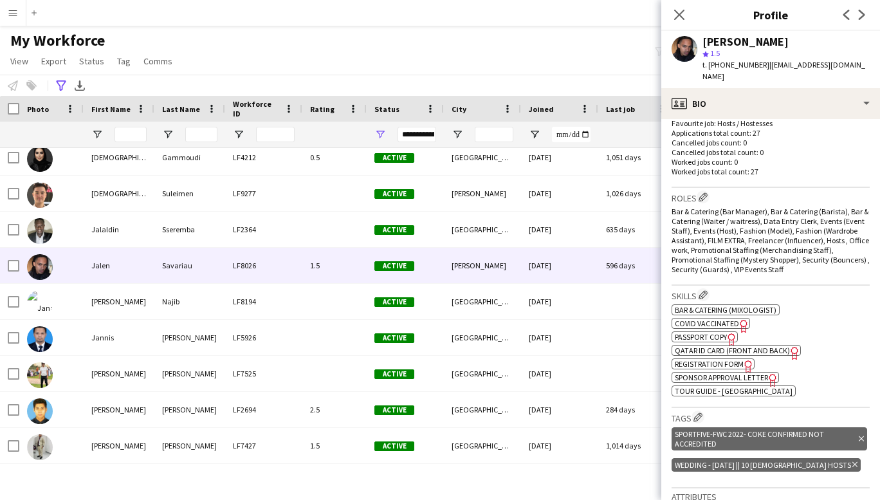
scroll to position [456, 0]
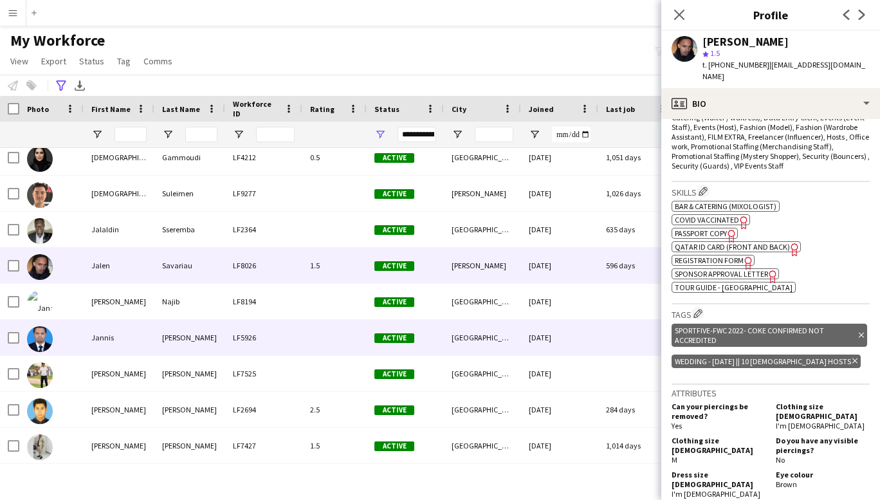
click at [121, 349] on div "Jannis" at bounding box center [119, 337] width 71 height 35
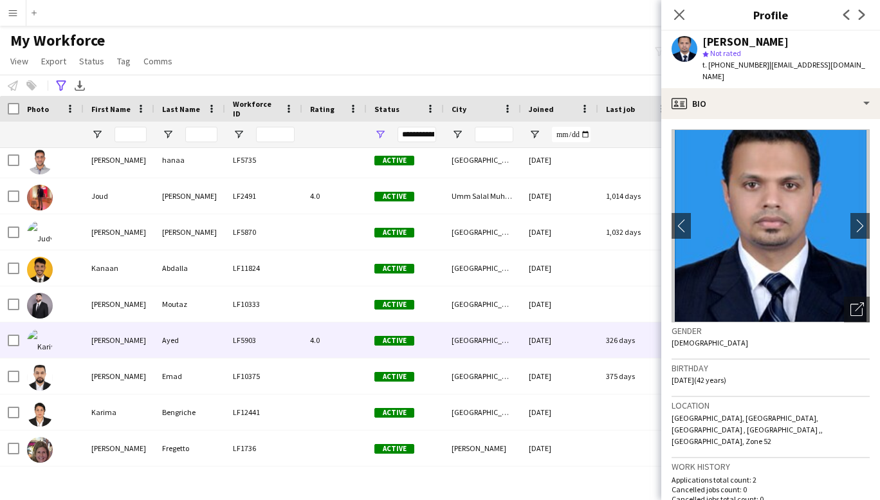
scroll to position [6384, 0]
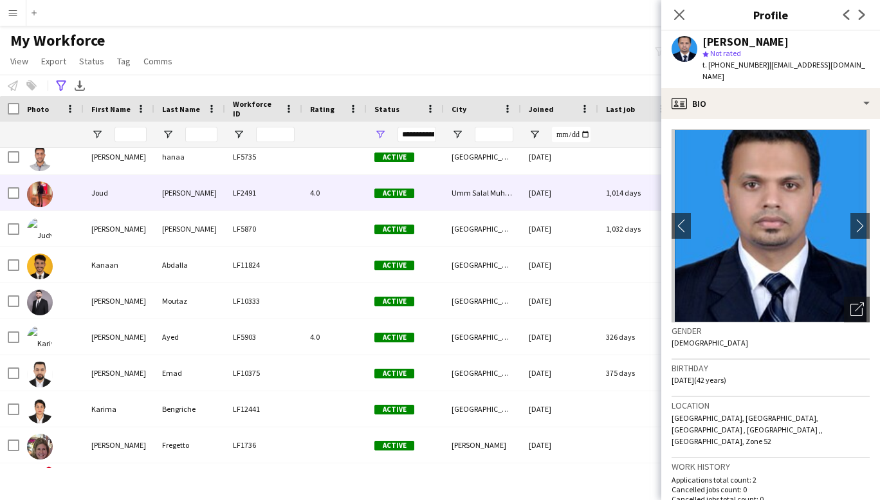
click at [107, 184] on div "Joud" at bounding box center [119, 192] width 71 height 35
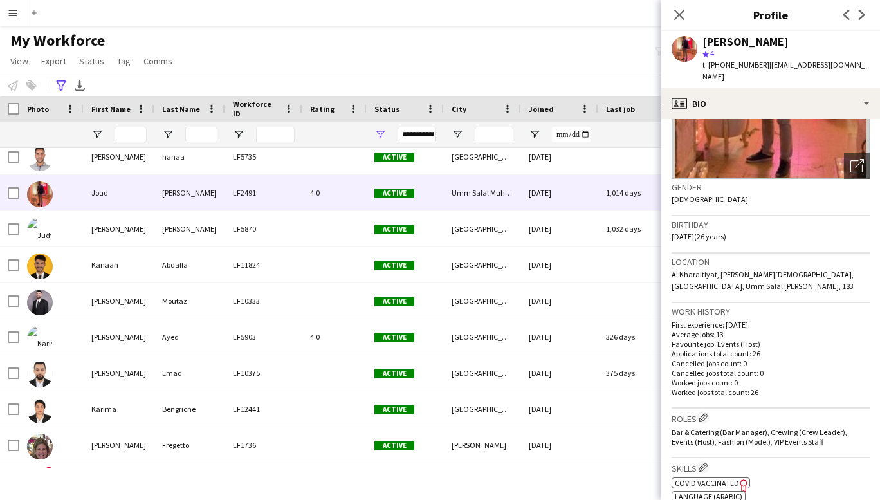
scroll to position [0, 0]
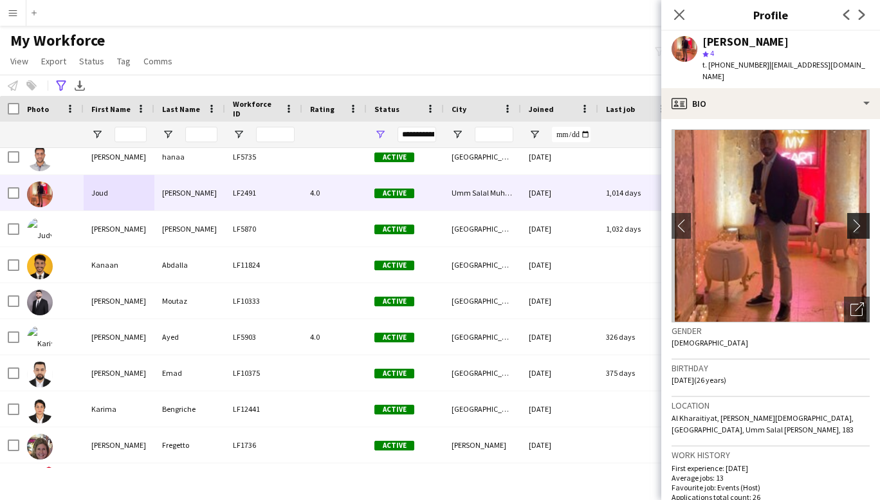
click at [850, 219] on app-icon "chevron-right" at bounding box center [860, 226] width 20 height 14
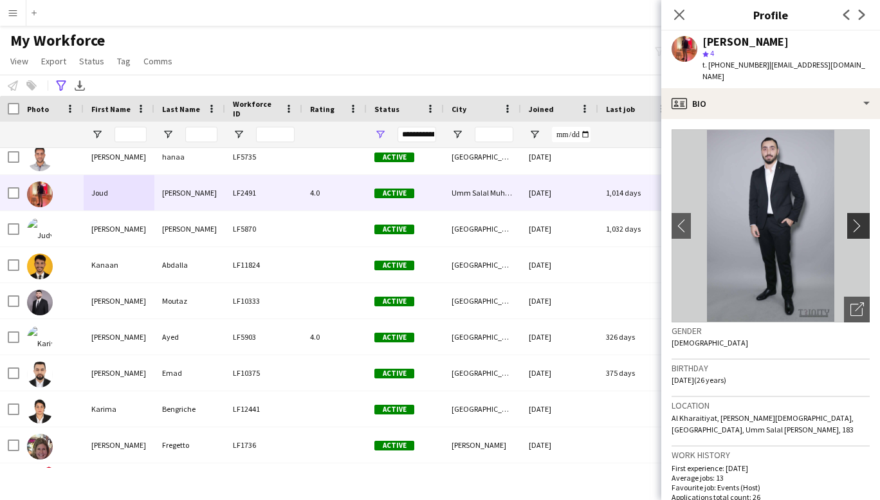
click at [850, 219] on app-icon "chevron-right" at bounding box center [860, 226] width 20 height 14
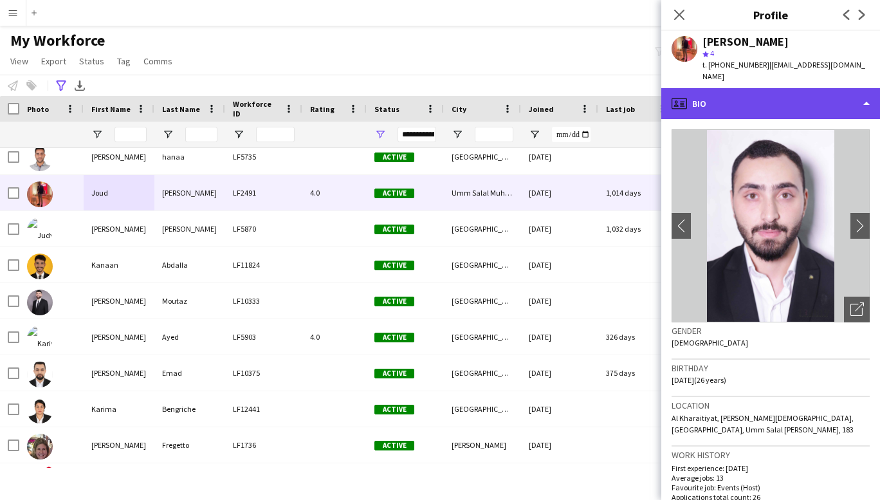
click at [855, 88] on div "profile Bio" at bounding box center [770, 103] width 219 height 31
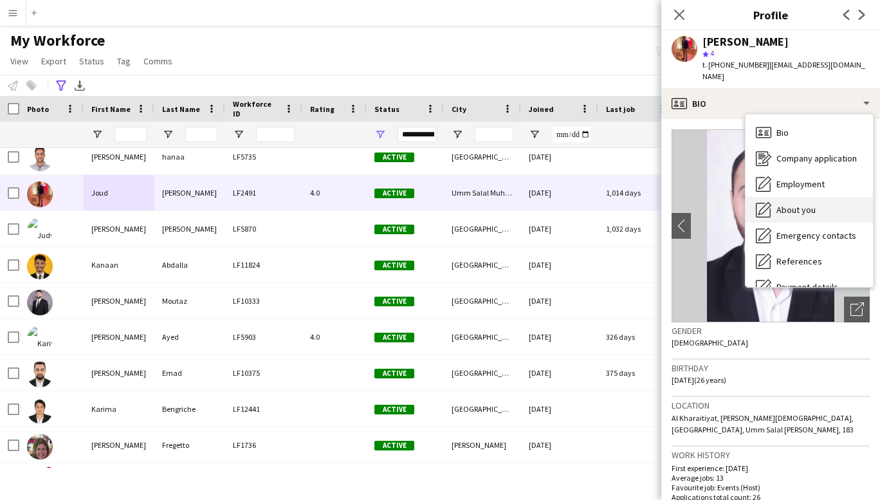
click at [806, 204] on span "About you" at bounding box center [795, 210] width 39 height 12
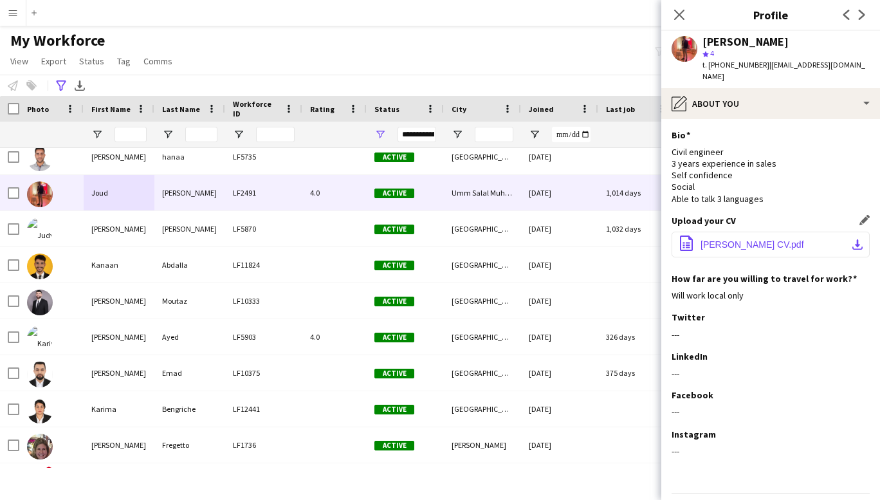
click at [729, 239] on span "[PERSON_NAME] CV.pdf" at bounding box center [752, 244] width 104 height 10
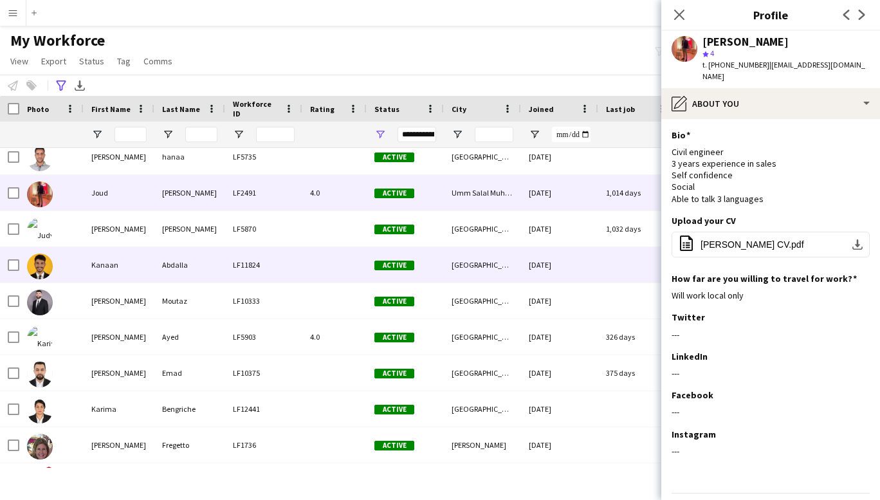
click at [115, 265] on div "Kanaan" at bounding box center [119, 264] width 71 height 35
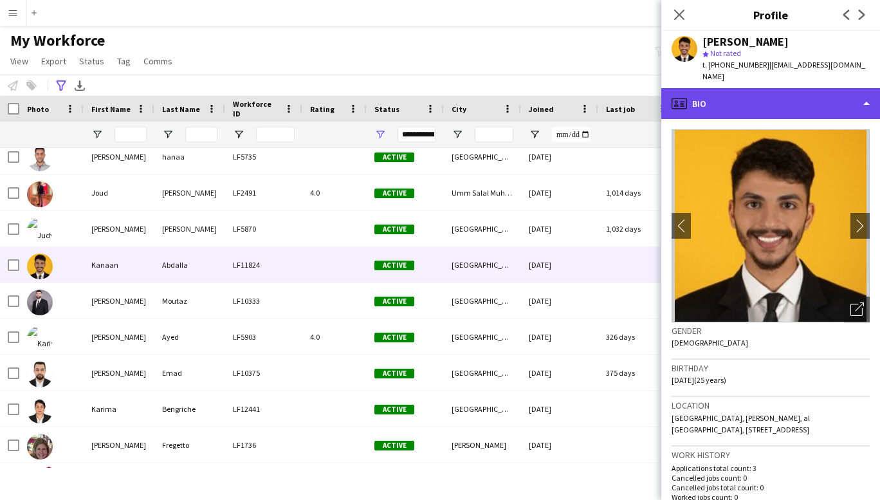
click at [859, 90] on div "profile Bio" at bounding box center [770, 103] width 219 height 31
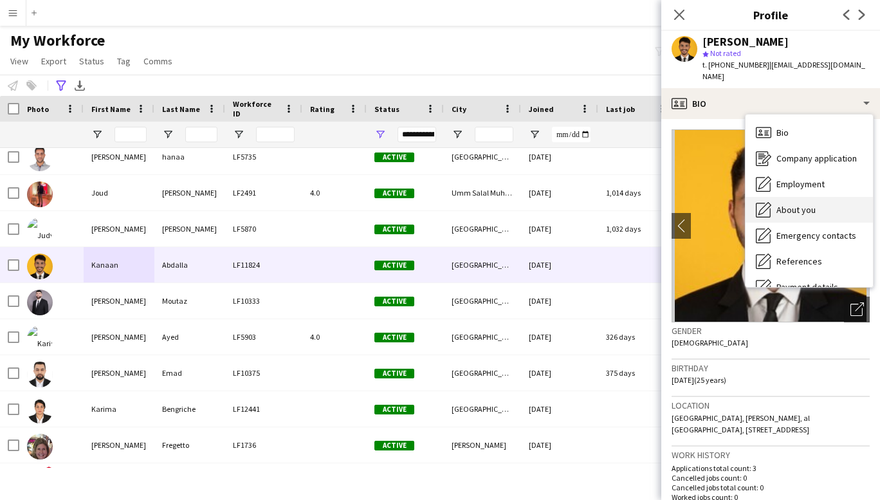
click at [796, 204] on span "About you" at bounding box center [795, 210] width 39 height 12
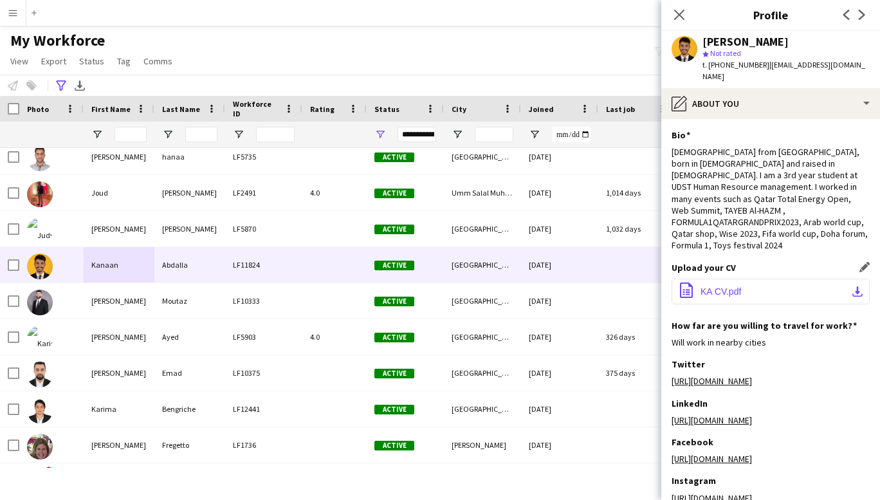
click at [778, 279] on button "office-file-sheet KA CV.pdf download-bottom" at bounding box center [770, 292] width 198 height 26
click at [717, 286] on span "KA CV.pdf" at bounding box center [720, 291] width 41 height 10
